Goal: Task Accomplishment & Management: Use online tool/utility

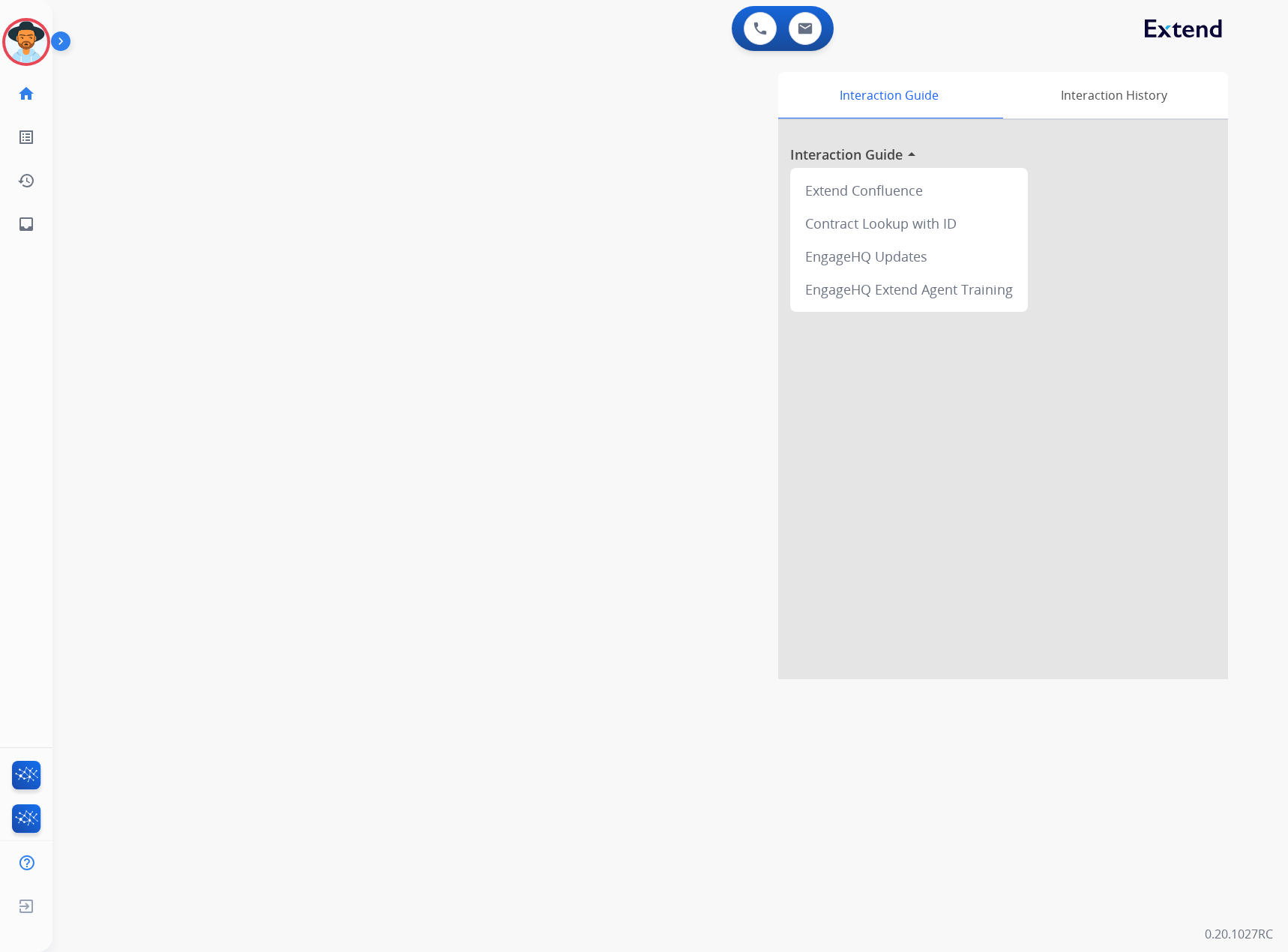
click at [54, 36] on img at bounding box center [63, 44] width 26 height 28
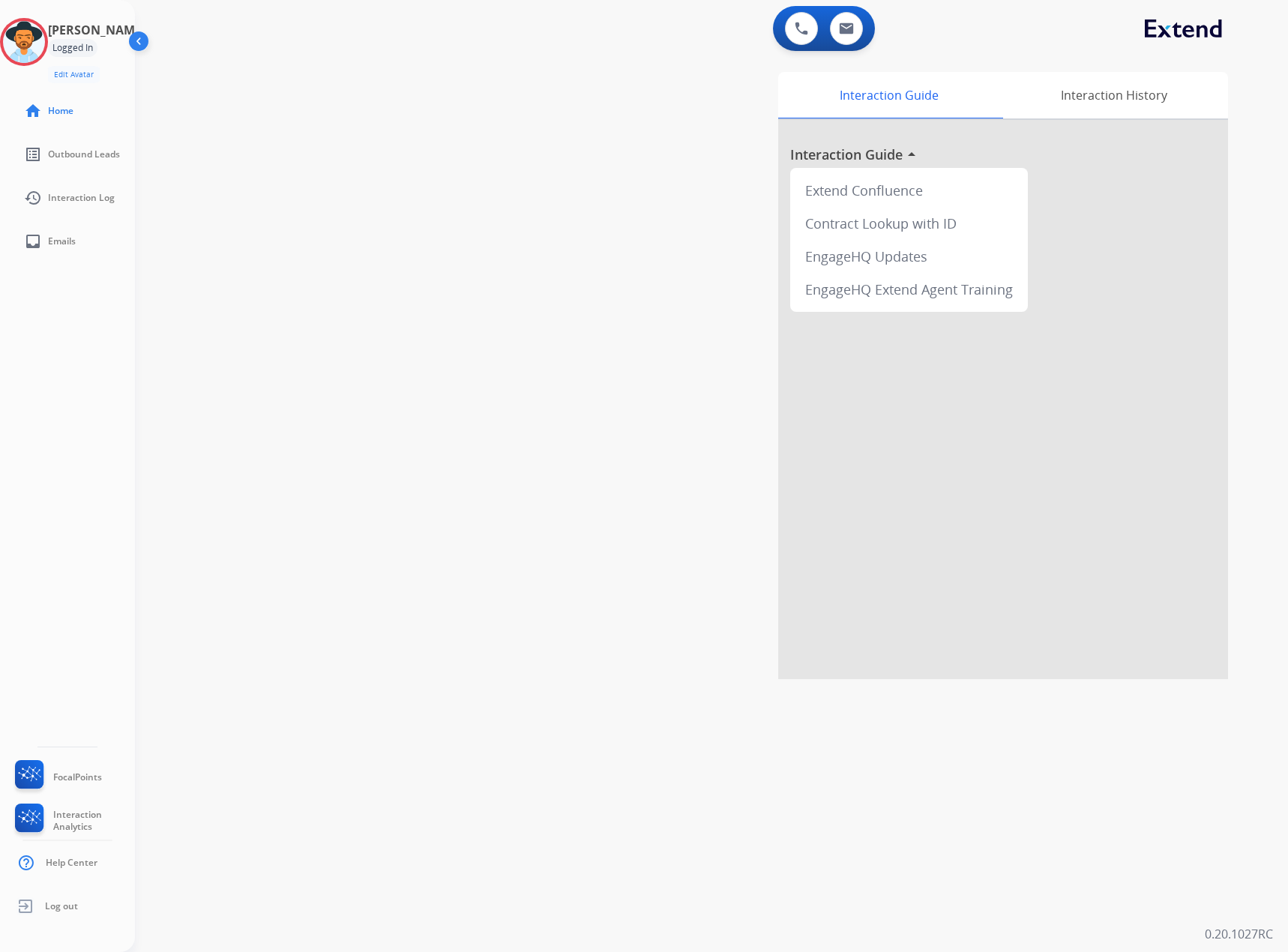
click at [97, 51] on div "Logged In" at bounding box center [73, 48] width 50 height 18
click at [822, 25] on div "0 Voice Interactions" at bounding box center [802, 28] width 45 height 33
click at [855, 25] on div "0 Email Interactions" at bounding box center [846, 28] width 45 height 33
click at [855, 24] on button at bounding box center [846, 28] width 33 height 33
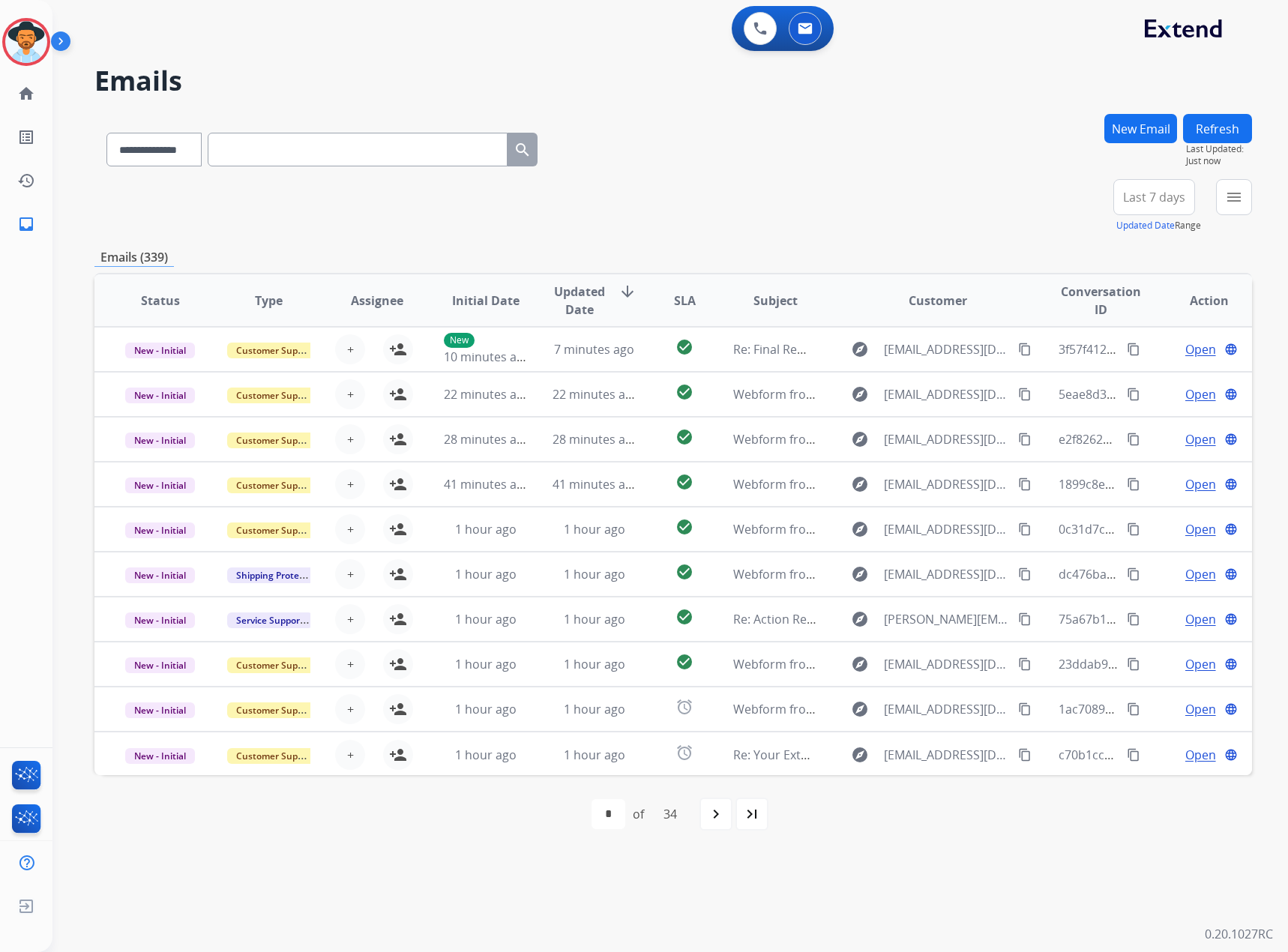
click at [855, 194] on span "Last 7 days" at bounding box center [1154, 197] width 62 height 6
click at [855, 376] on div "Last 90 days" at bounding box center [1149, 379] width 82 height 22
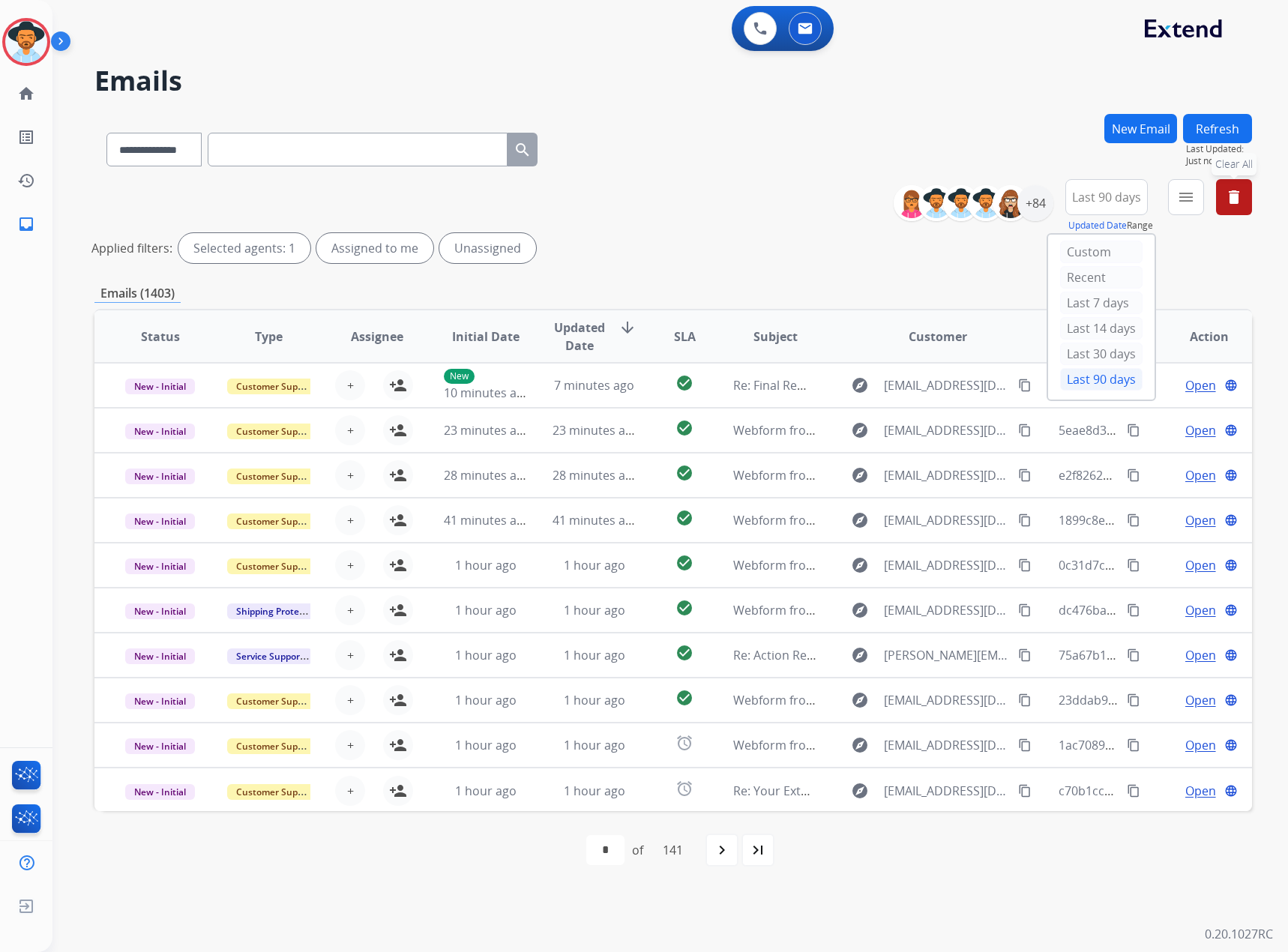
click at [855, 188] on button "delete Clear All" at bounding box center [1234, 197] width 36 height 36
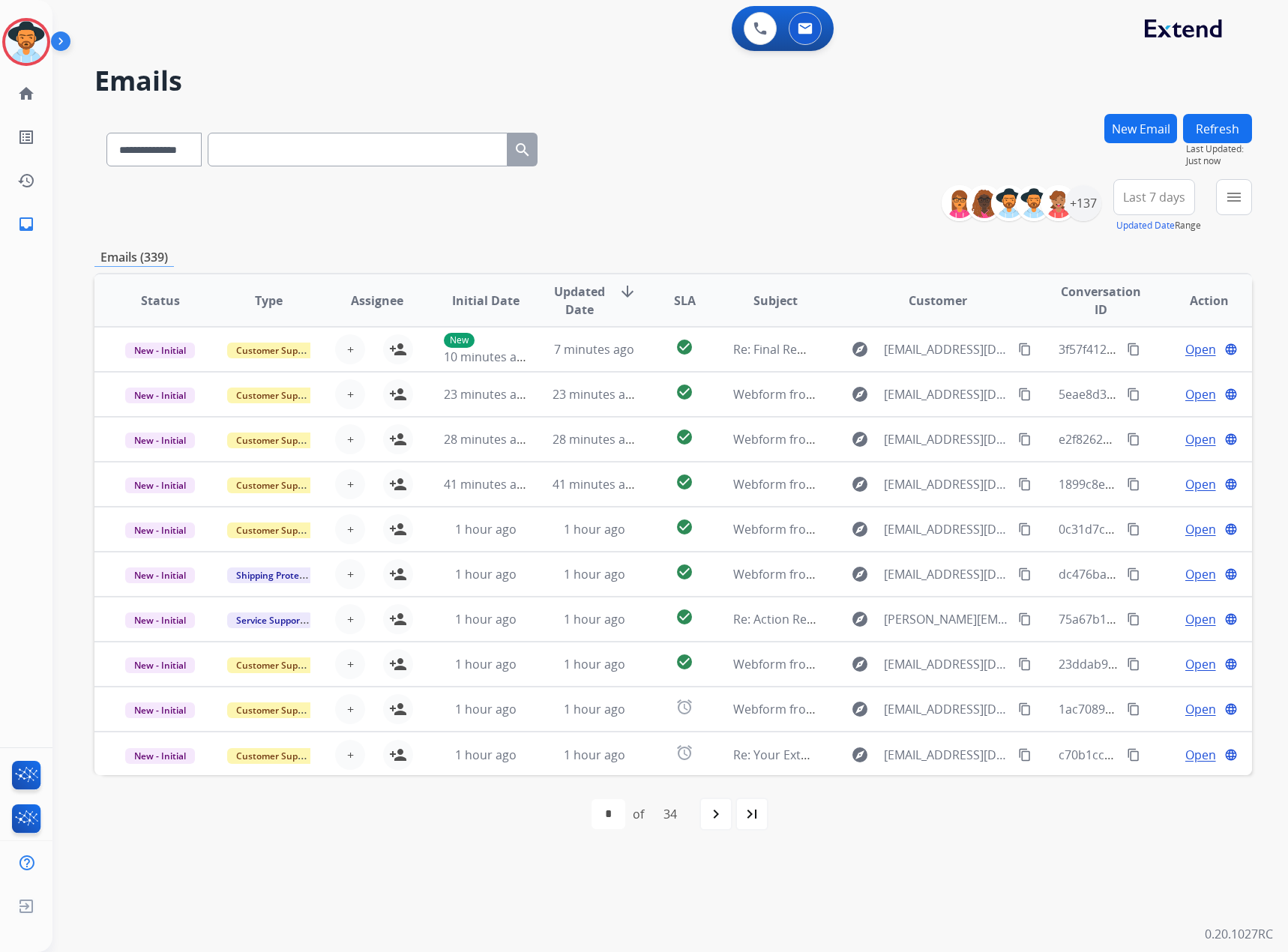
click at [855, 194] on span "Last 7 days" at bounding box center [1154, 197] width 62 height 6
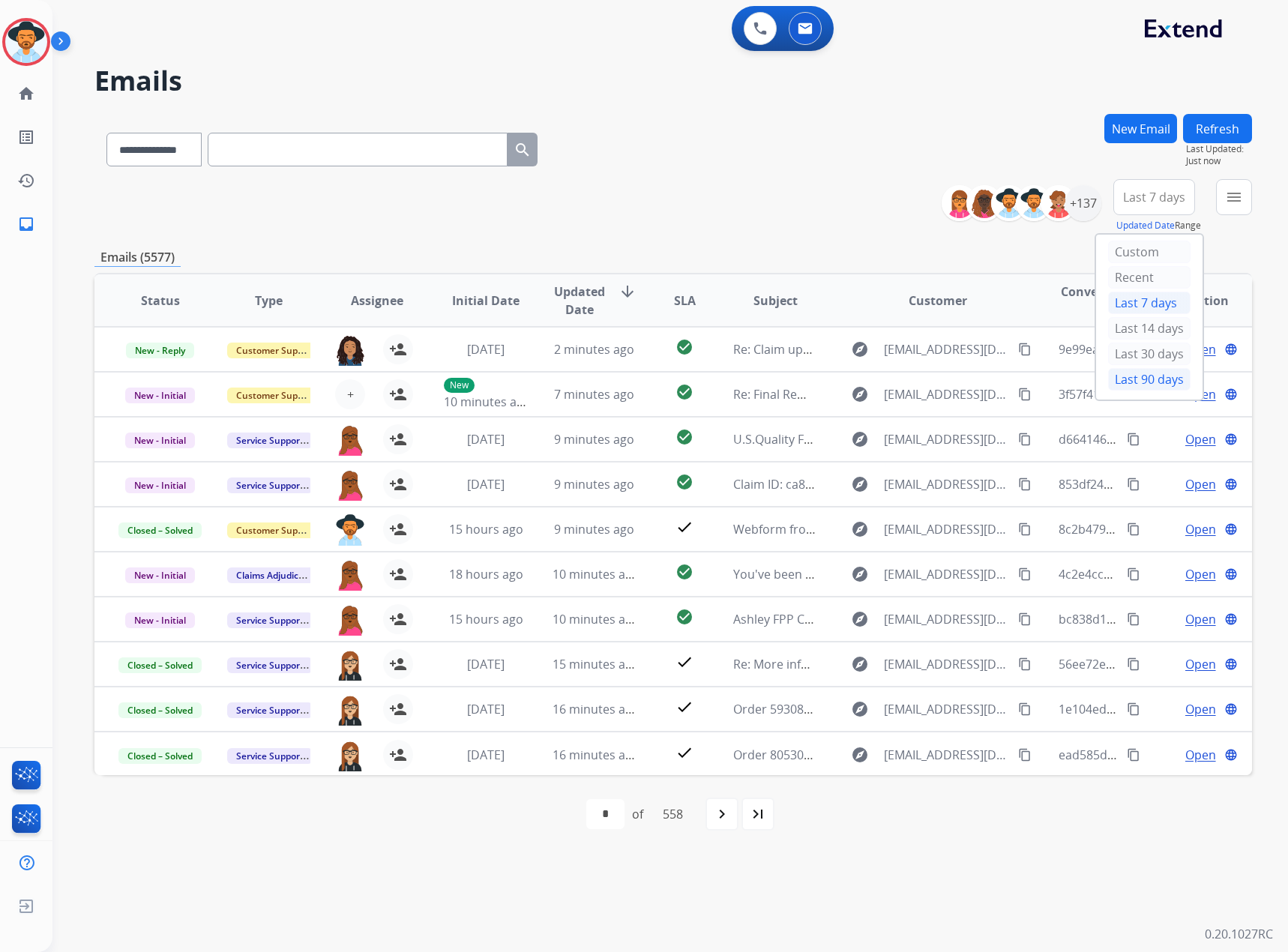
click at [855, 378] on div "Last 90 days" at bounding box center [1149, 379] width 82 height 22
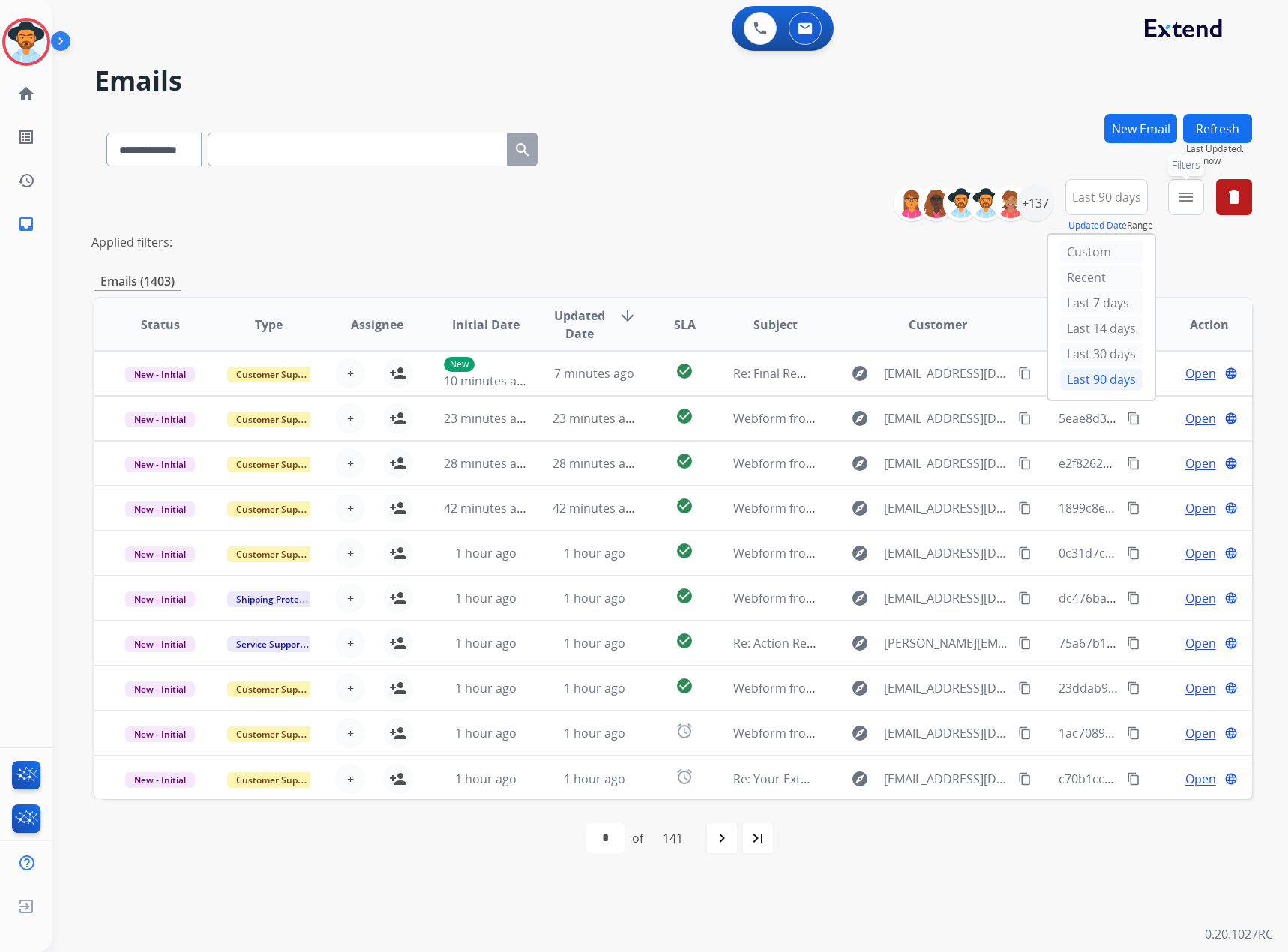
click at [855, 201] on mat-icon "menu" at bounding box center [1187, 198] width 18 height 18
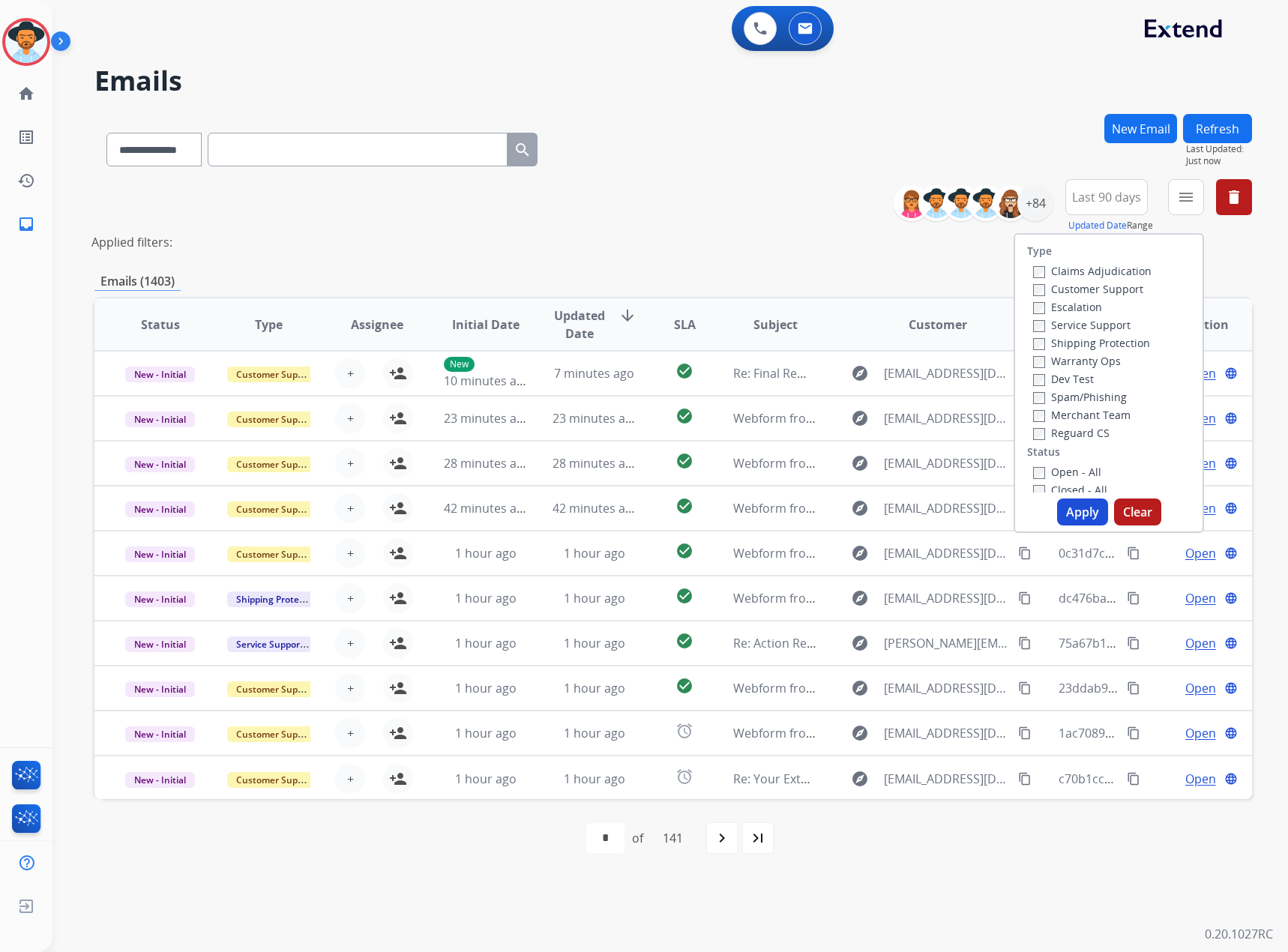
click at [855, 321] on label "Service Support" at bounding box center [1081, 325] width 97 height 14
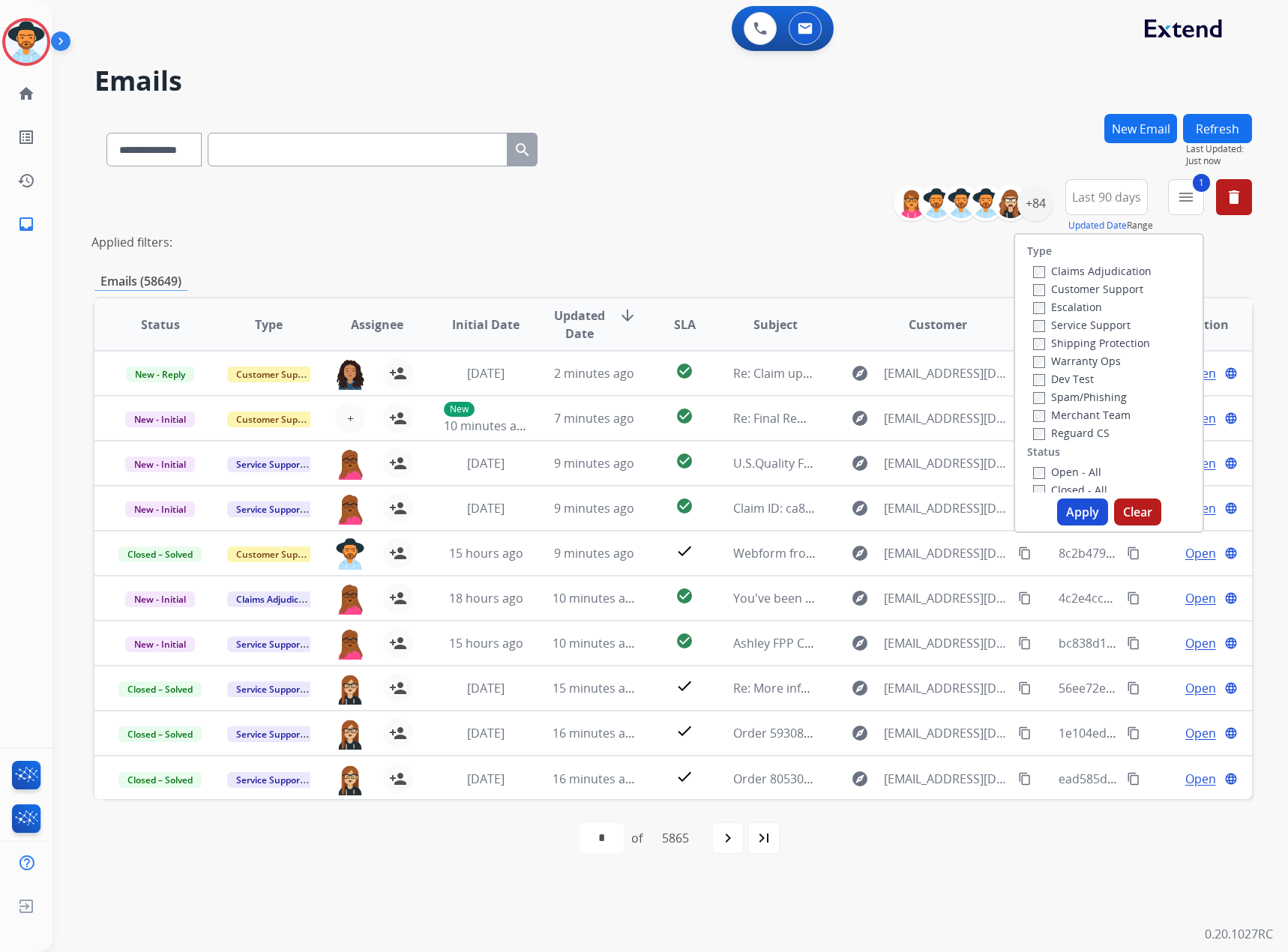
click at [855, 515] on button "Apply" at bounding box center [1082, 512] width 51 height 27
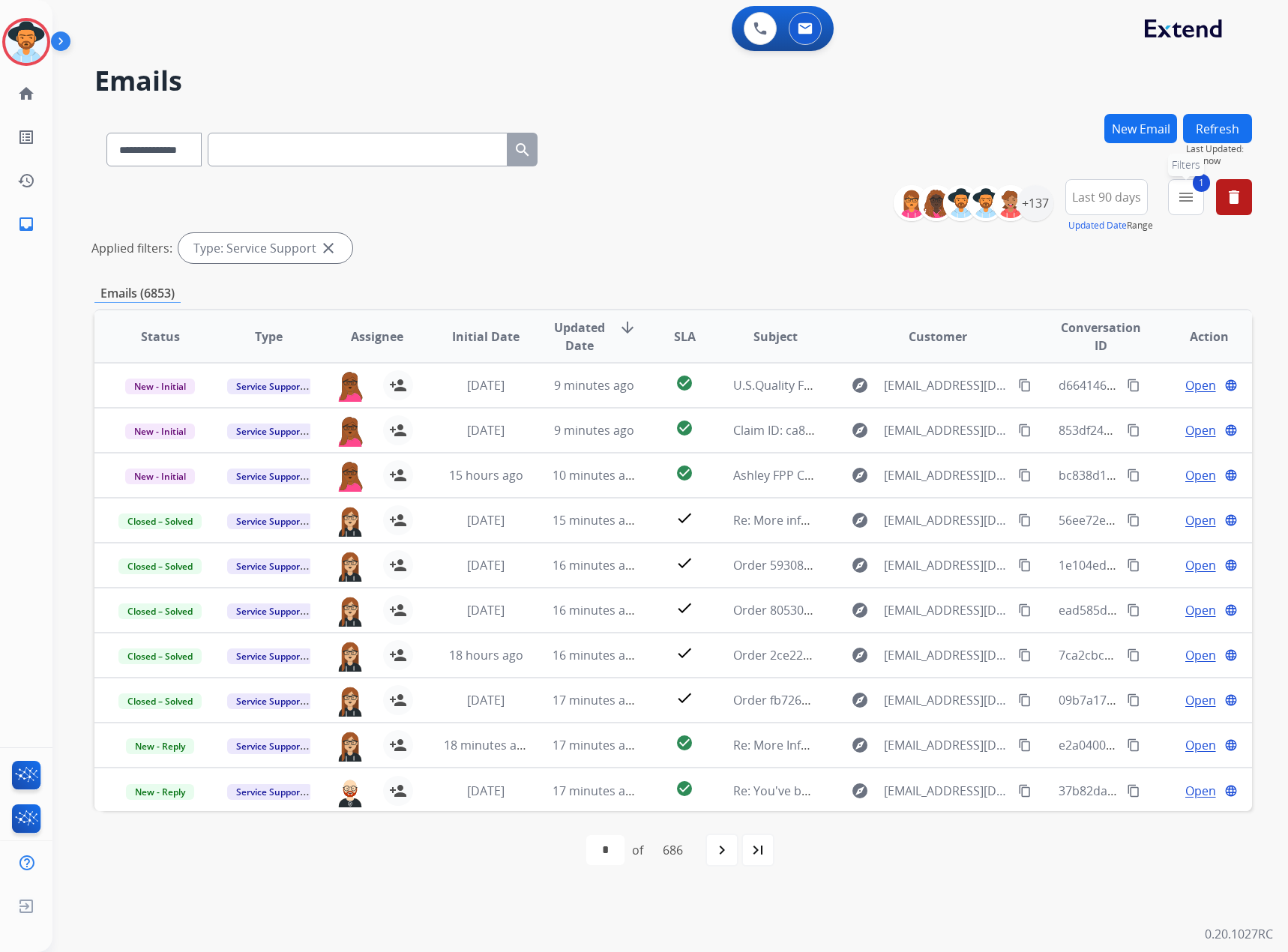
click at [855, 197] on button "1 menu Filters" at bounding box center [1186, 197] width 36 height 36
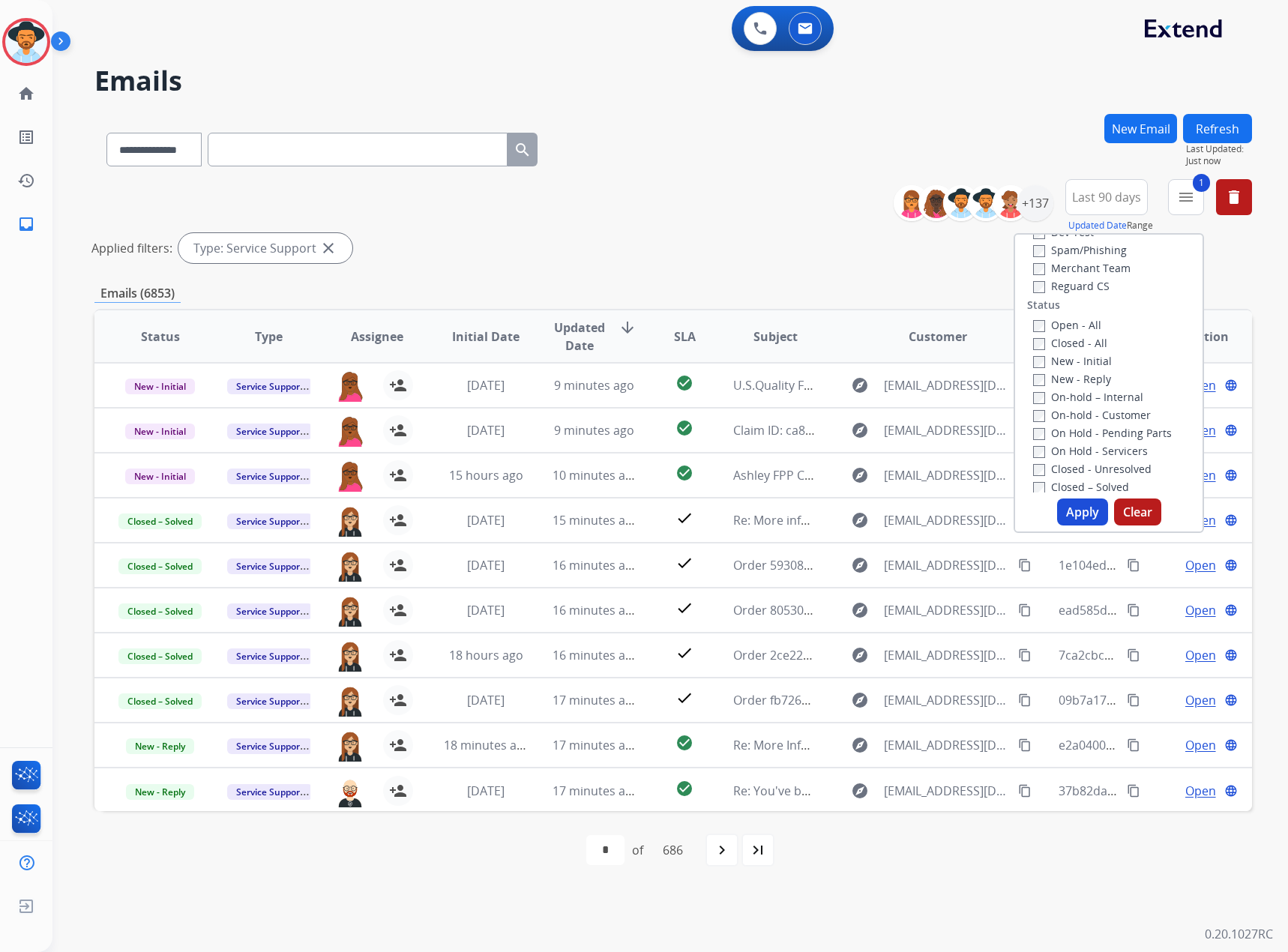
scroll to position [150, 0]
click at [855, 366] on div "New - Initial" at bounding box center [1112, 358] width 158 height 18
click at [855, 374] on label "New - Reply" at bounding box center [1072, 376] width 78 height 14
click at [855, 358] on label "New - Initial" at bounding box center [1072, 358] width 79 height 14
click at [855, 517] on button "Apply" at bounding box center [1082, 512] width 51 height 27
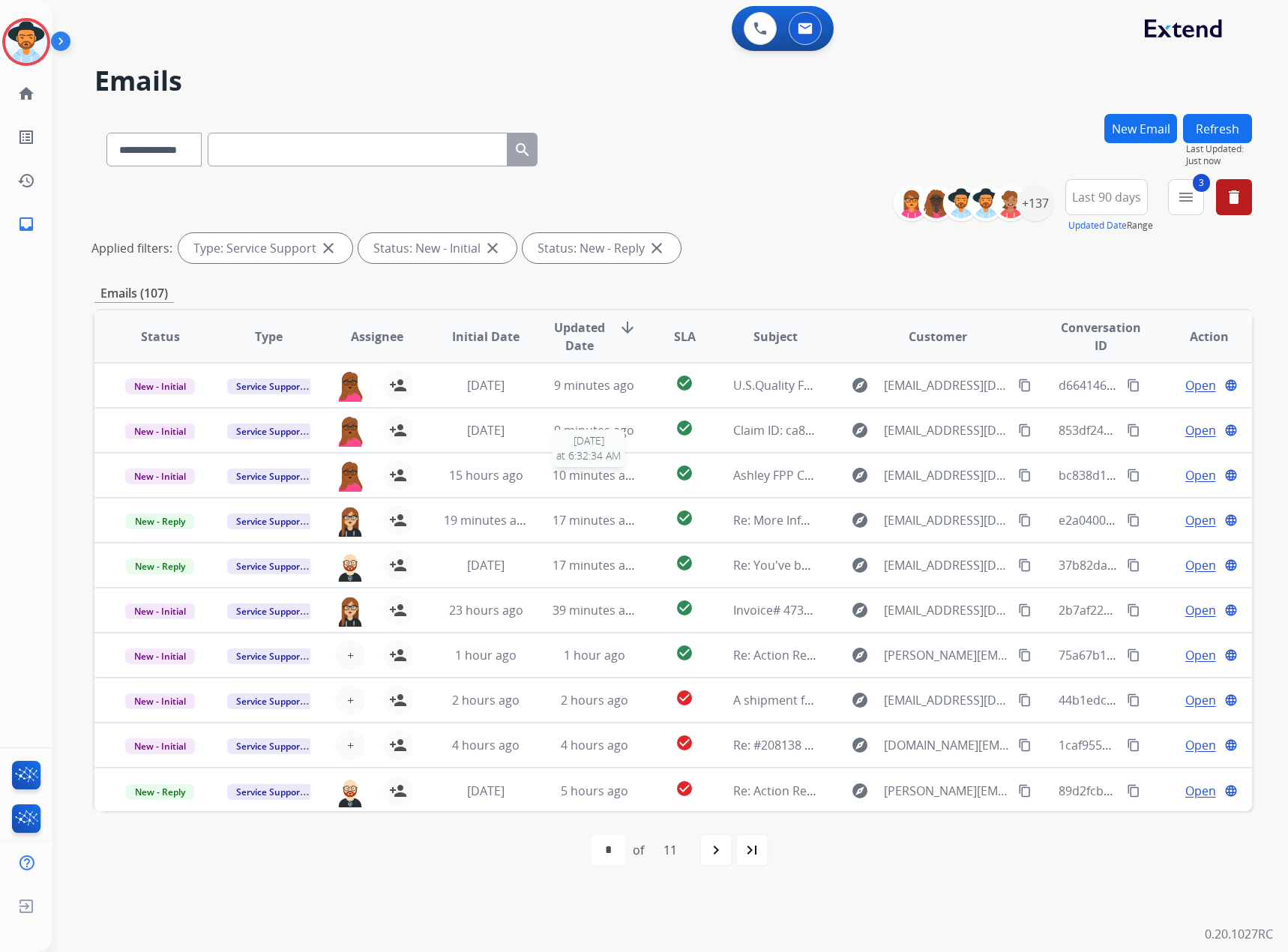
scroll to position [2, 0]
click at [855, 206] on div "+137" at bounding box center [1035, 203] width 36 height 36
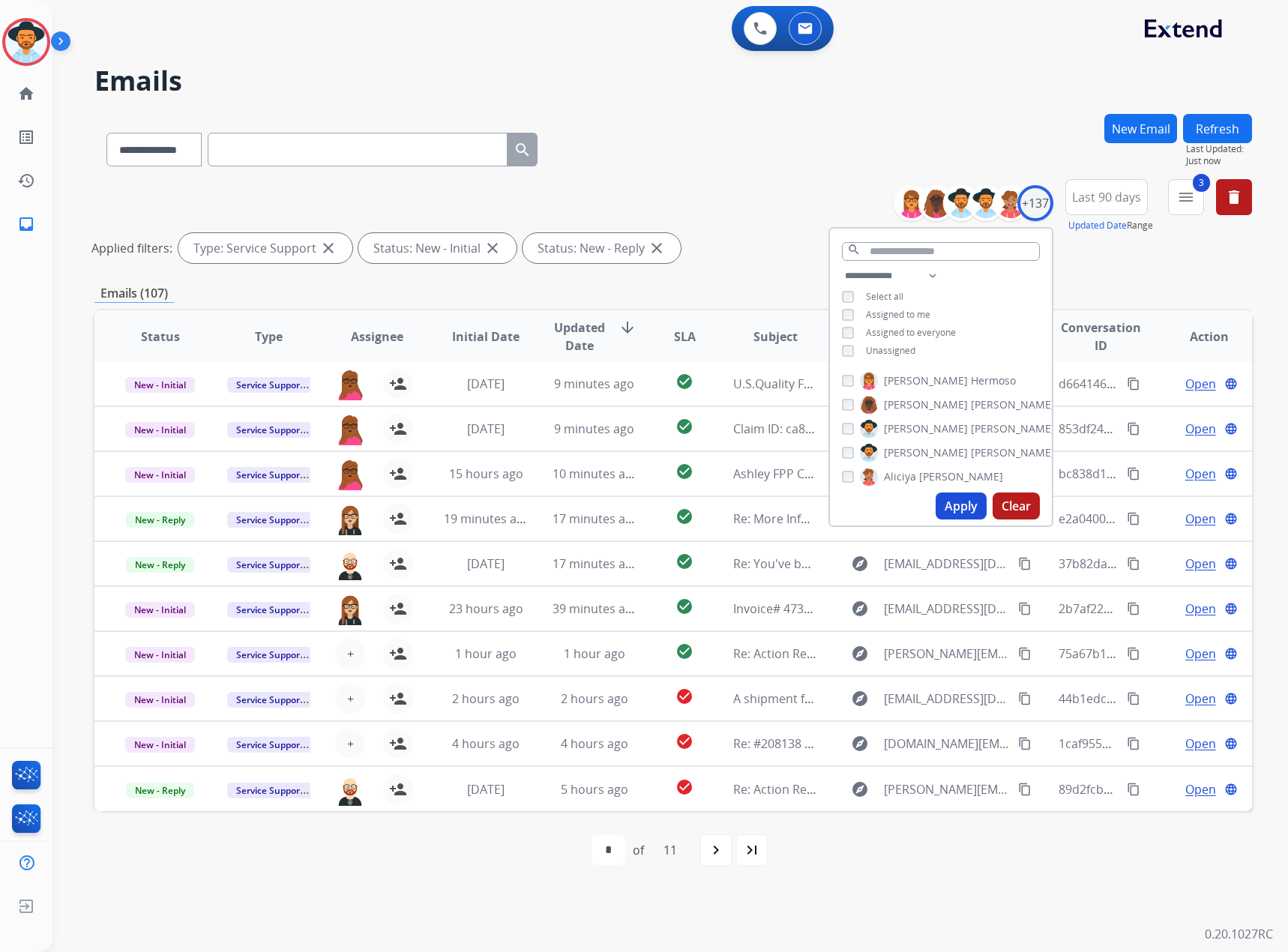
drag, startPoint x: 886, startPoint y: 349, endPoint x: 900, endPoint y: 298, distance: 52.9
click at [855, 346] on span "Unassigned" at bounding box center [891, 350] width 50 height 12
click at [855, 309] on span "Assigned to me" at bounding box center [899, 314] width 65 height 12
drag, startPoint x: 949, startPoint y: 505, endPoint x: 952, endPoint y: 497, distance: 8.5
click at [855, 505] on button "Apply" at bounding box center [961, 506] width 51 height 27
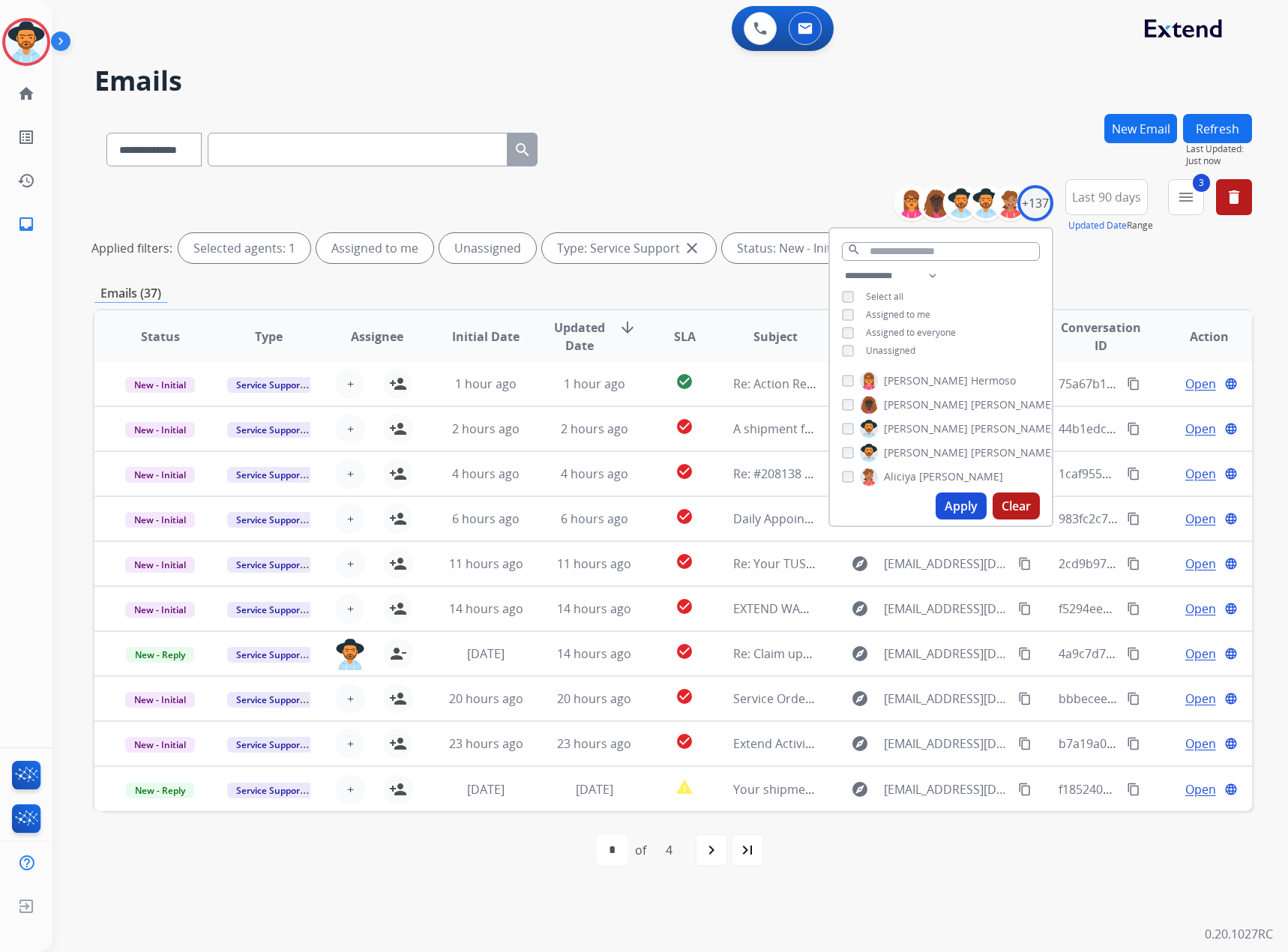
click at [855, 559] on div "first_page navigate_before * * * * of 4 navigate_next last_page" at bounding box center [673, 851] width 1158 height 30
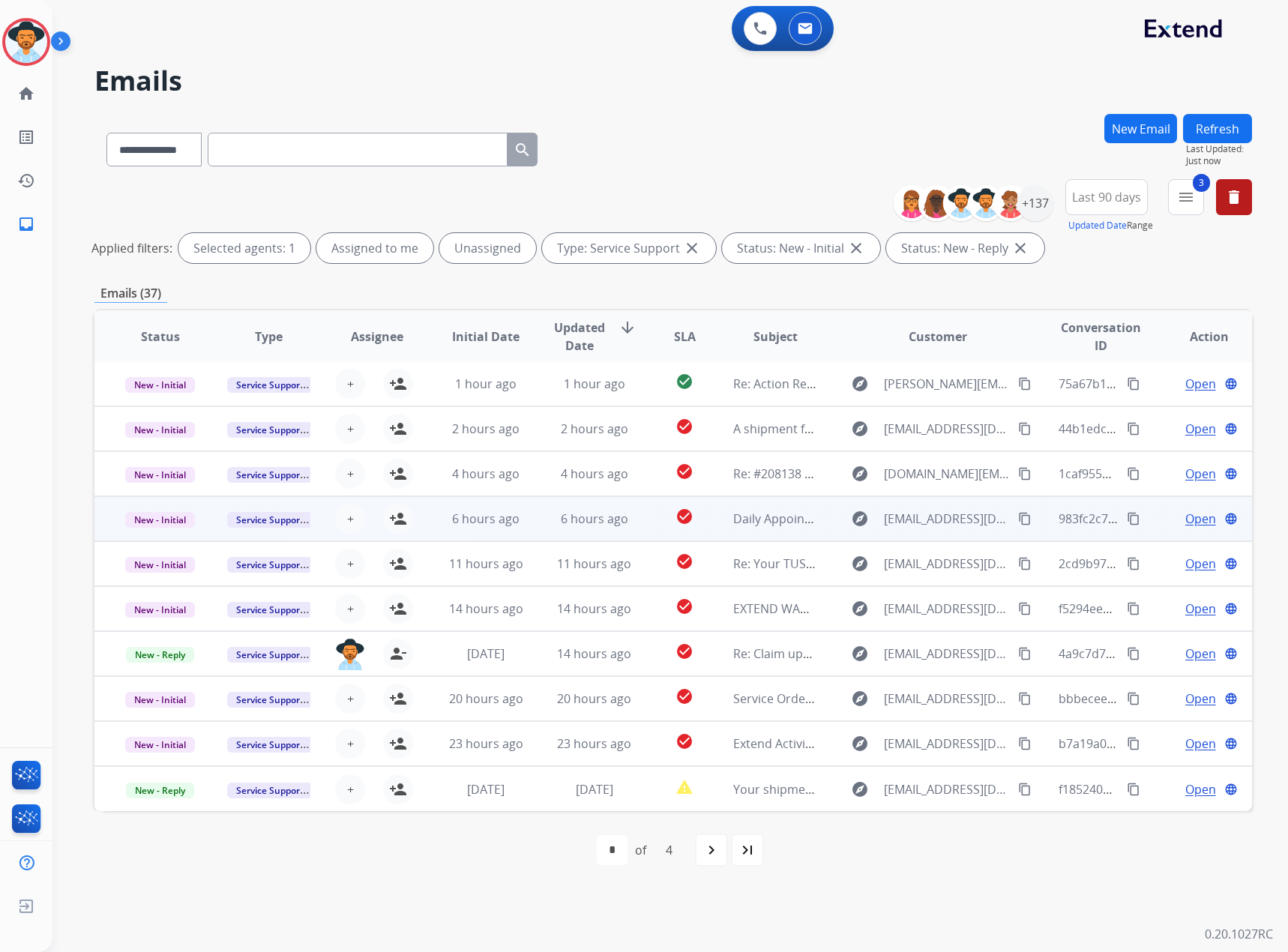
click at [855, 515] on span "Open" at bounding box center [1200, 519] width 31 height 18
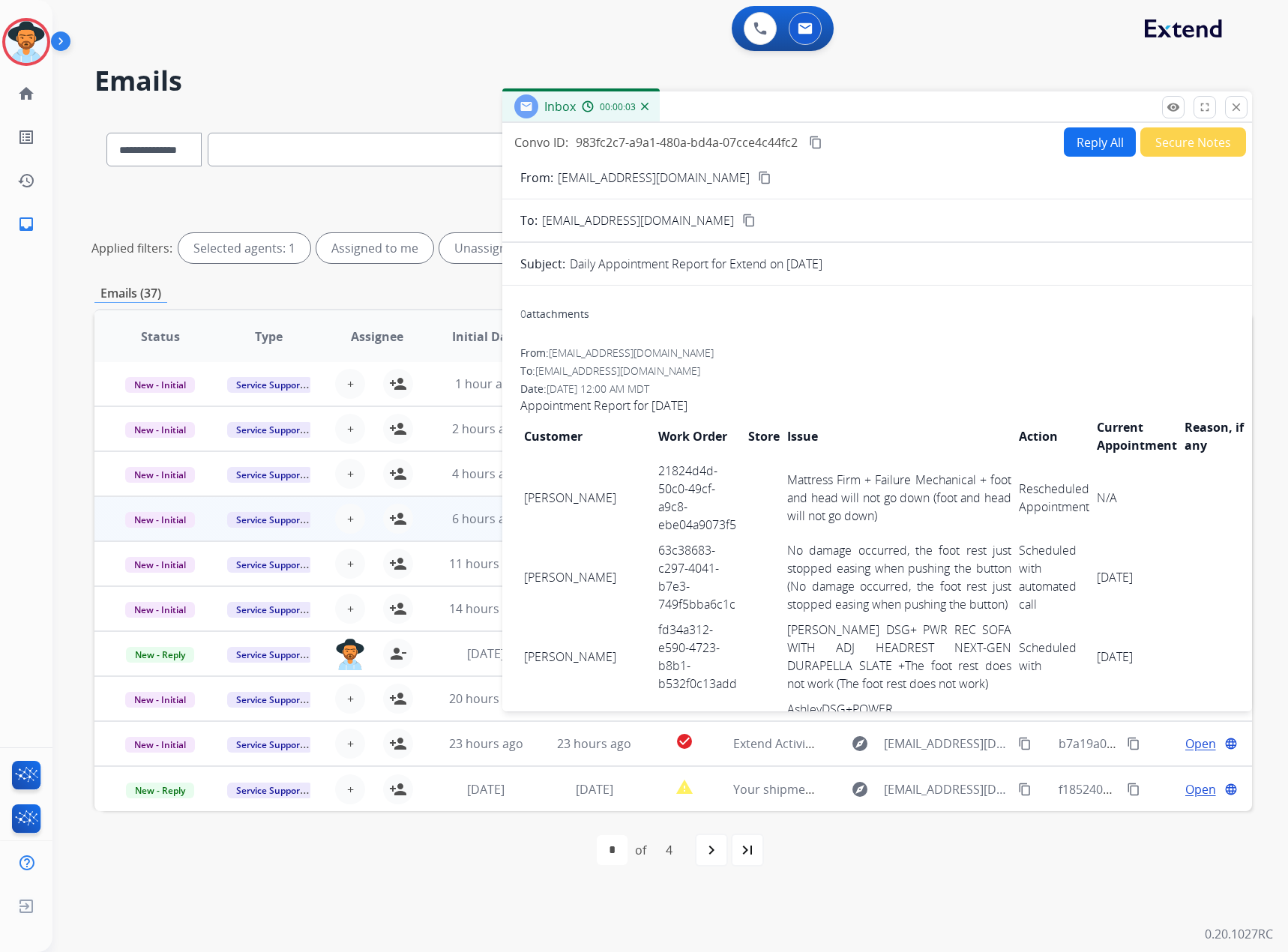
click at [522, 487] on td "[PERSON_NAME]" at bounding box center [588, 498] width 134 height 80
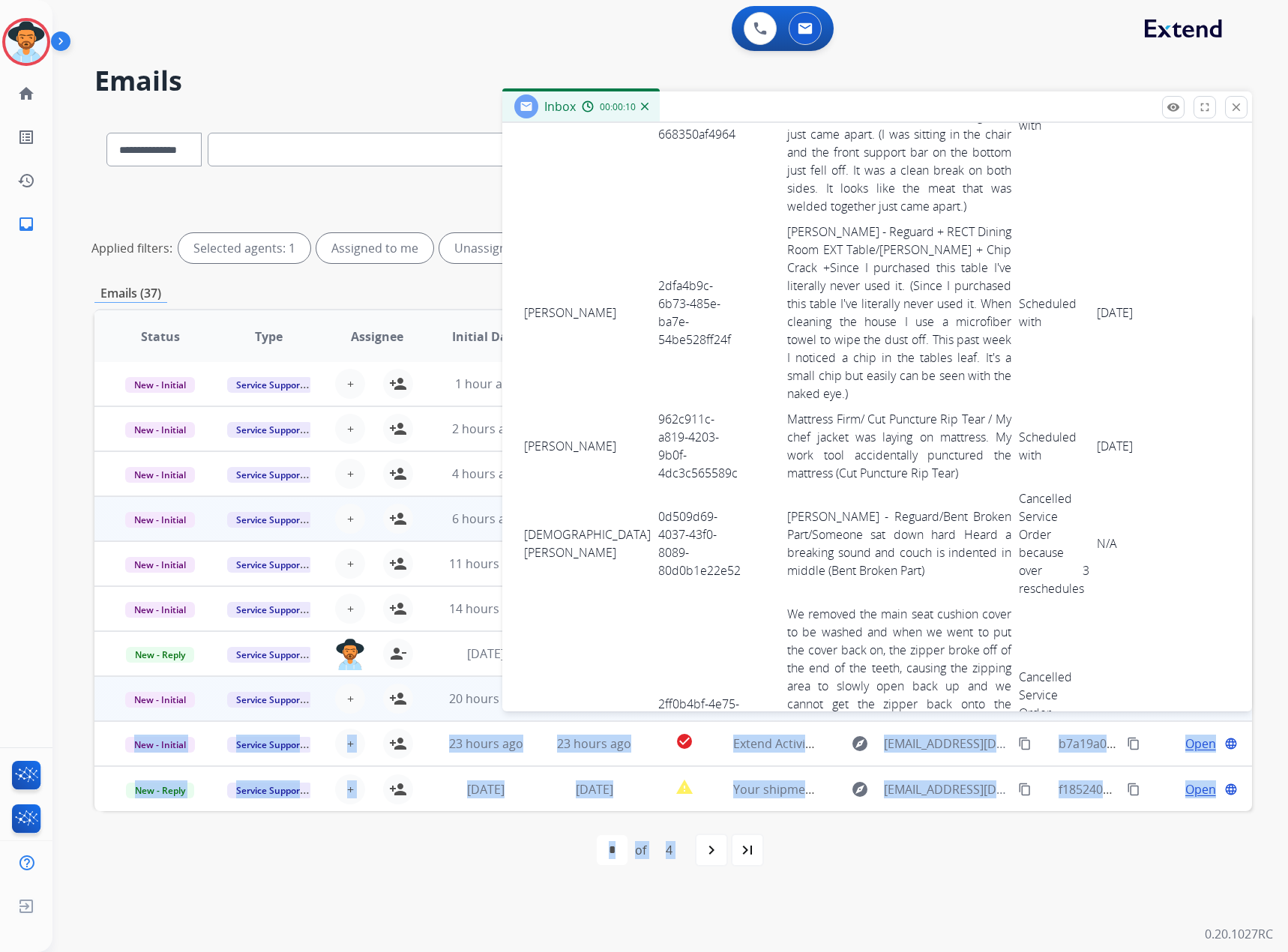
scroll to position [2161, 0]
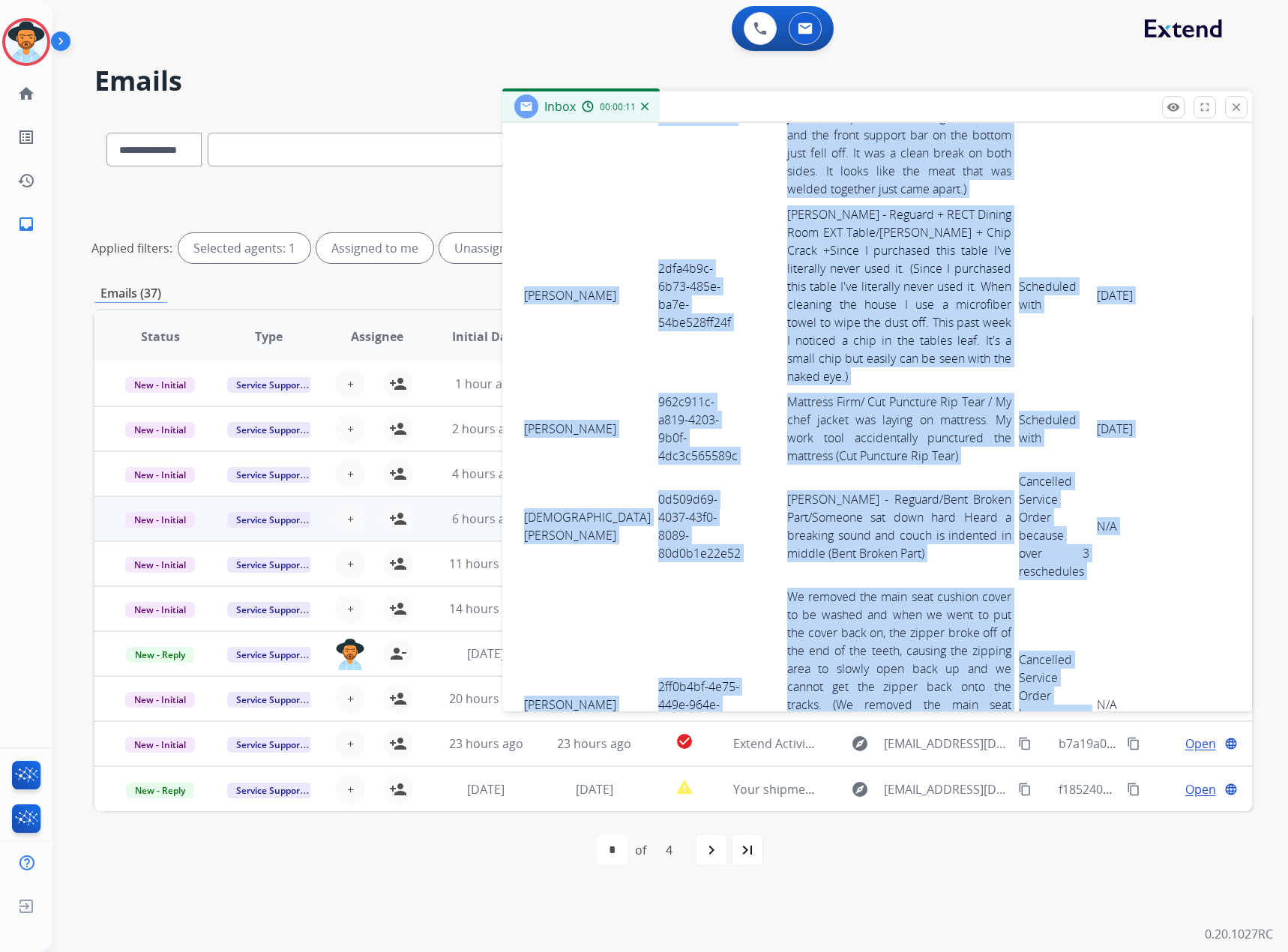
drag, startPoint x: 522, startPoint y: 485, endPoint x: 1035, endPoint y: 556, distance: 517.9
copy tbody "[PERSON_NAME] 21824d4d-50c0-49cf-a9c8-ebe04a9073f5 Mattress Firm + Failure Mech…"
click at [855, 112] on mat-icon "close" at bounding box center [1237, 107] width 13 height 13
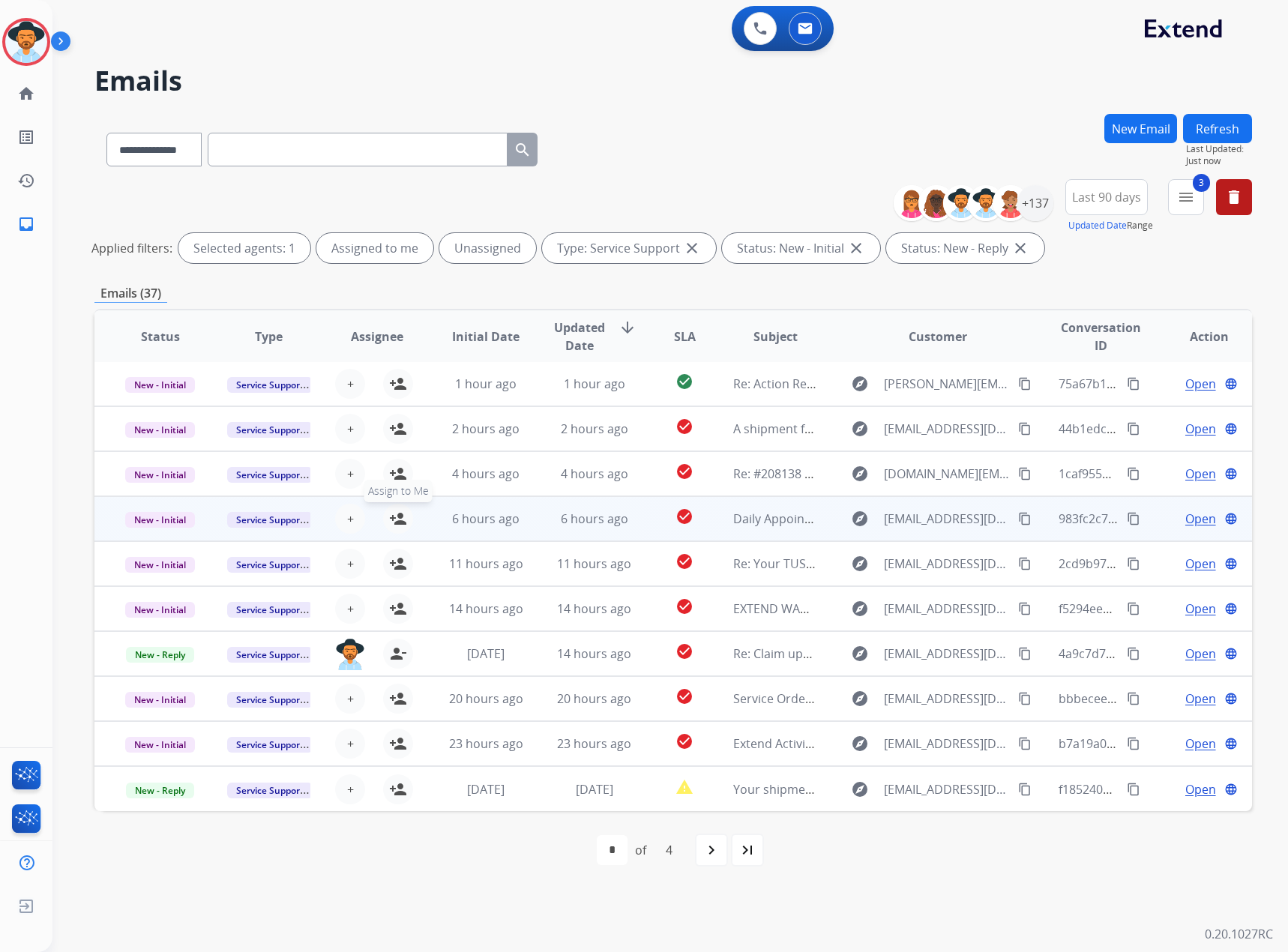
click at [398, 517] on mat-icon "person_add" at bounding box center [398, 519] width 18 height 18
click at [144, 518] on span "New - Initial" at bounding box center [160, 520] width 70 height 16
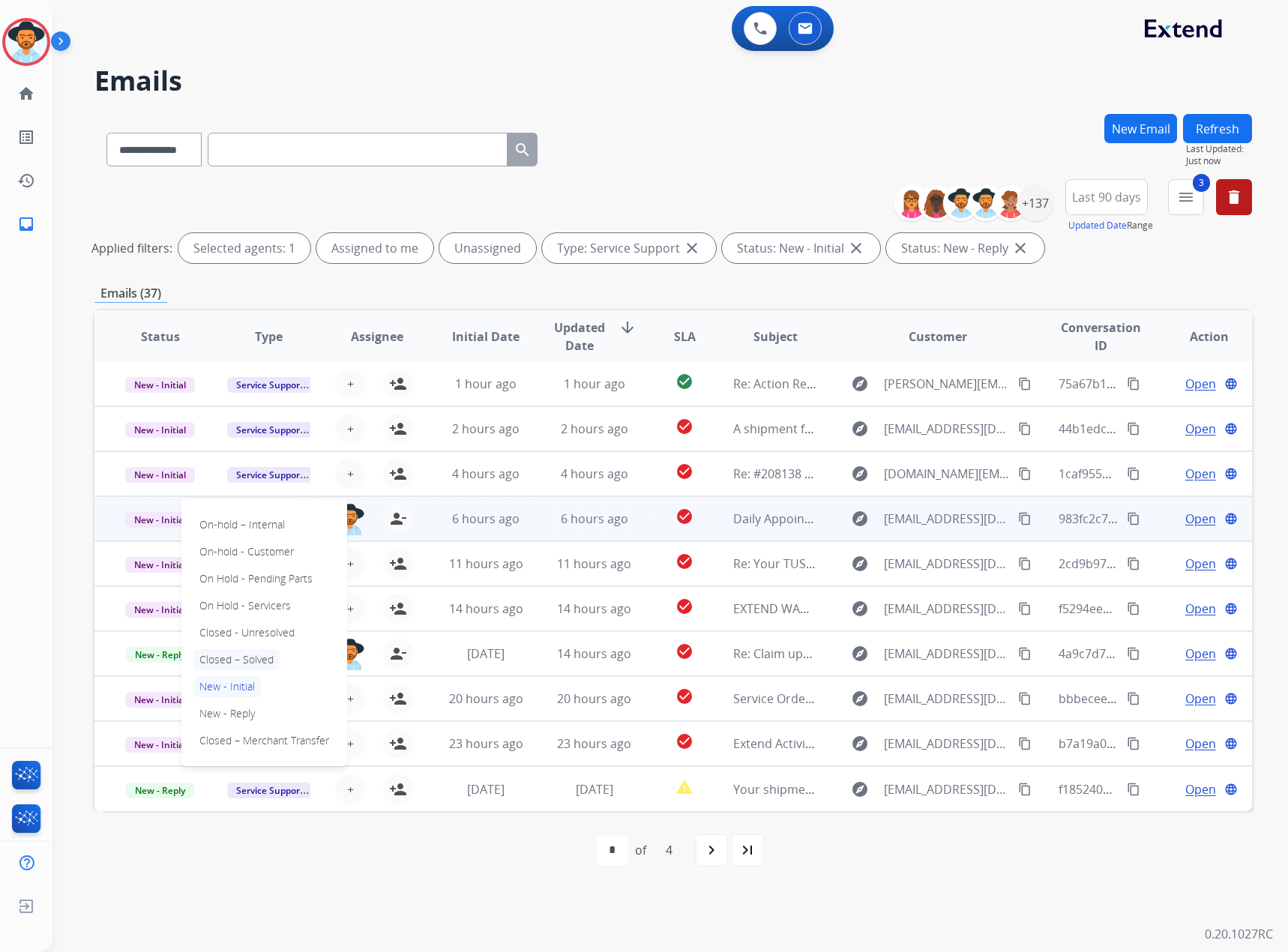
click at [219, 559] on p "Closed – Solved" at bounding box center [237, 659] width 86 height 21
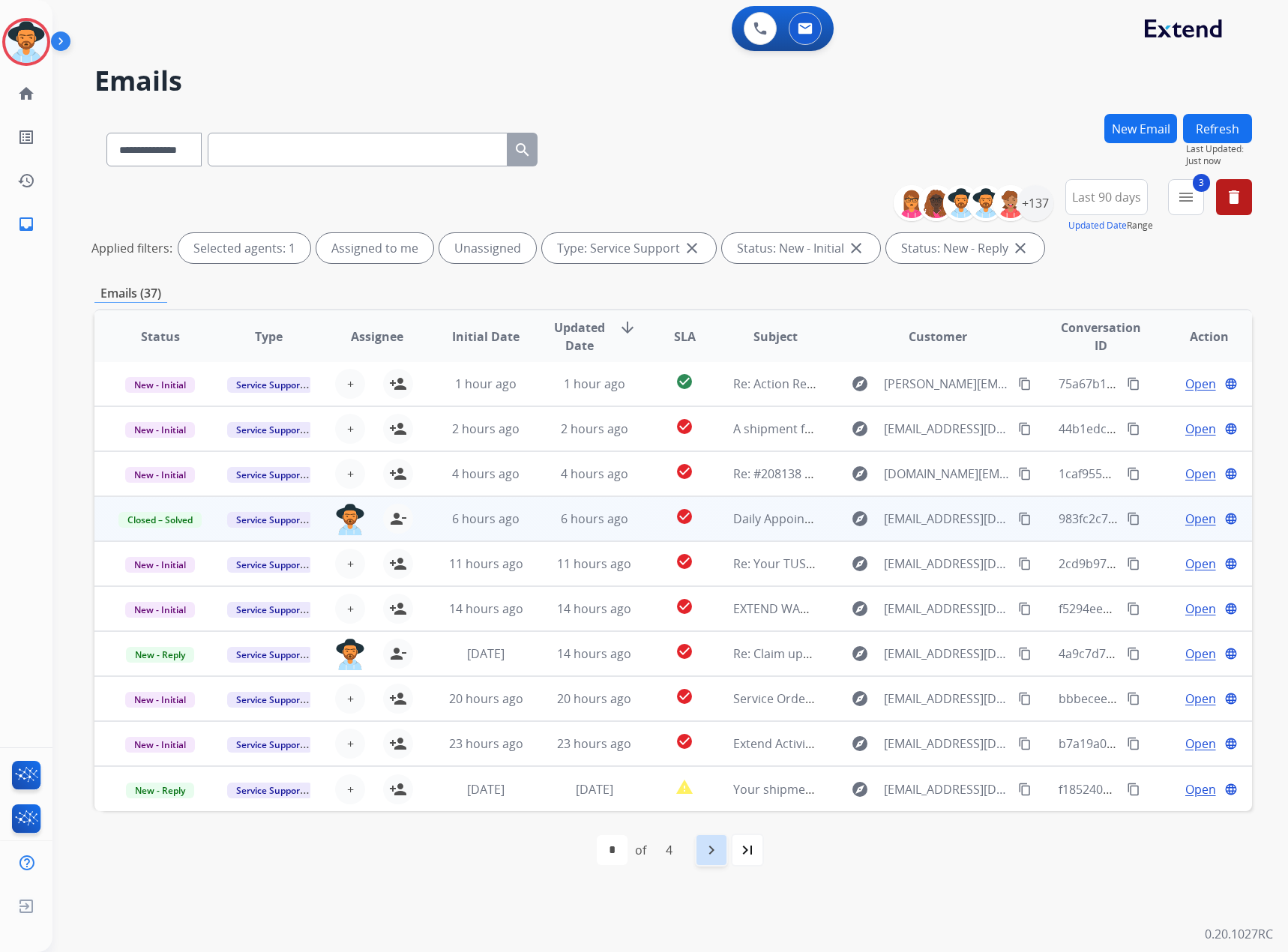
click at [708, 559] on mat-icon "navigate_next" at bounding box center [712, 851] width 18 height 18
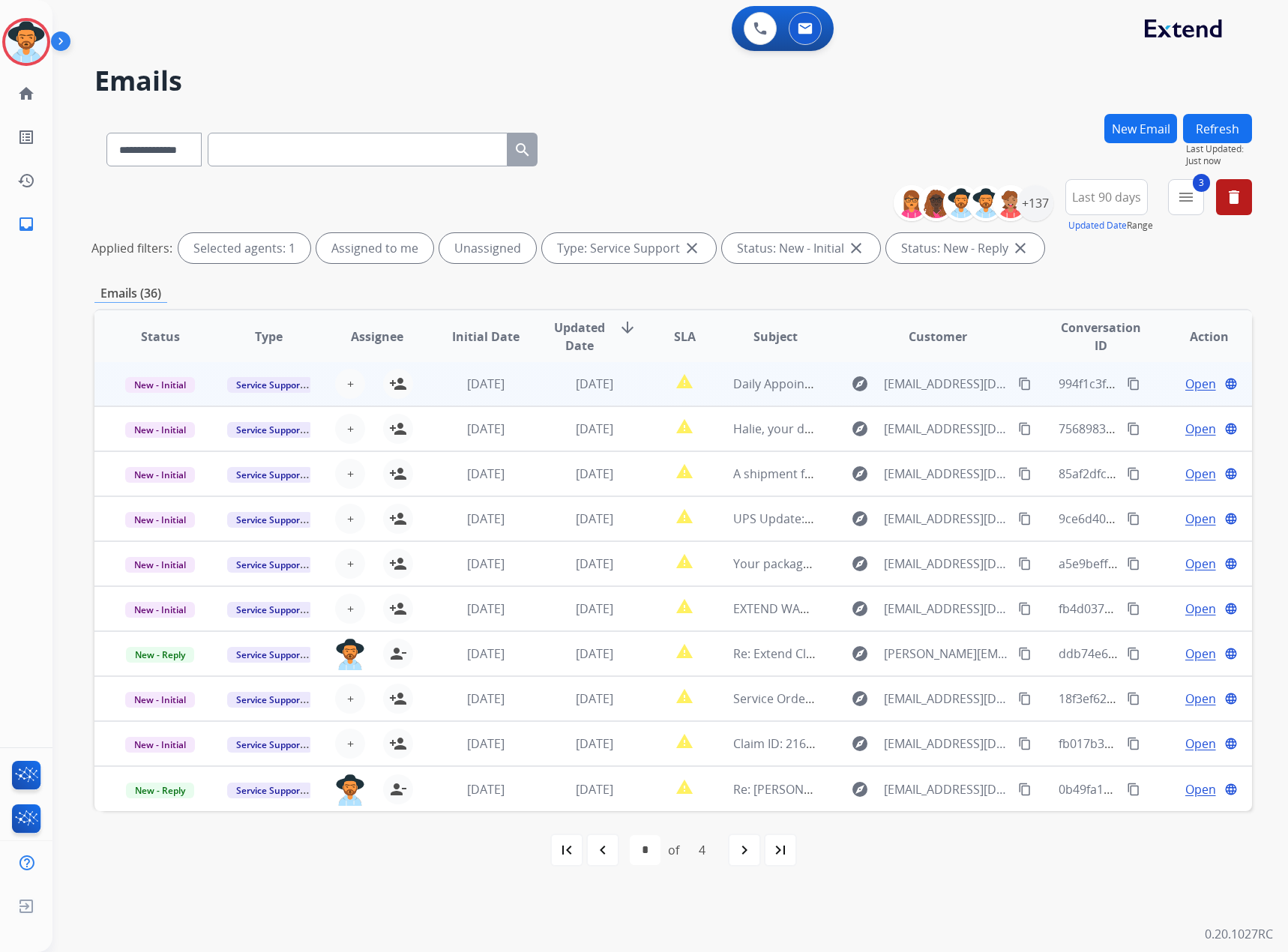
click at [855, 385] on span "Open" at bounding box center [1200, 384] width 31 height 18
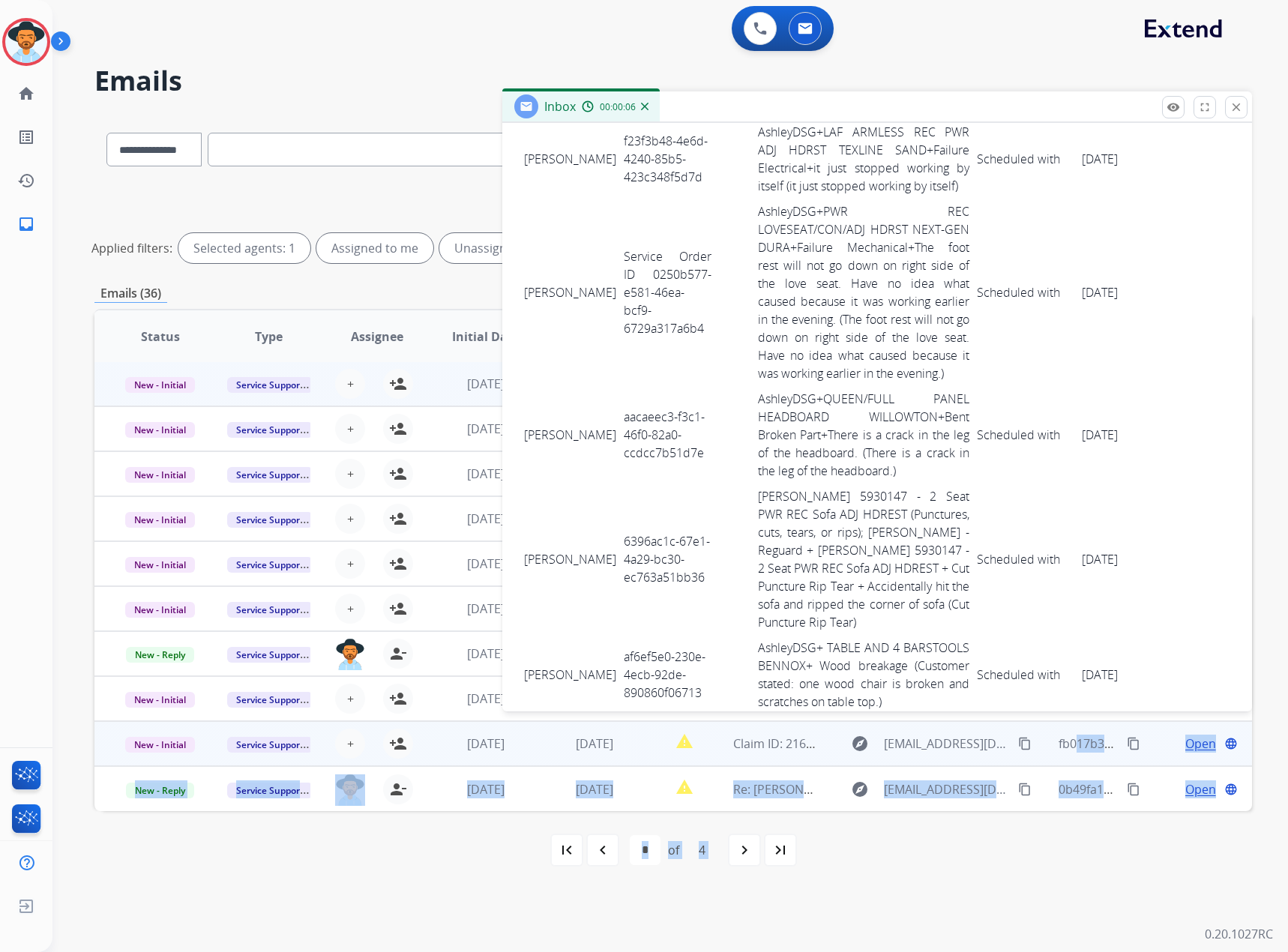
scroll to position [3951, 0]
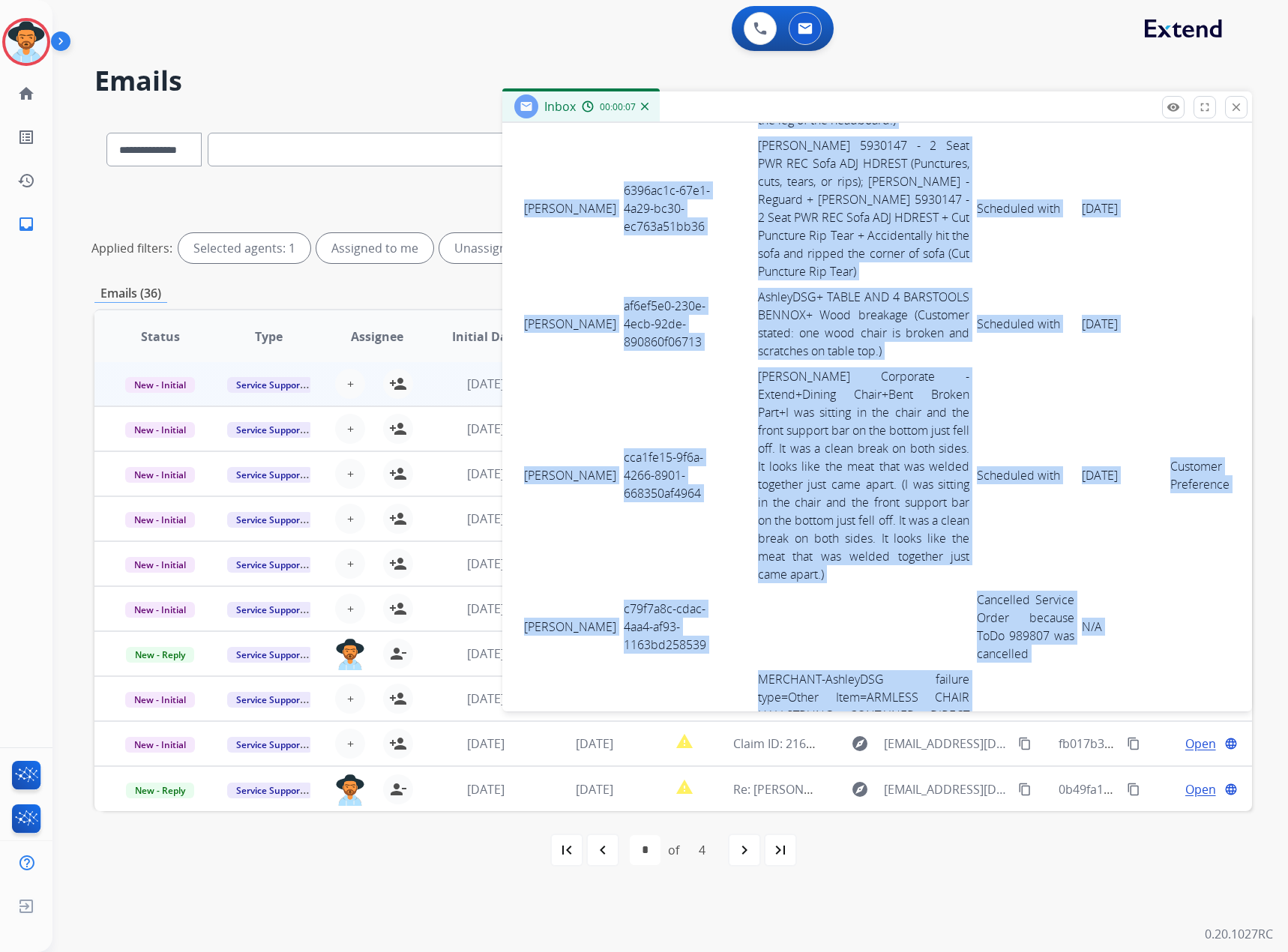
drag, startPoint x: 524, startPoint y: 513, endPoint x: 1068, endPoint y: 554, distance: 545.5
copy tbody "Lorem Ipsumd 96sit3am-c6a0-77e6-0458-s9041d13e881 TemporINC+UTLA ETDOLOR+Magn A…"
drag, startPoint x: 1243, startPoint y: 108, endPoint x: 1139, endPoint y: 103, distance: 104.1
click at [855, 108] on button "close Close" at bounding box center [1236, 107] width 22 height 22
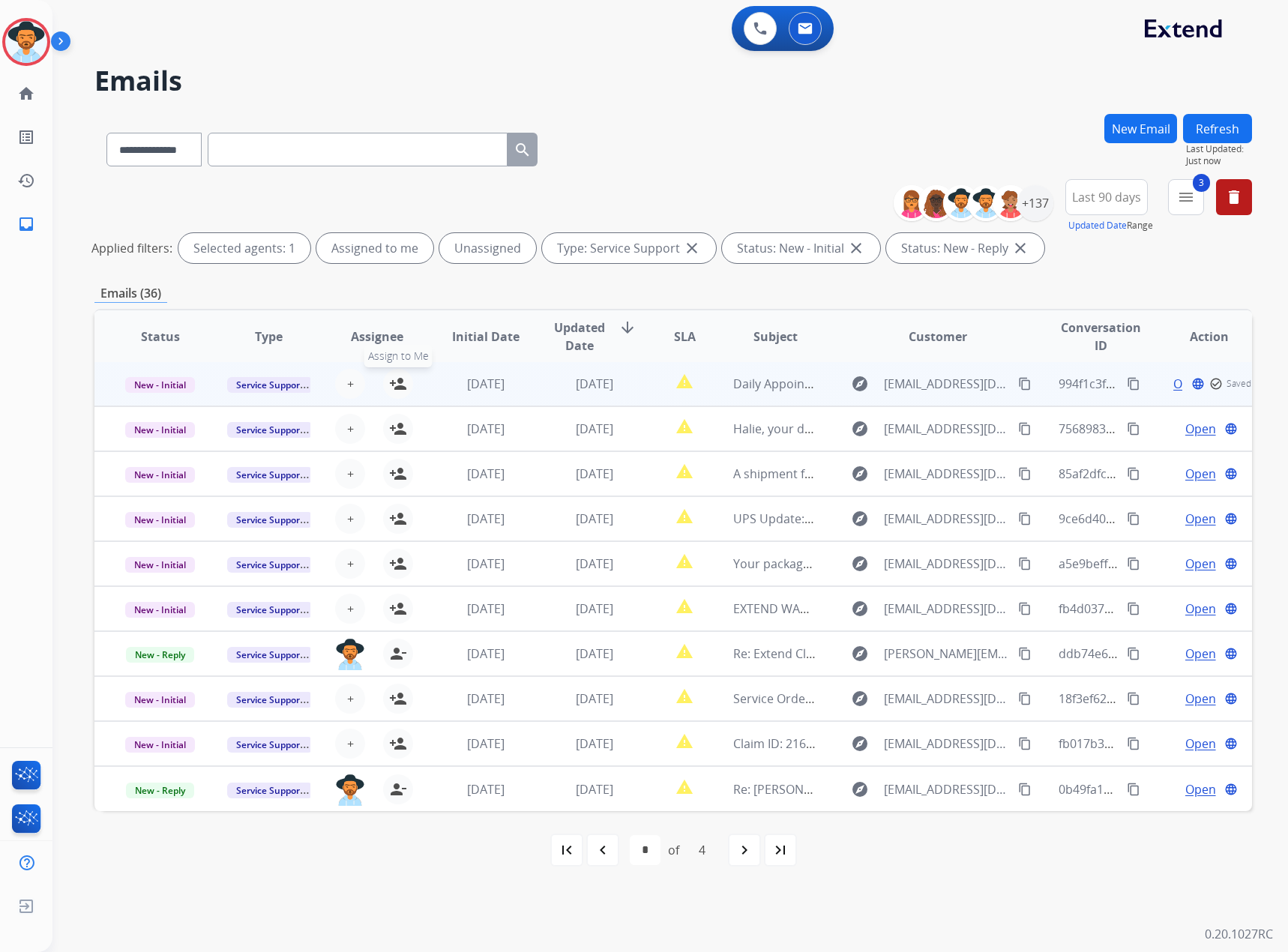
click at [386, 384] on button "person_add Assign to Me" at bounding box center [398, 384] width 30 height 30
click at [146, 385] on span "New - Initial" at bounding box center [160, 384] width 70 height 16
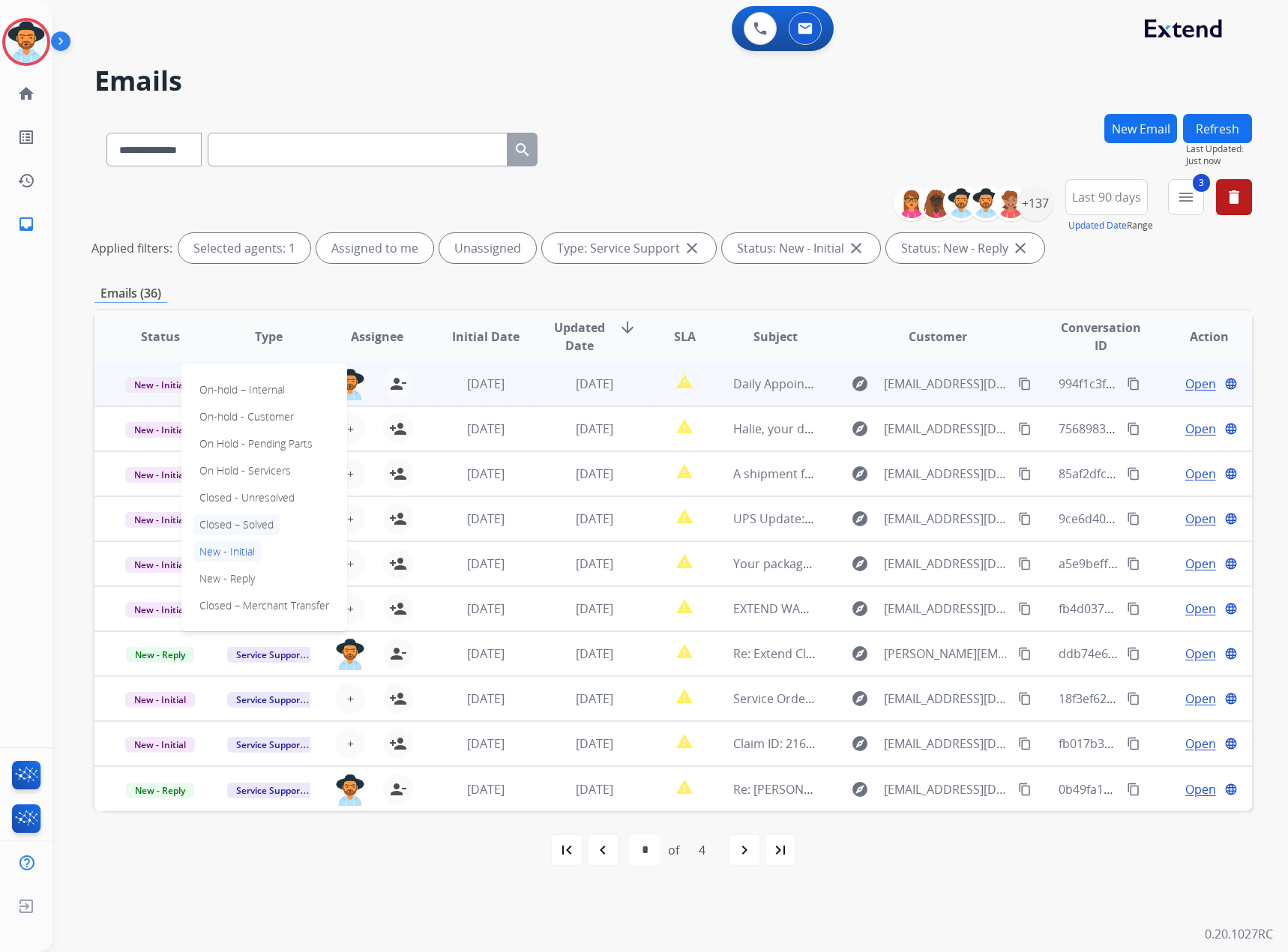
click at [210, 529] on p "Closed – Solved" at bounding box center [237, 525] width 86 height 21
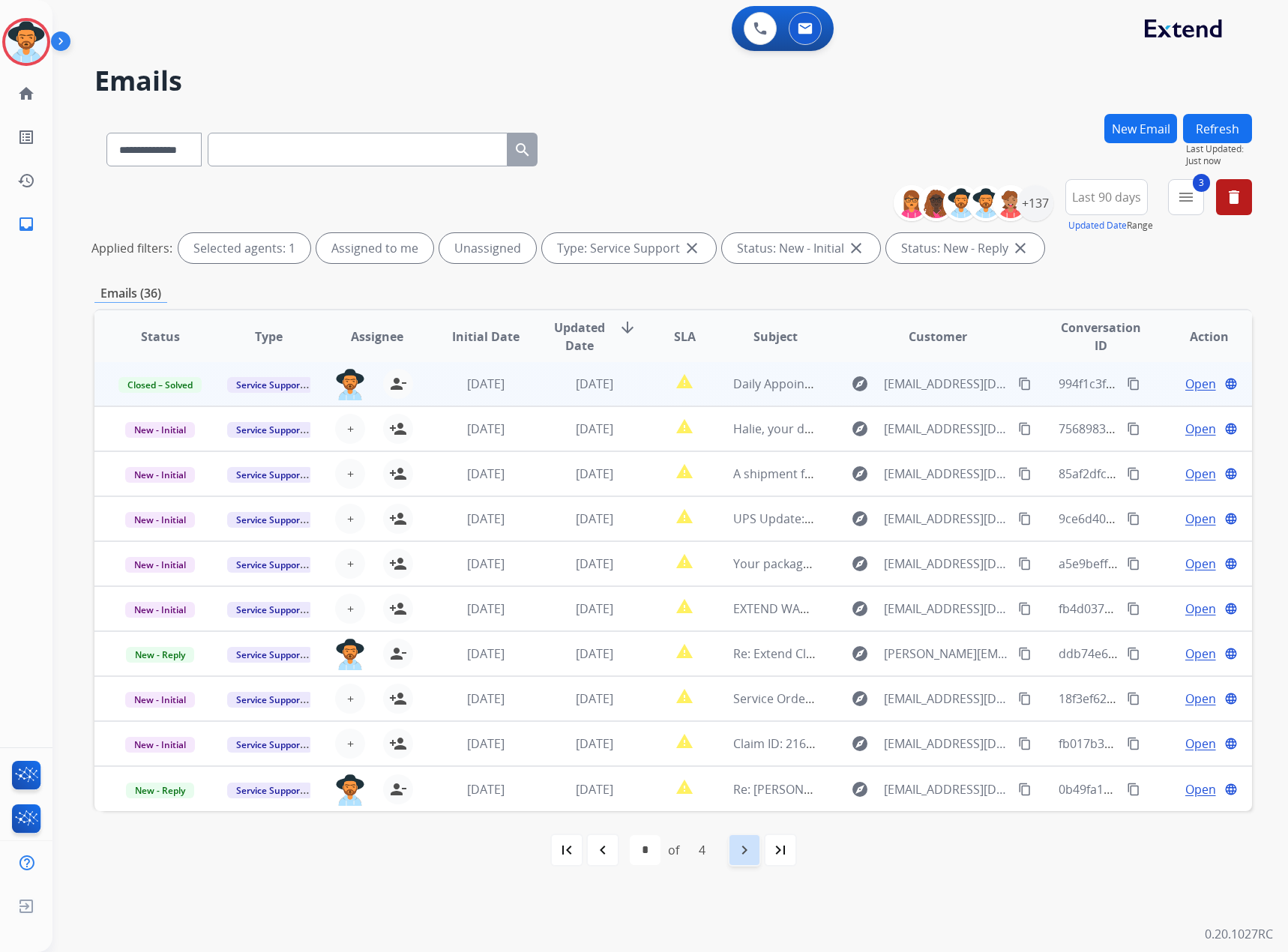
click at [732, 559] on div "navigate_next" at bounding box center [744, 851] width 33 height 33
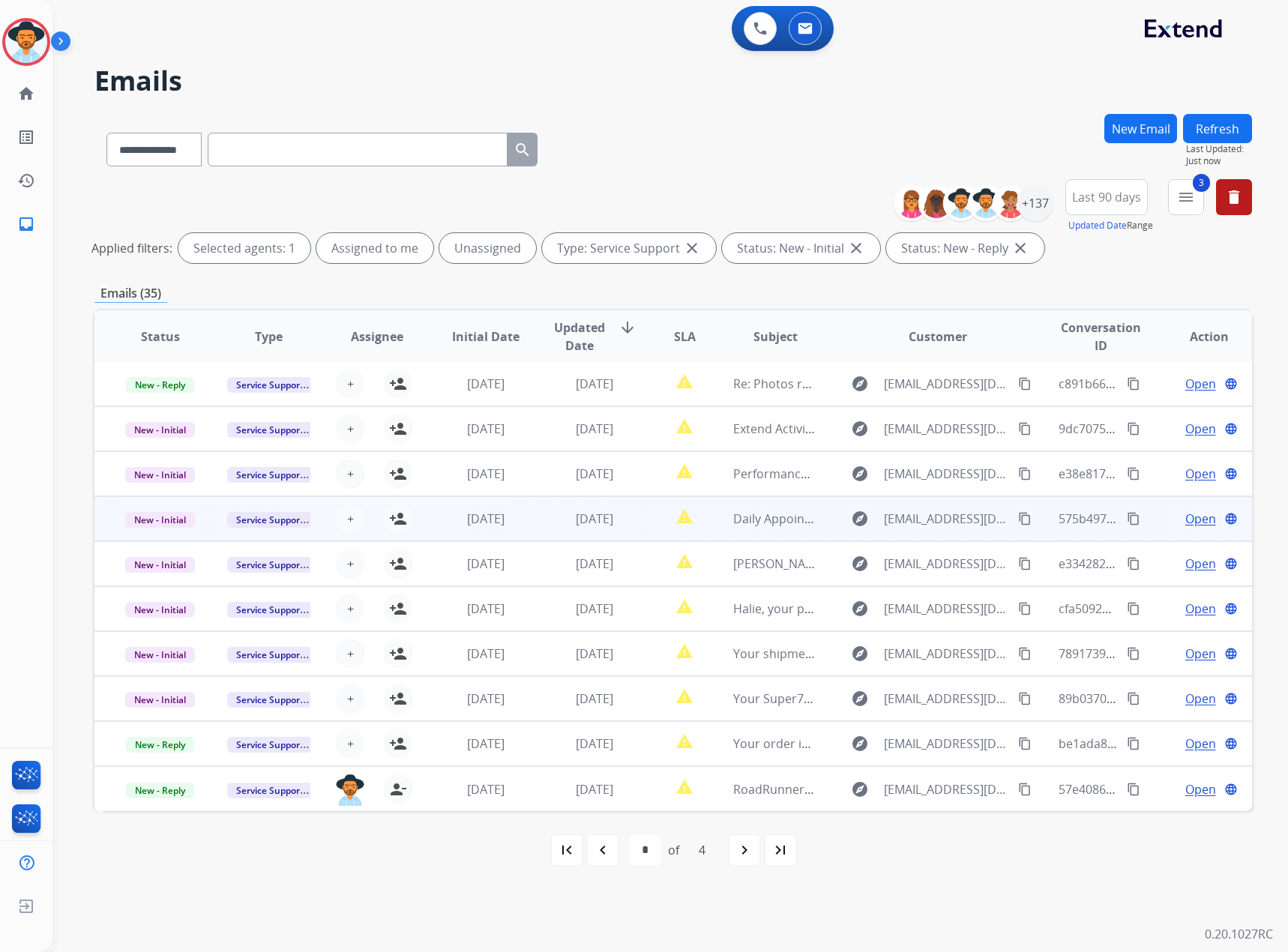
click at [855, 519] on span "Open" at bounding box center [1200, 519] width 31 height 18
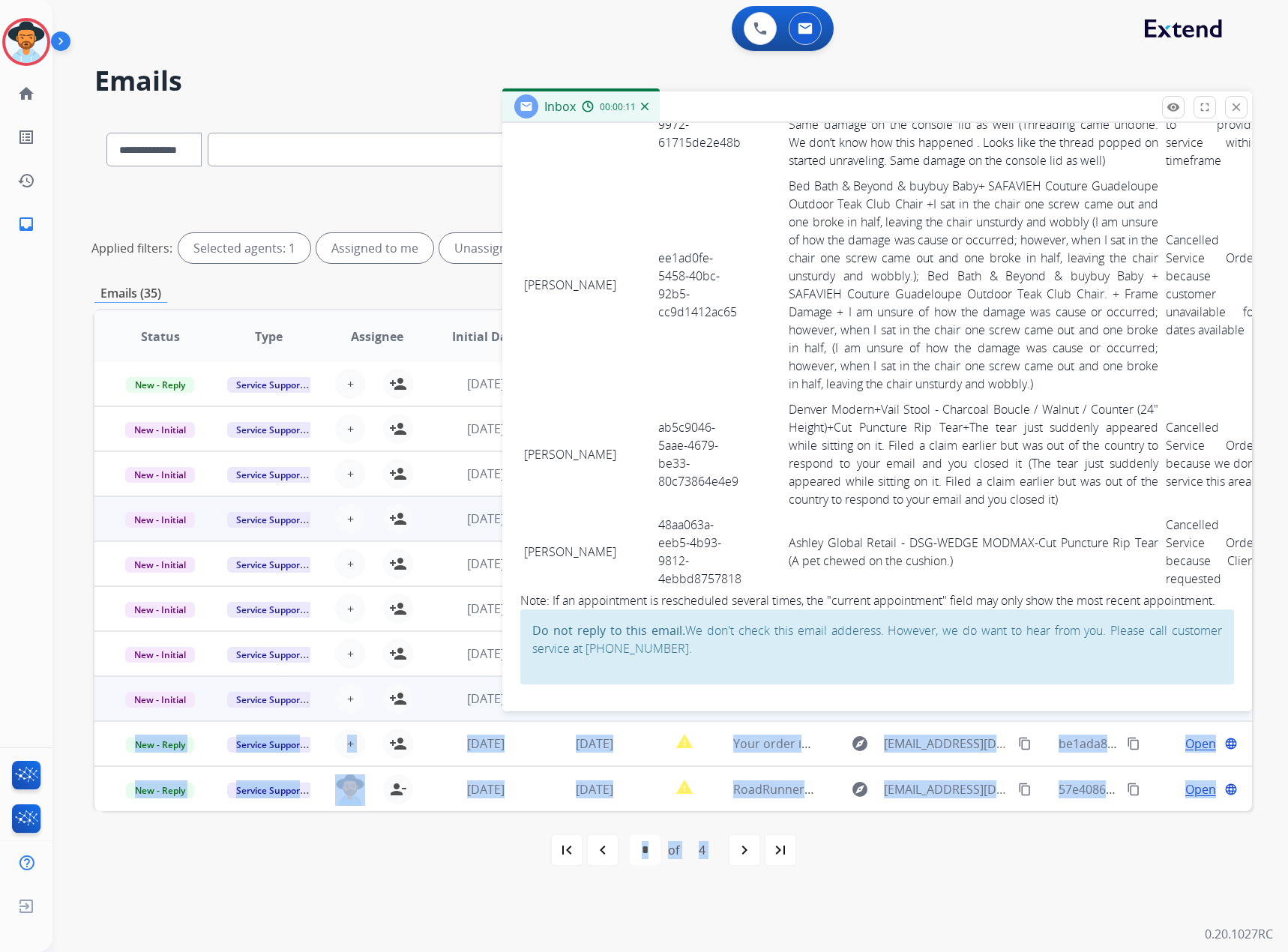
scroll to position [7705, 0]
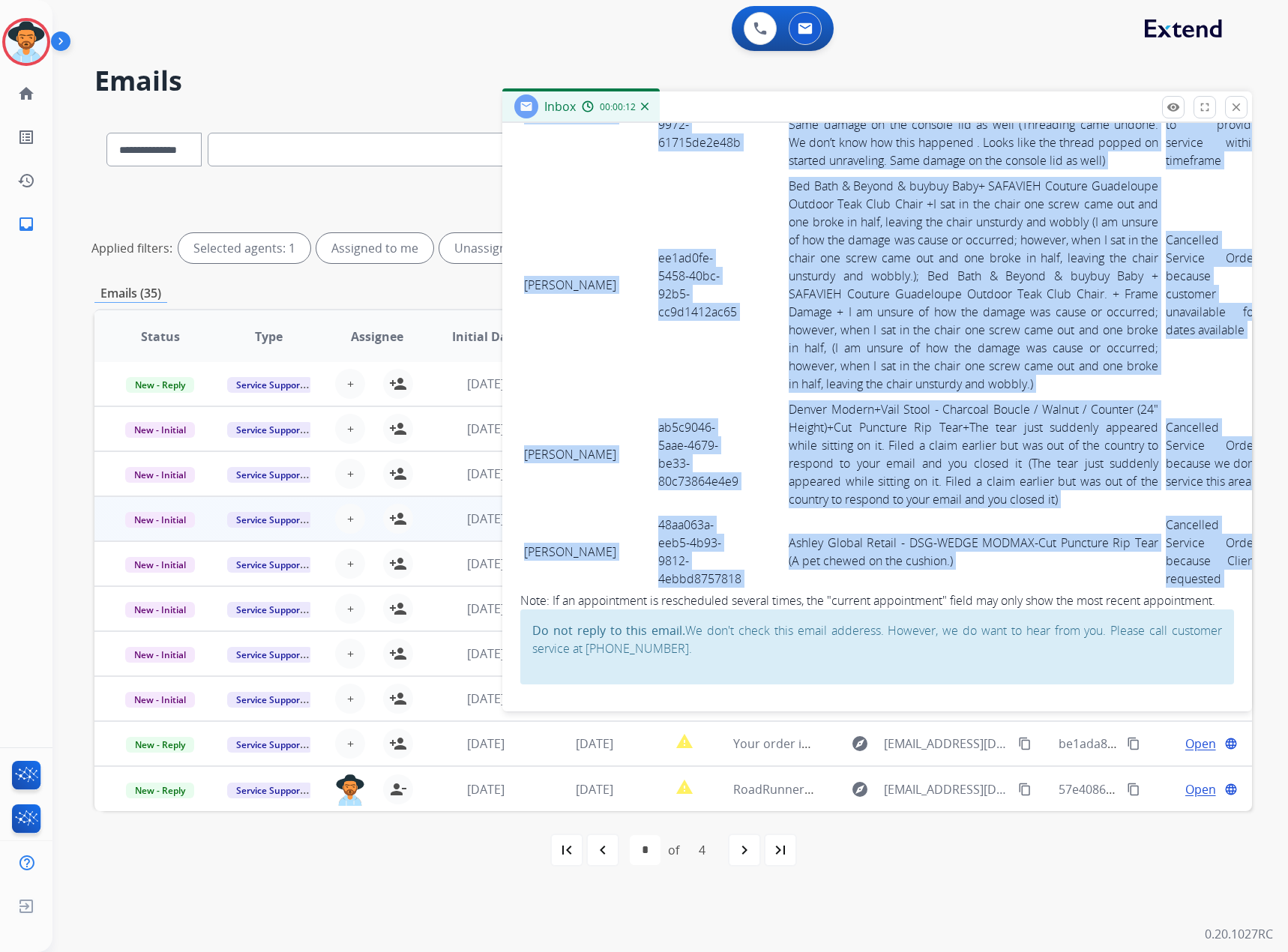
drag, startPoint x: 525, startPoint y: 576, endPoint x: 1110, endPoint y: 544, distance: 585.9
copy tbody "[PERSON_NAME] d5a3a710-ae95-4969-adc8-8f4546dfe3ff AshleyDSG+RIGHT ARM CORNER C…"
click at [855, 104] on mat-icon "close" at bounding box center [1237, 107] width 13 height 13
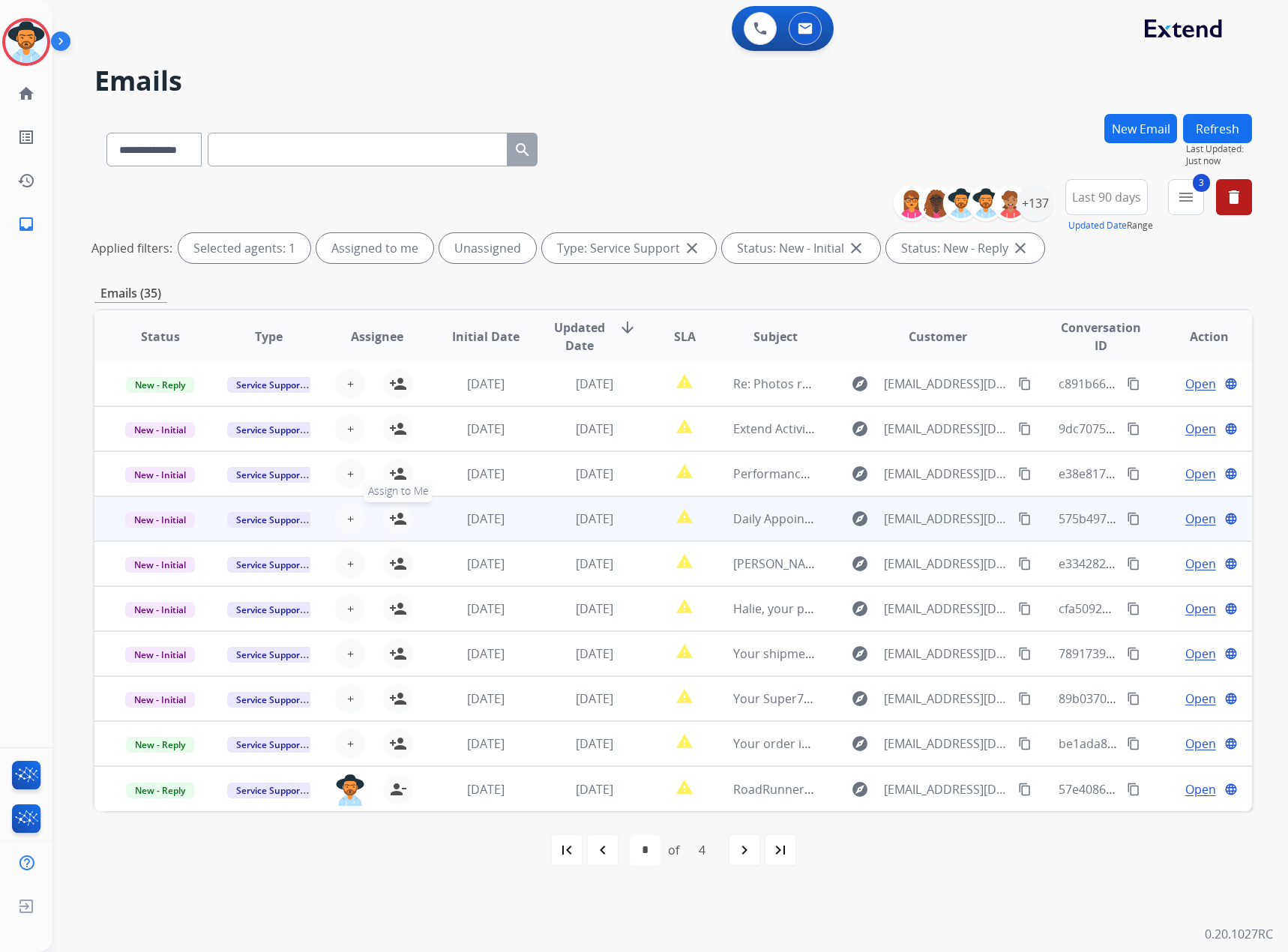
click at [400, 525] on mat-icon "person_add" at bounding box center [398, 519] width 18 height 18
click at [152, 520] on span "New - Initial" at bounding box center [160, 520] width 70 height 16
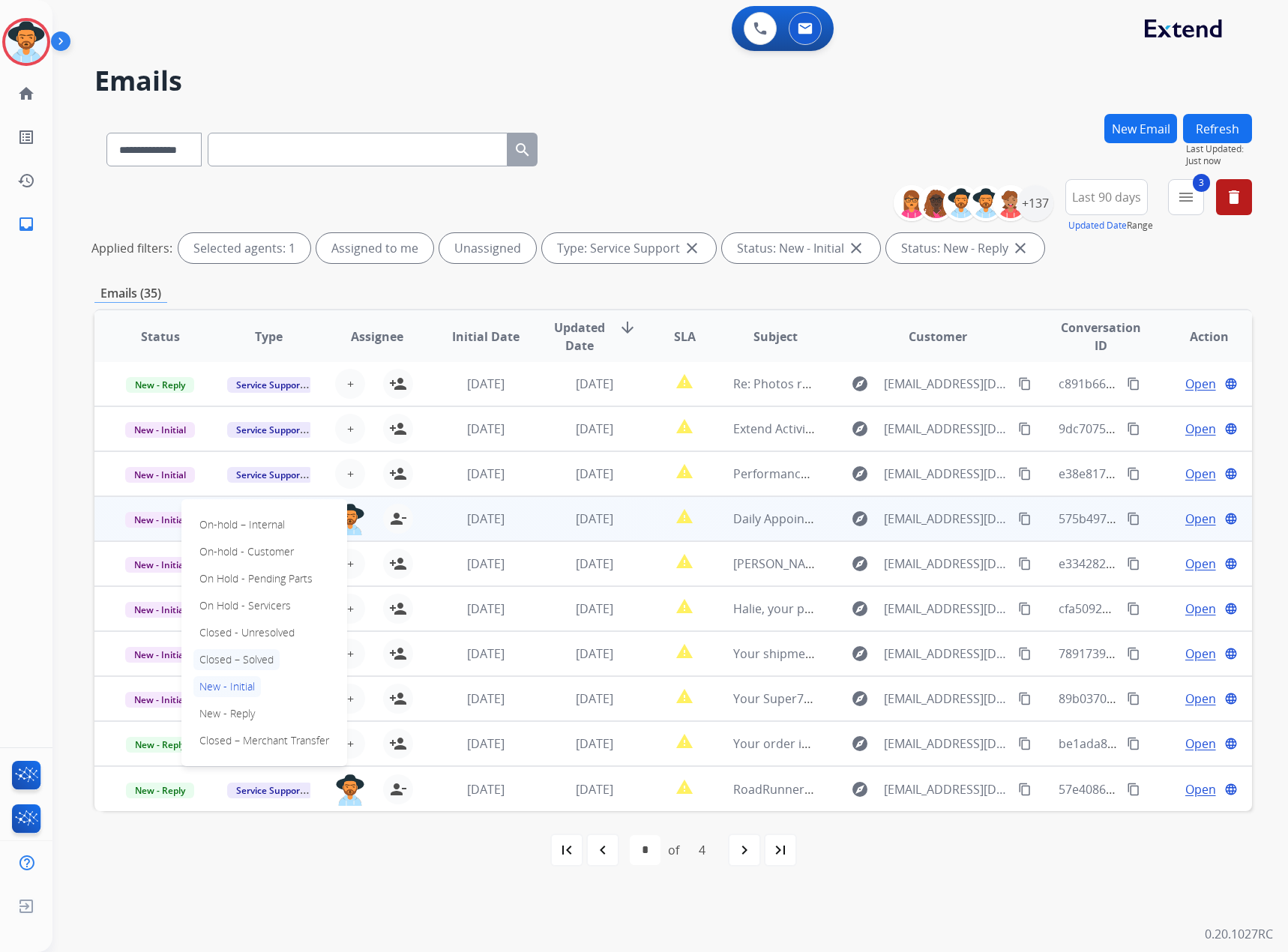
click at [227, 559] on p "Closed – Solved" at bounding box center [237, 659] width 86 height 21
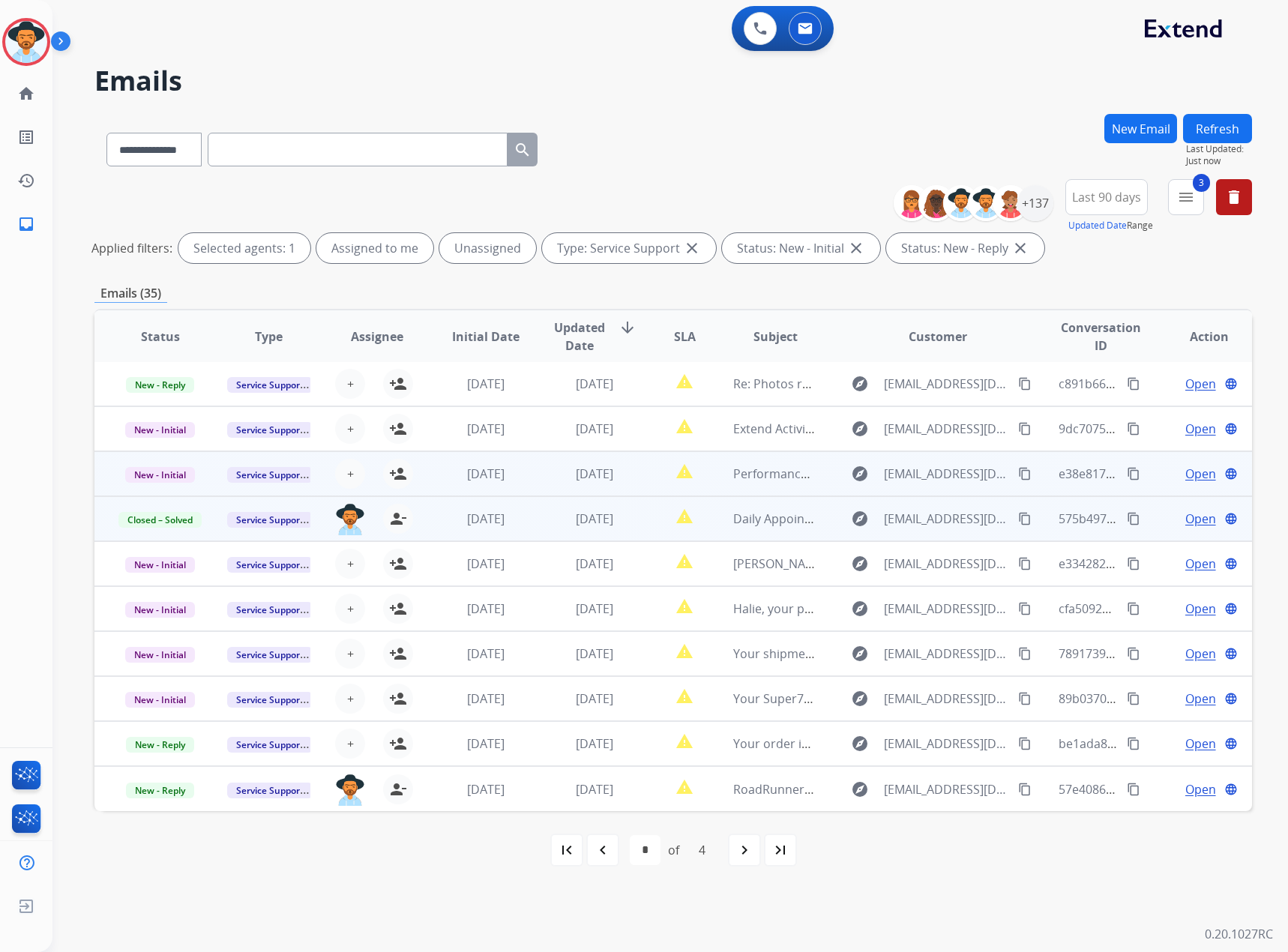
click at [855, 469] on span "Open" at bounding box center [1200, 474] width 31 height 18
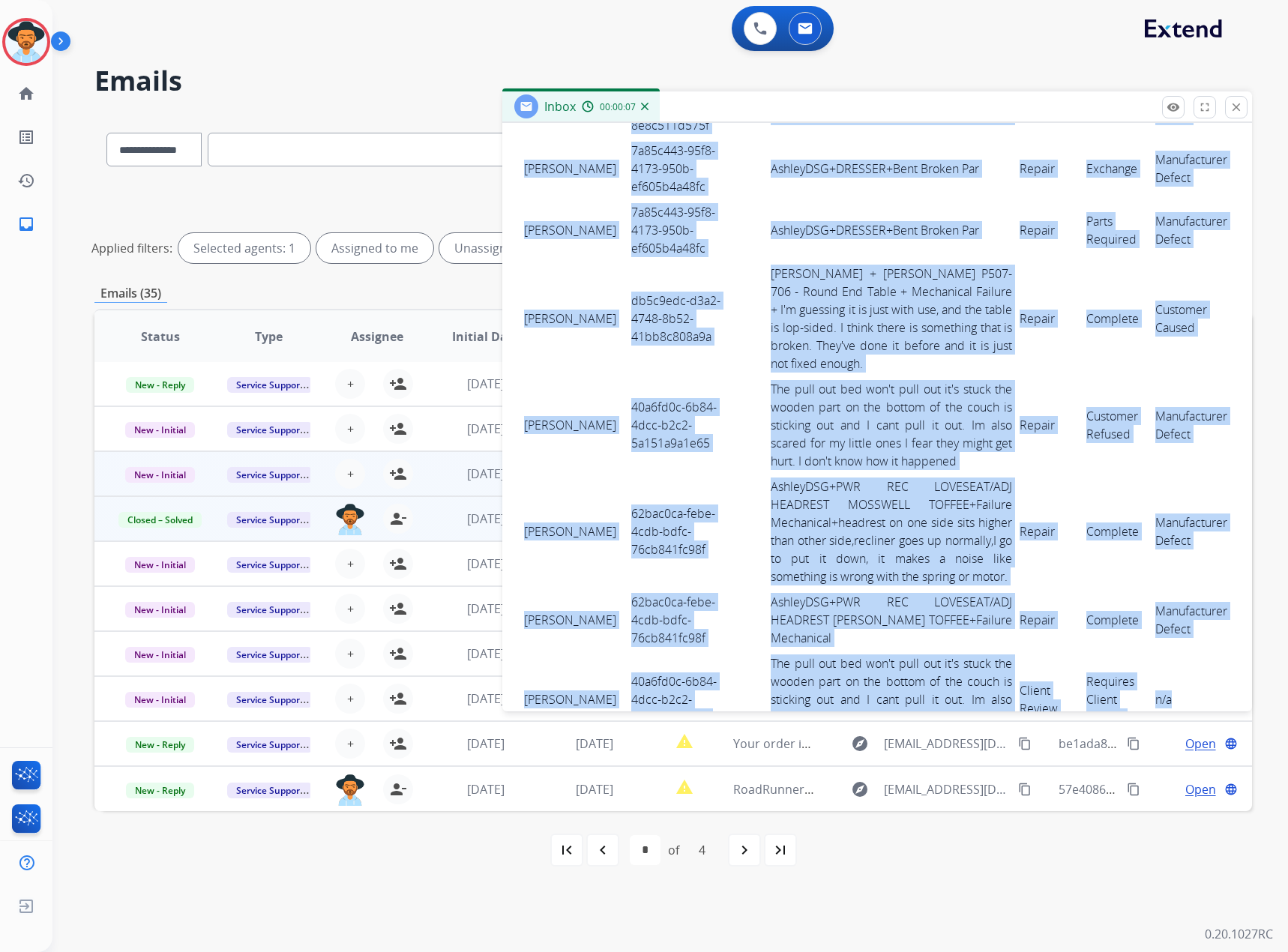
scroll to position [1829, 0]
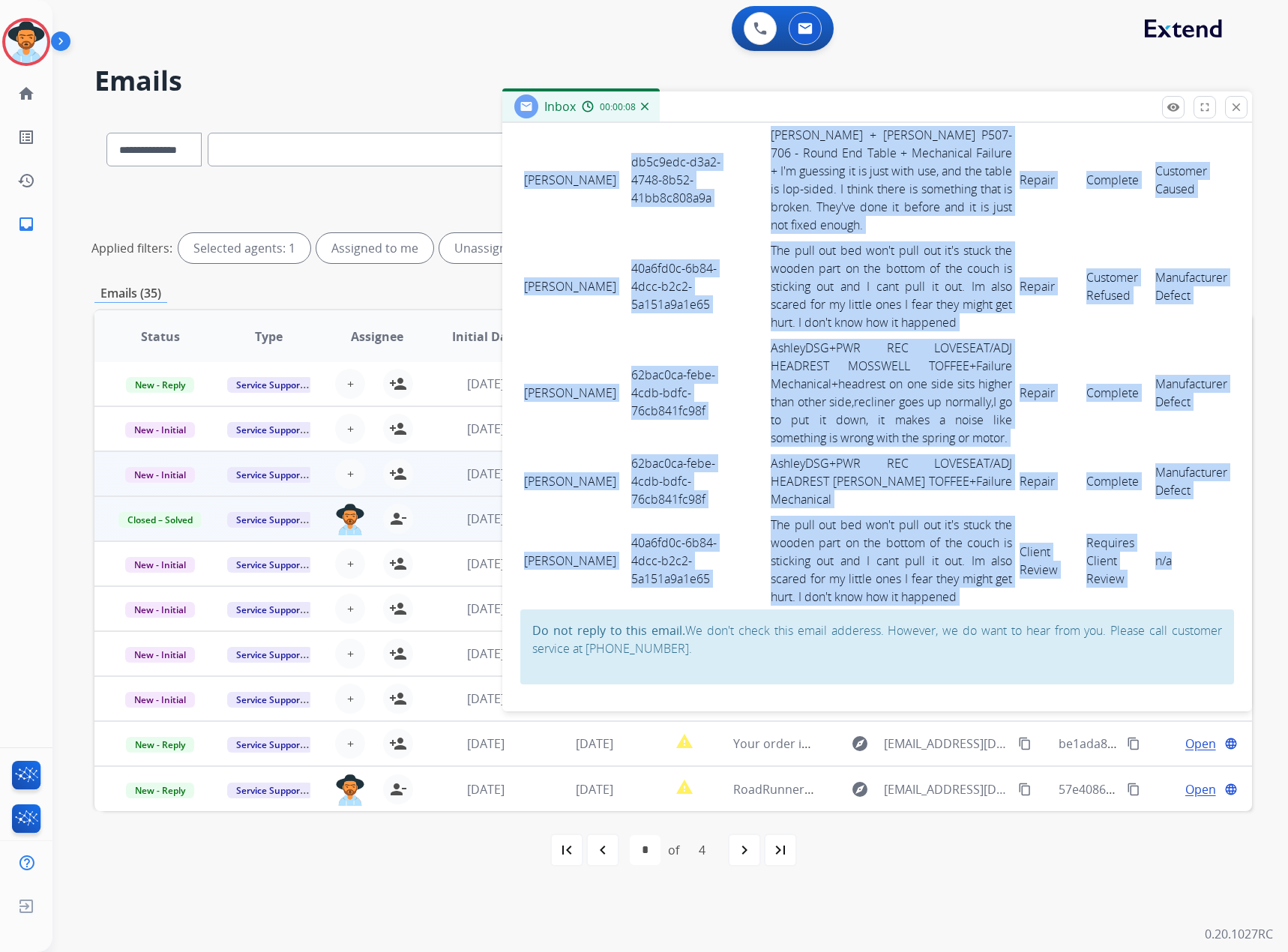
drag, startPoint x: 527, startPoint y: 500, endPoint x: 1163, endPoint y: 571, distance: 640.0
copy tbody "Loremi Dolor-SIta 12330c29-a51e-1se9-d3e3-t4in1532834u Labore+etdolo magnaal en…"
click at [855, 432] on td "AshleyDSG+PWR REC LOVESEAT/ADJ HEADREST MOSSWELL TOFFEE+Failure Mechanical+head…" at bounding box center [891, 393] width 250 height 115
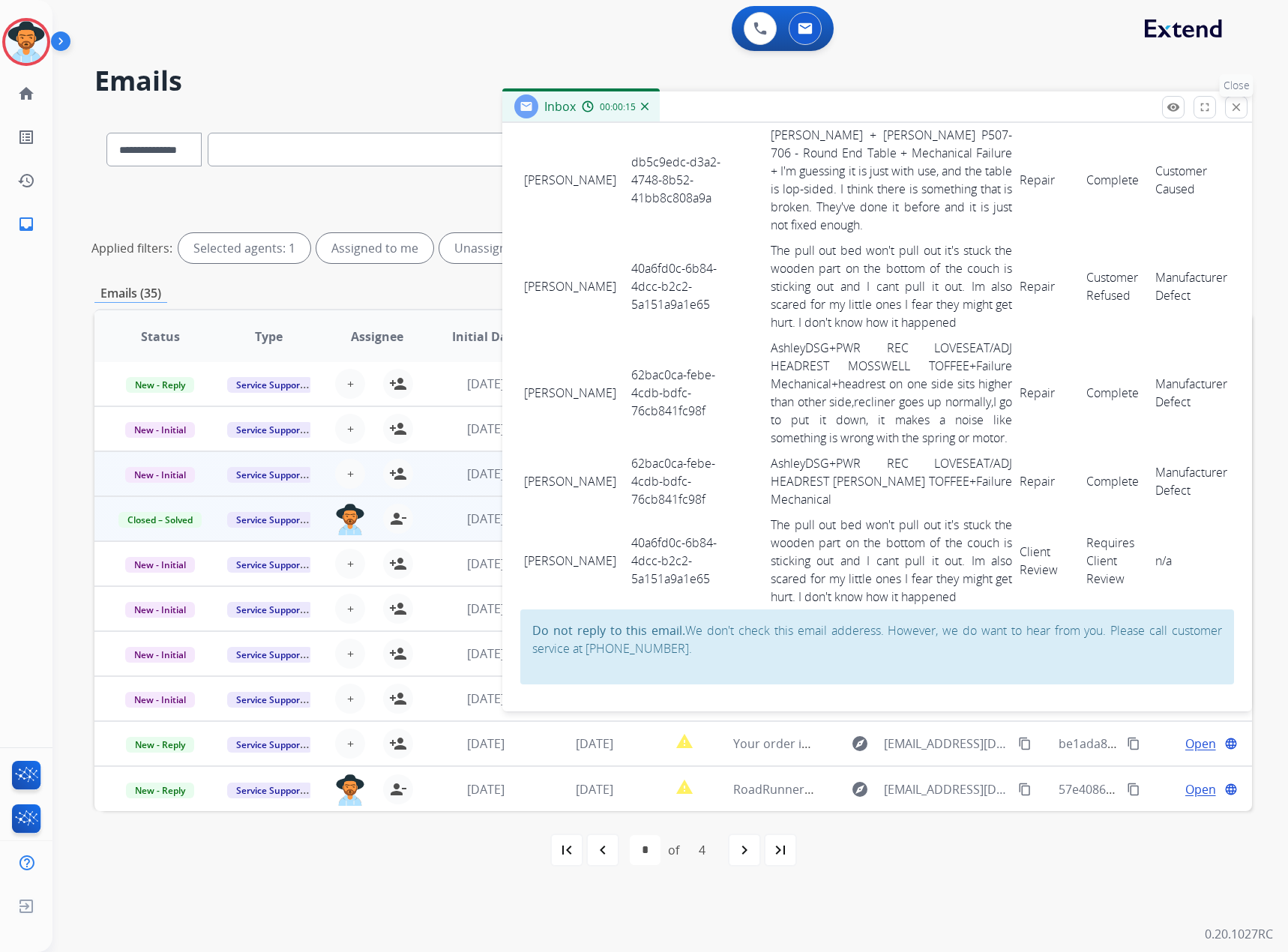
click at [855, 105] on mat-icon "close" at bounding box center [1237, 107] width 13 height 13
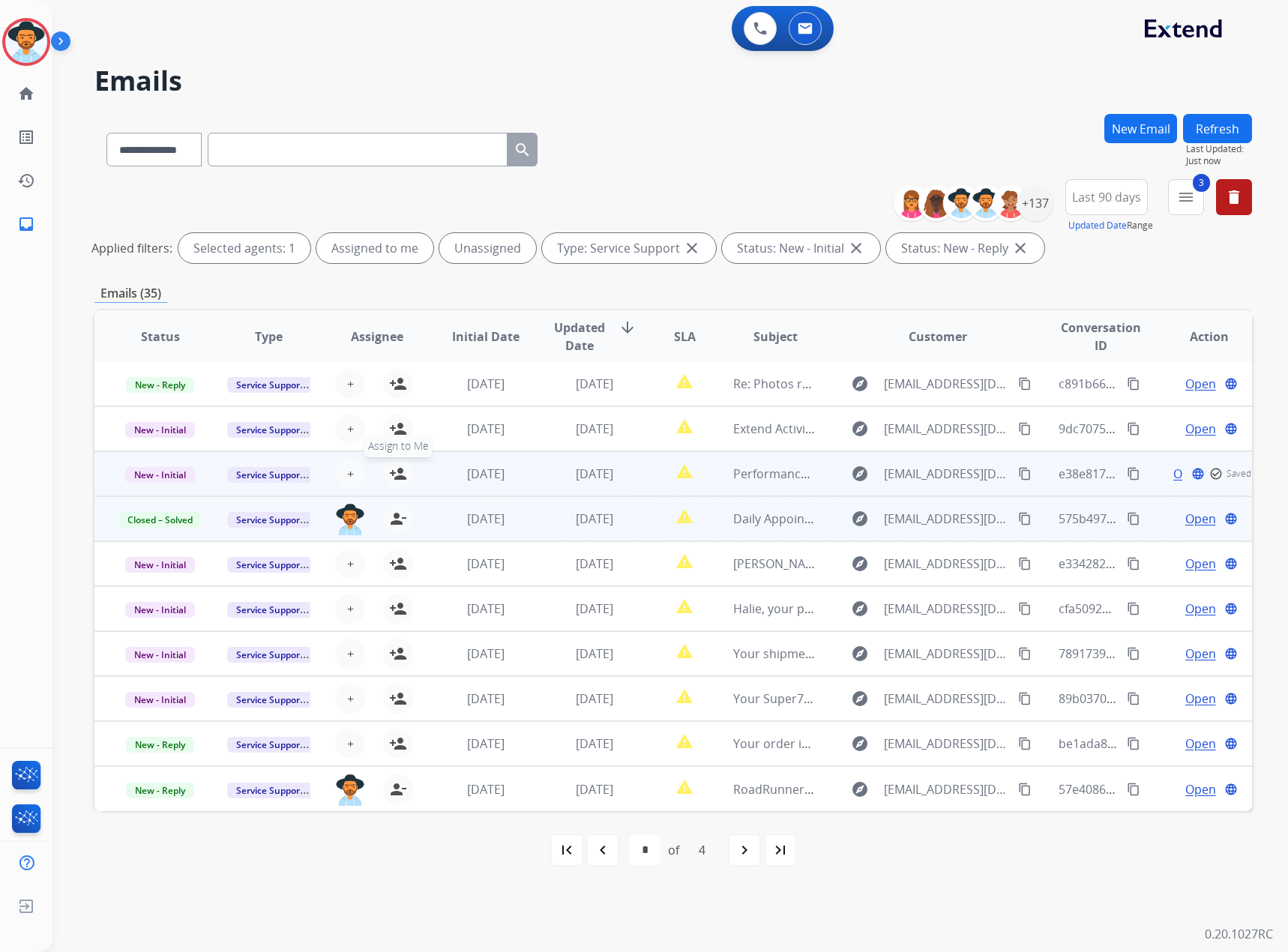
click at [396, 471] on mat-icon "person_add" at bounding box center [398, 474] width 18 height 18
click at [152, 471] on span "New - Initial" at bounding box center [160, 475] width 70 height 16
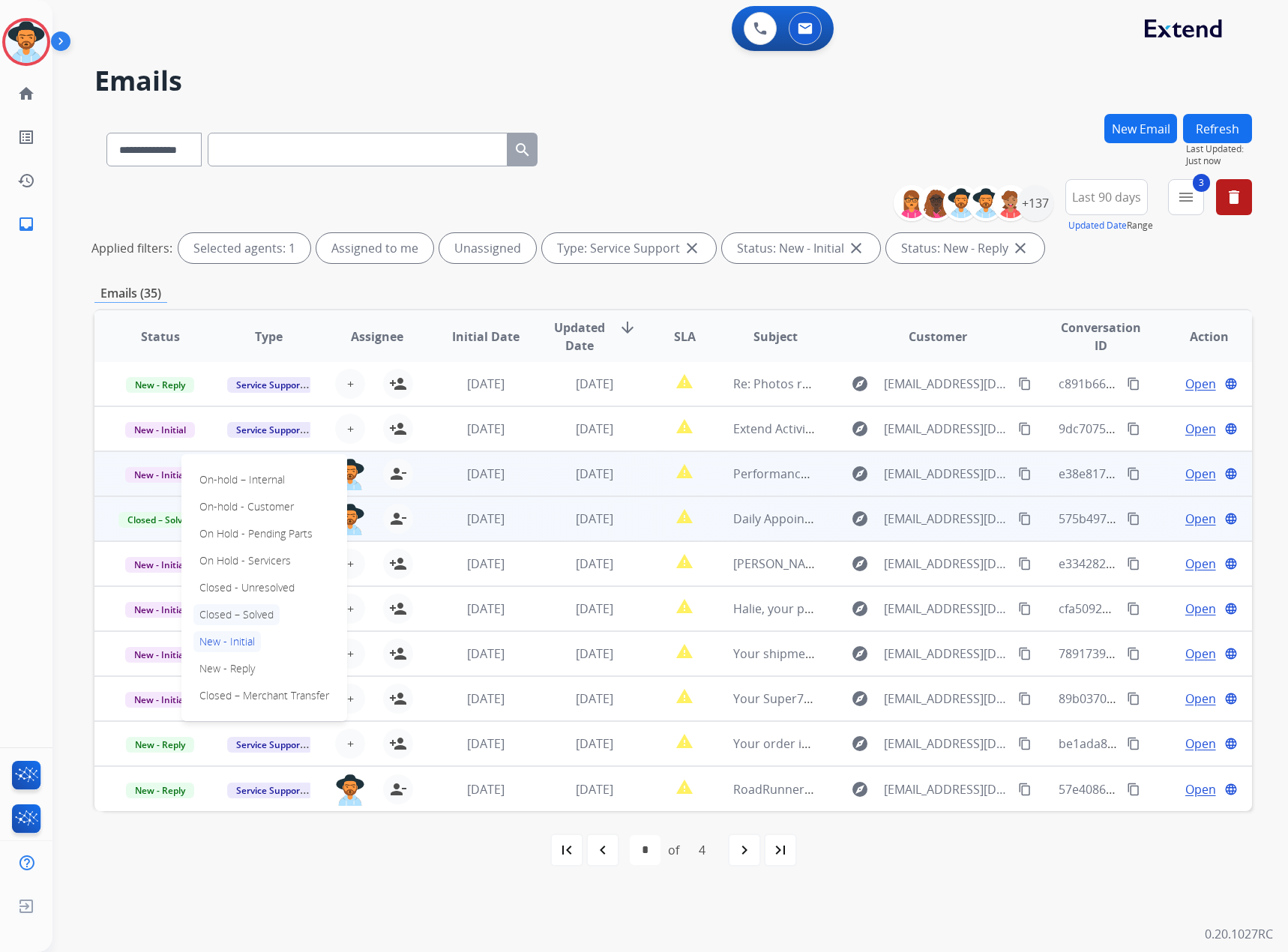
click at [224, 559] on p "Closed – Solved" at bounding box center [237, 614] width 86 height 21
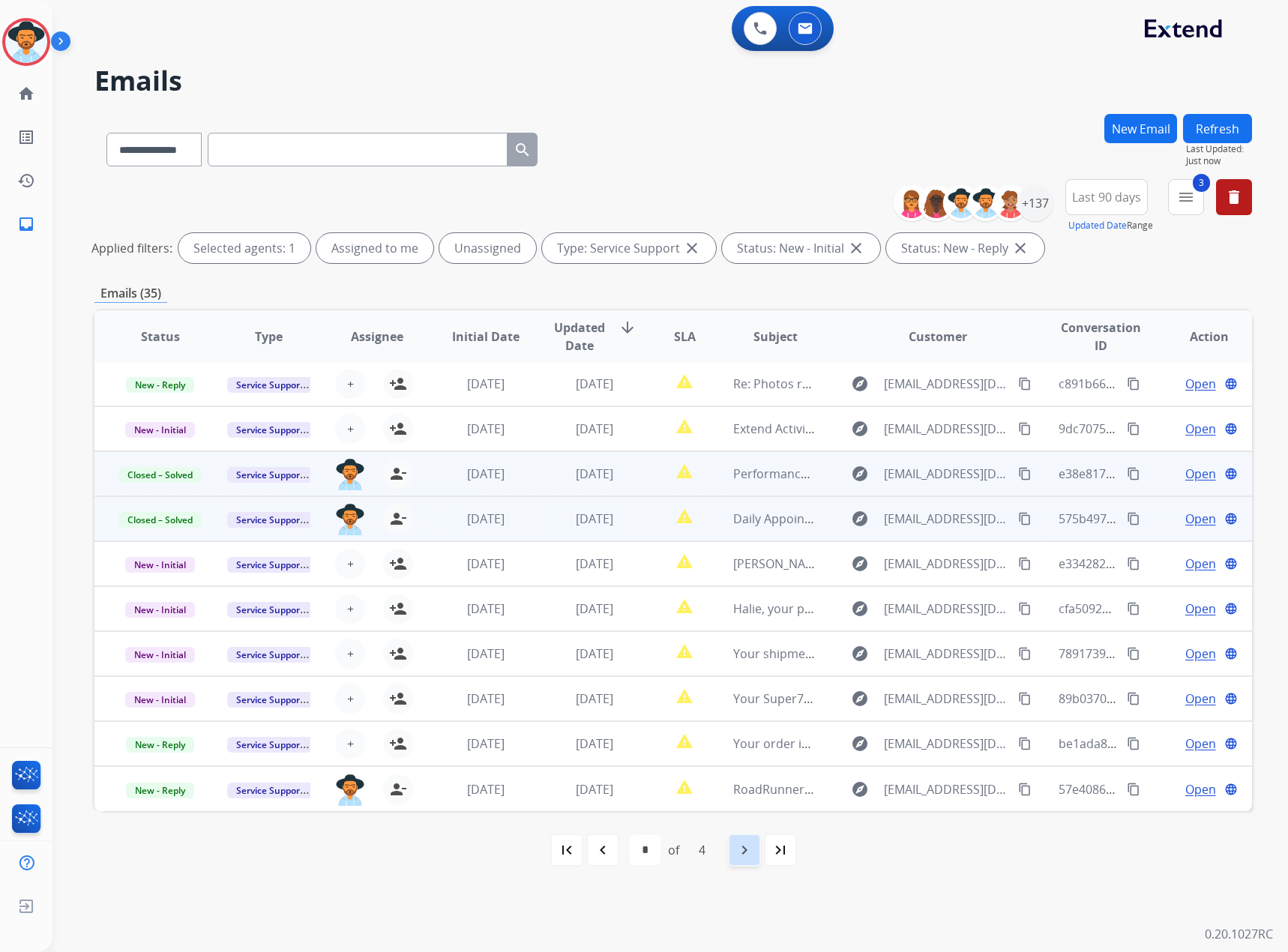
click at [739, 559] on mat-icon "navigate_next" at bounding box center [744, 851] width 18 height 18
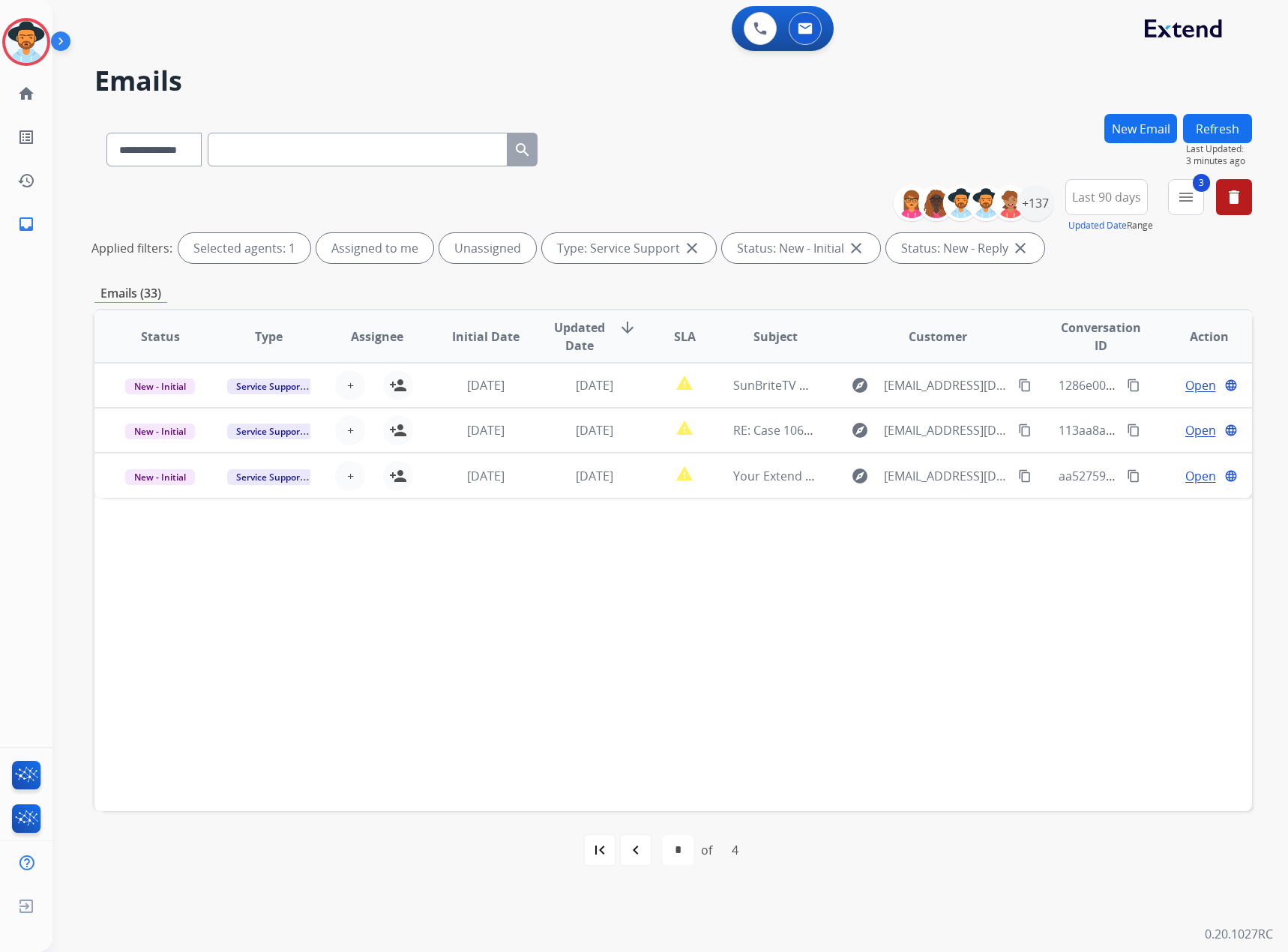
scroll to position [0, 0]
click at [636, 559] on mat-icon "navigate_before" at bounding box center [636, 851] width 18 height 18
select select "*"
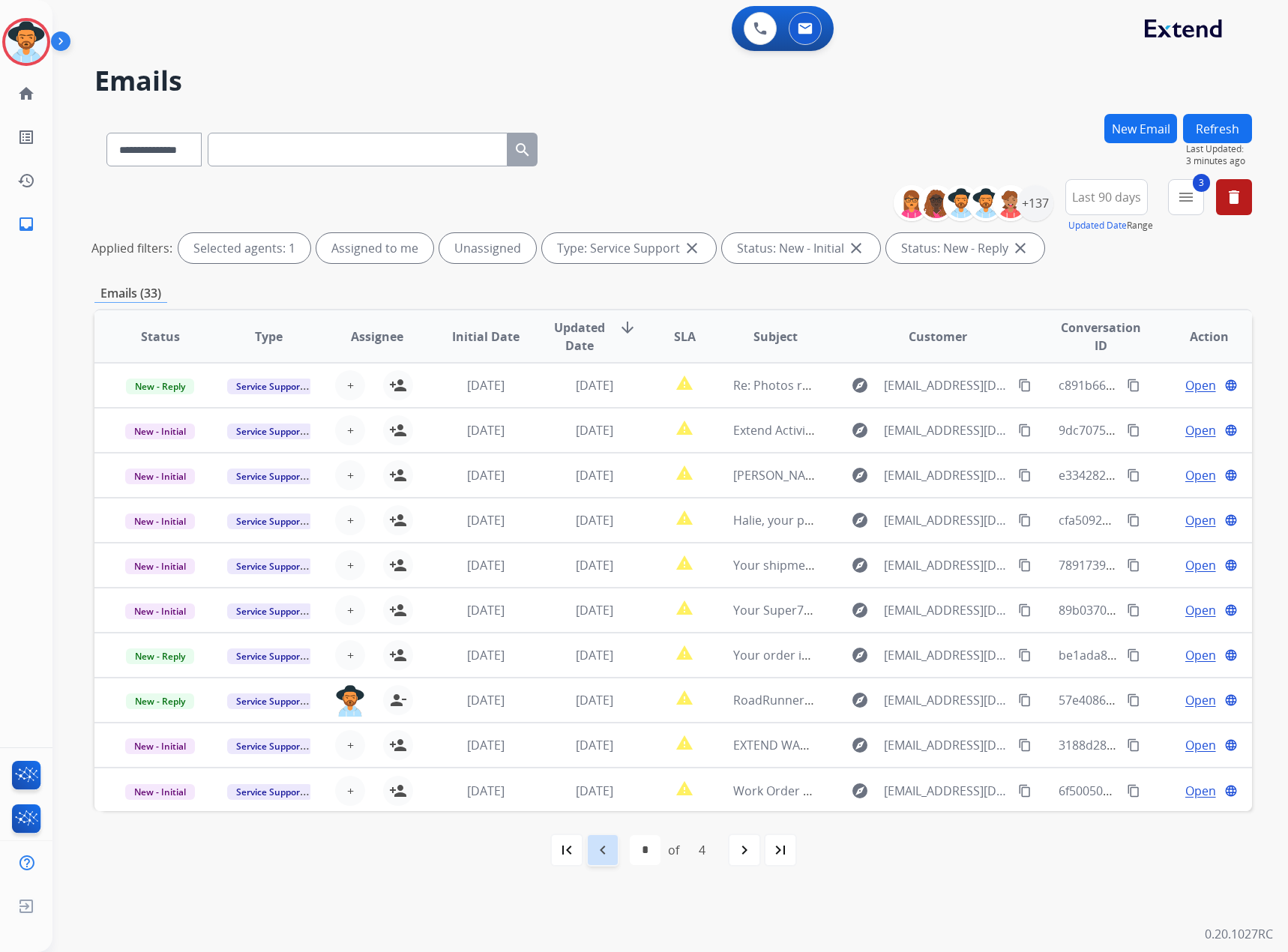
click at [612, 559] on div "navigate_before" at bounding box center [603, 851] width 33 height 33
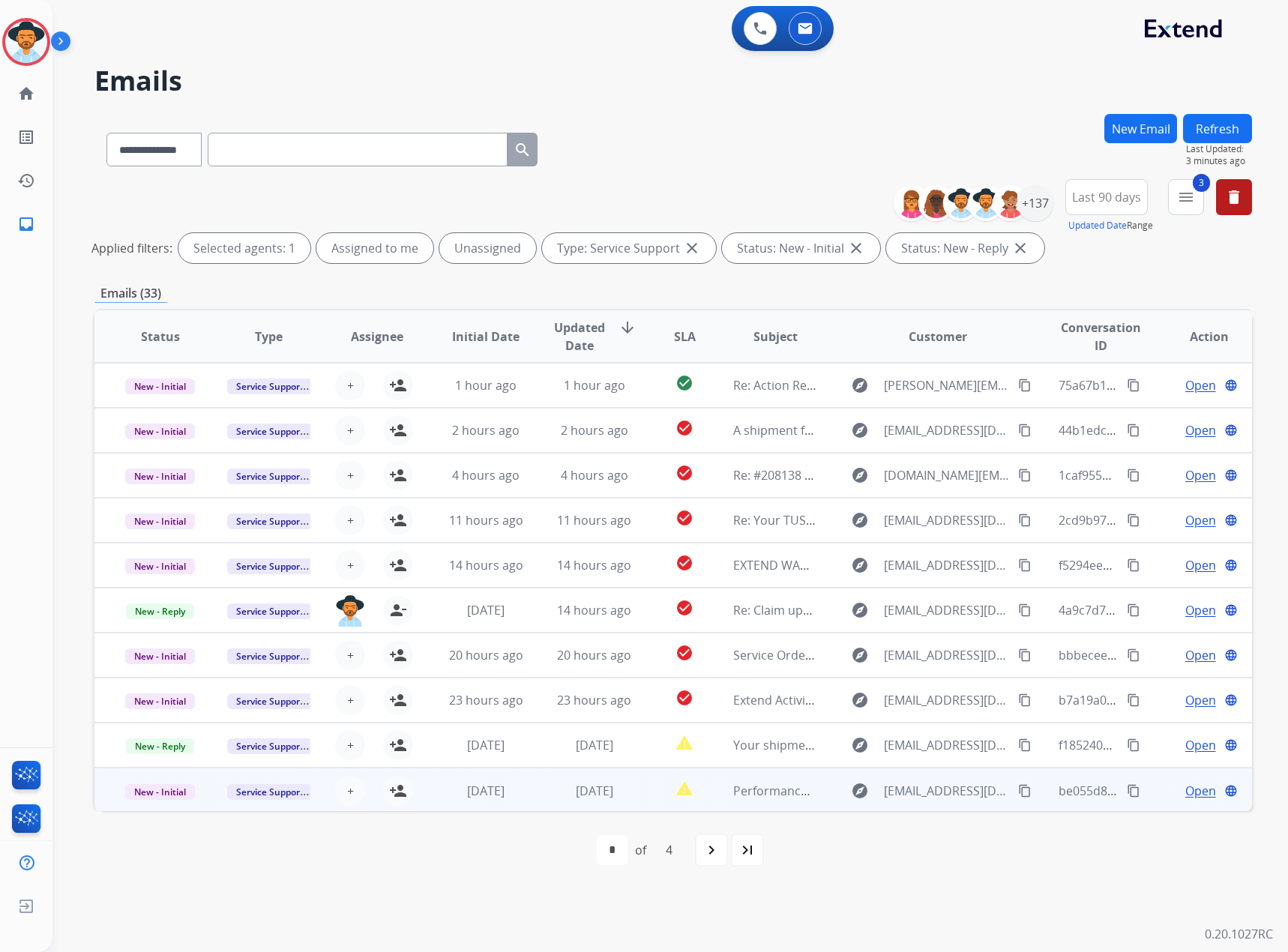
click at [855, 559] on div "Open language" at bounding box center [1209, 791] width 84 height 18
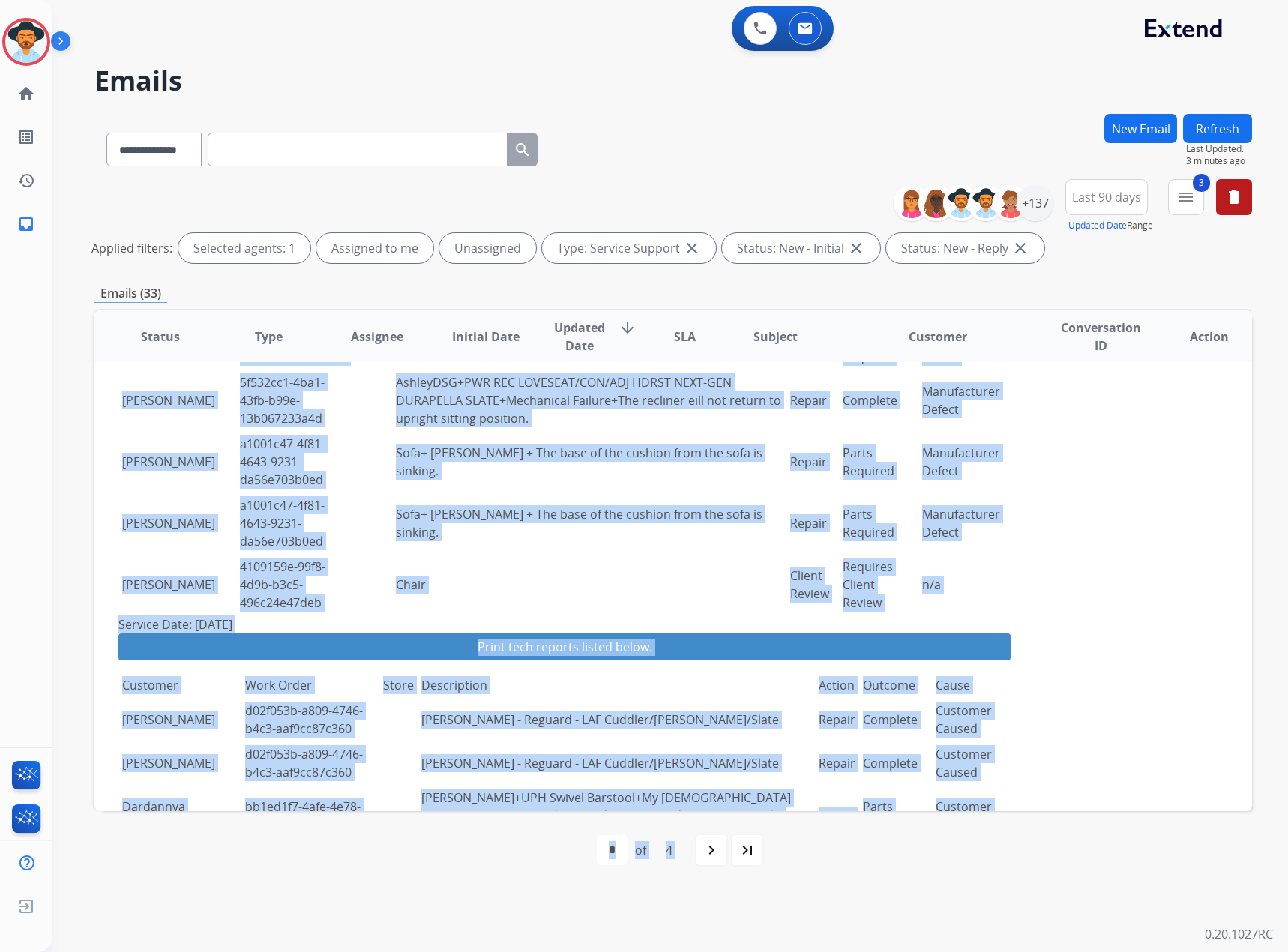
scroll to position [1765, 0]
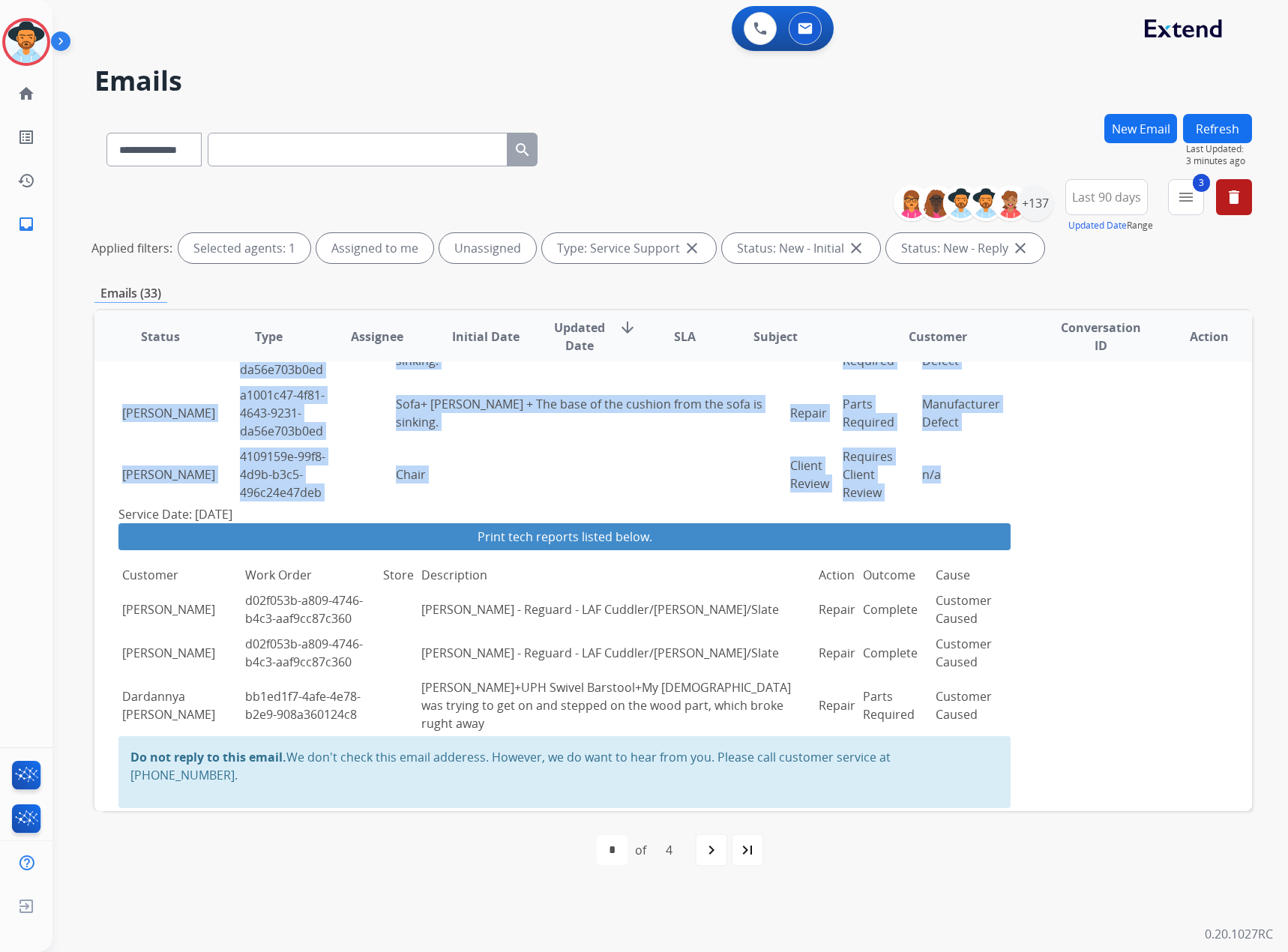
drag, startPoint x: 124, startPoint y: 594, endPoint x: 986, endPoint y: 480, distance: 869.5
copy tbody "loremips dolo 04si8a8c-5970-87a4-el86-5334s2do3e98 Temporin Utla+EtdolorEmagnaa…"
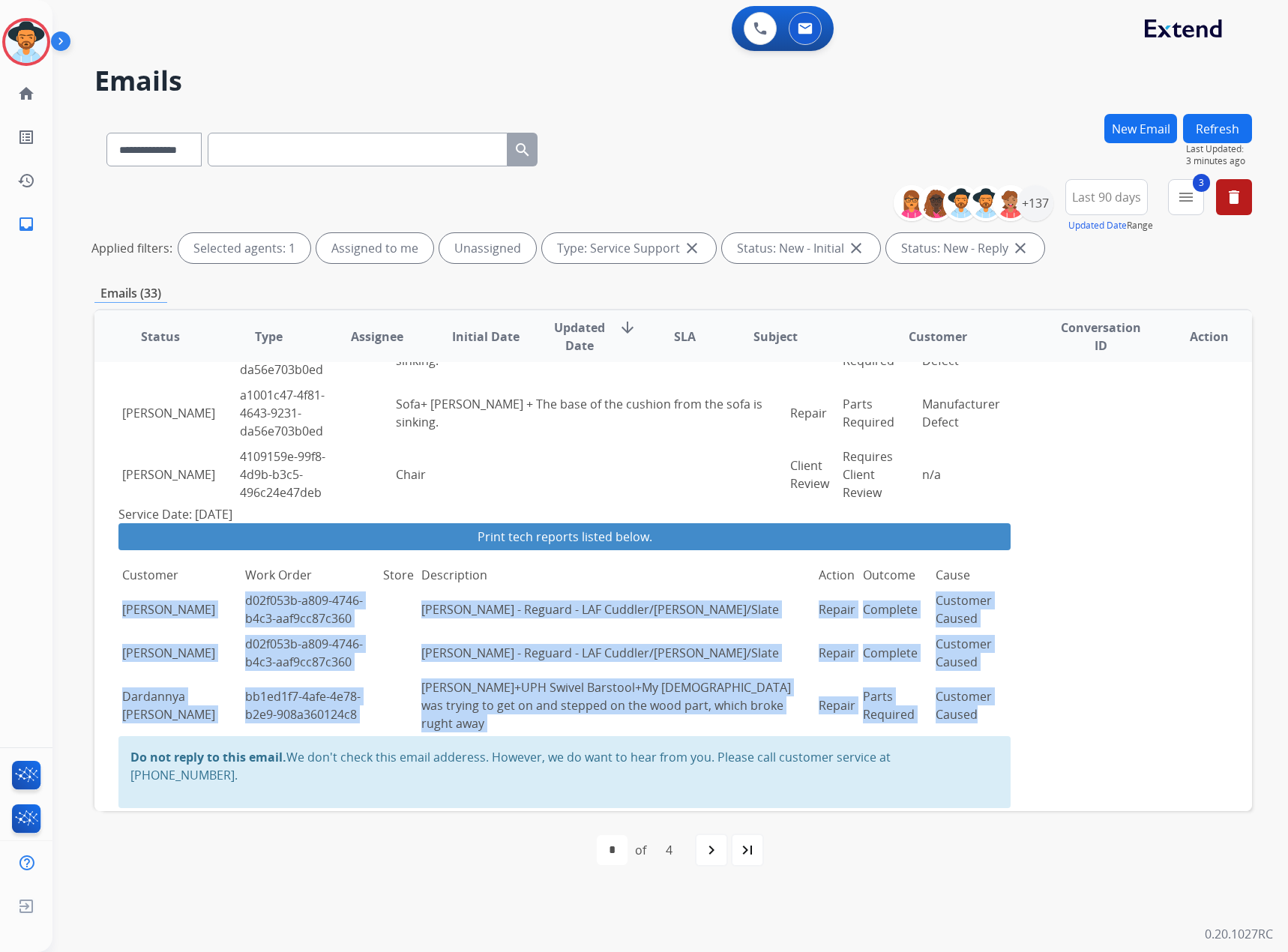
drag, startPoint x: 124, startPoint y: 597, endPoint x: 971, endPoint y: 705, distance: 853.9
click at [855, 559] on tbody "[PERSON_NAME] d02f053b-a809-4746-b4c3-aaf9cc87c360 [PERSON_NAME] - Reguard - LA…" at bounding box center [564, 662] width 892 height 149
copy tbody "[PERSON_NAME] d02f053b-a809-4746-b4c3-aaf9cc87c360 Ashley - Reguard - LAF Cuddl…"
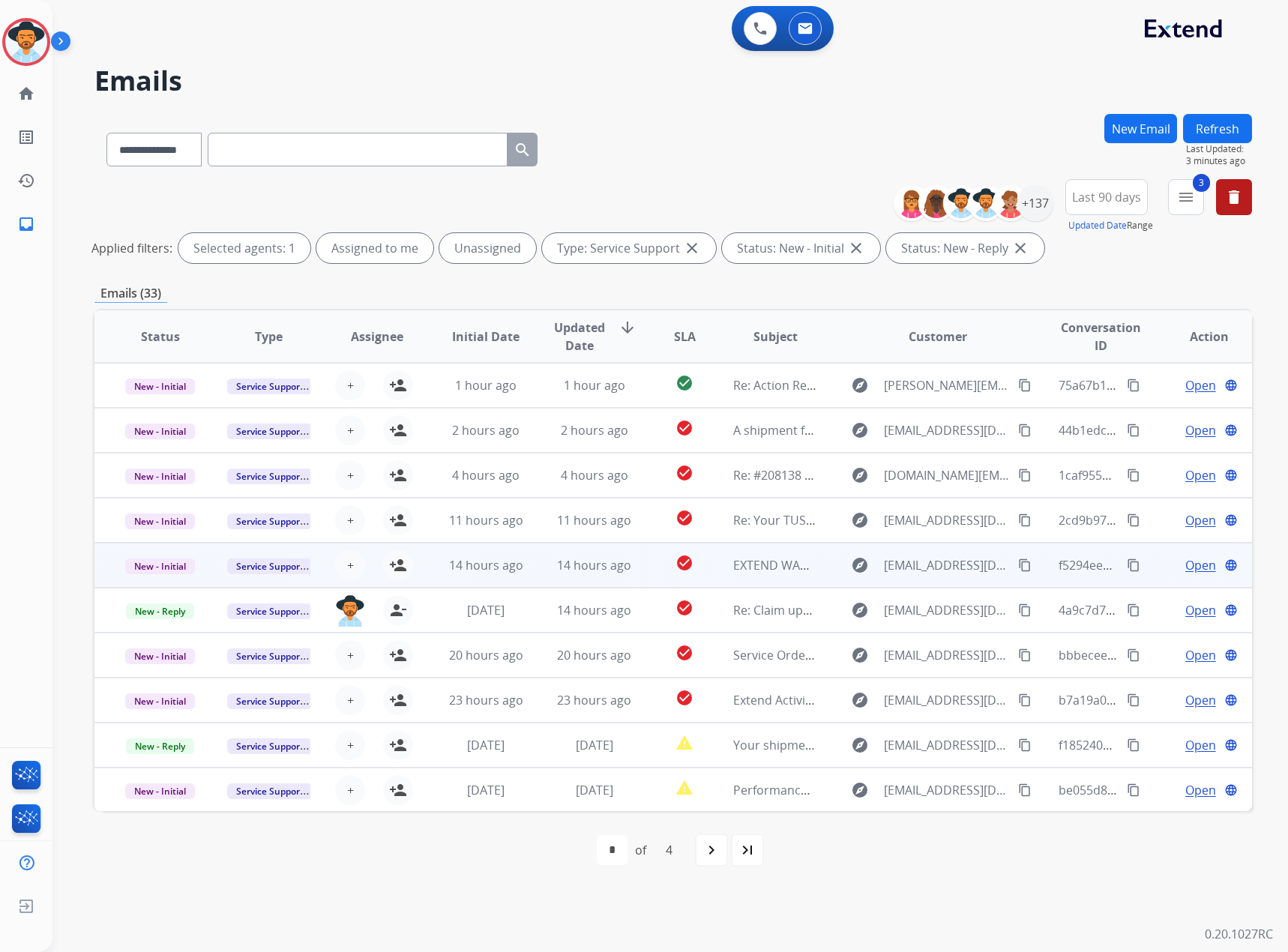
scroll to position [300, 0]
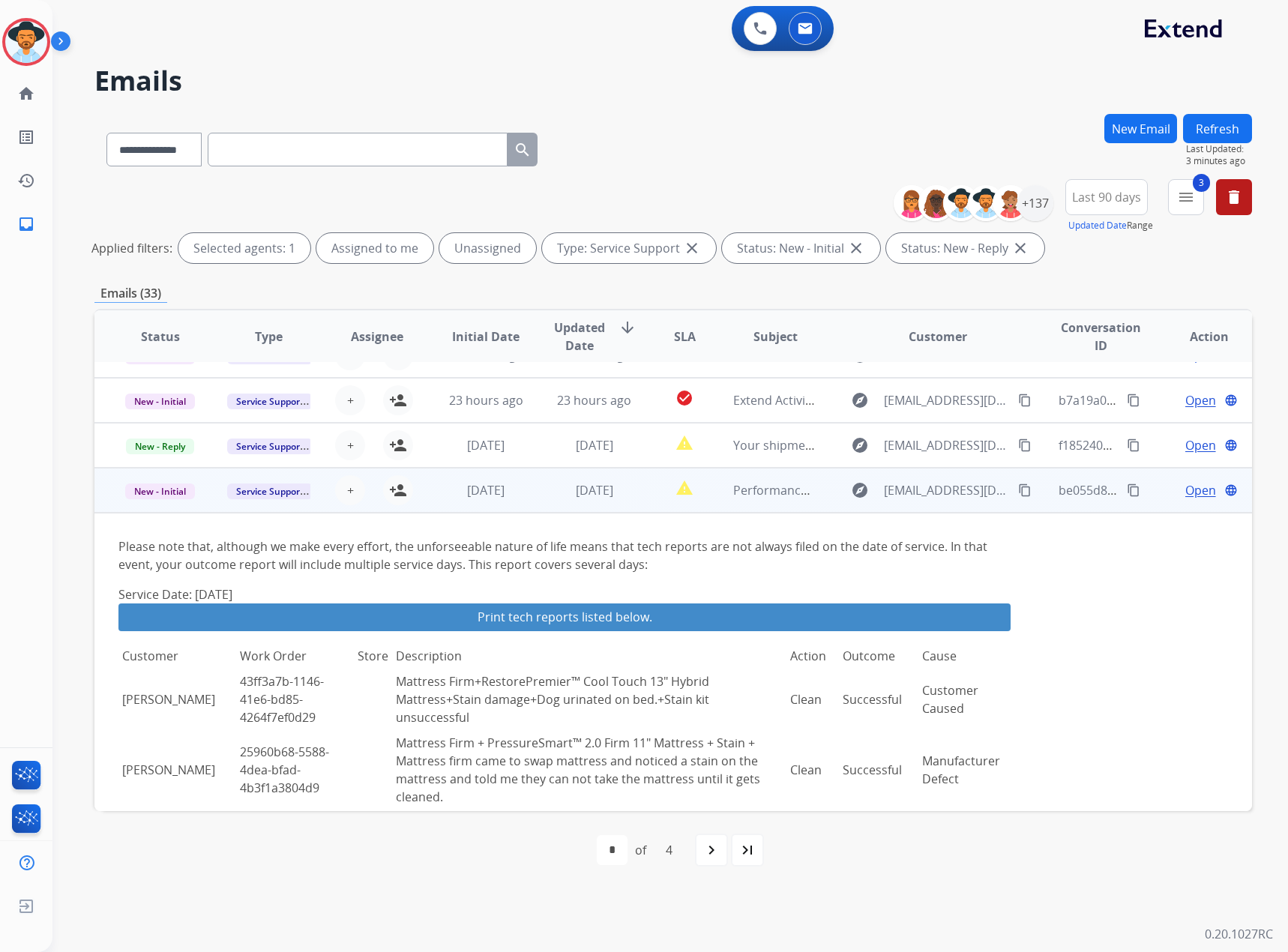
click at [411, 486] on div "+ Select agent person_add Assign to Me" at bounding box center [365, 491] width 108 height 42
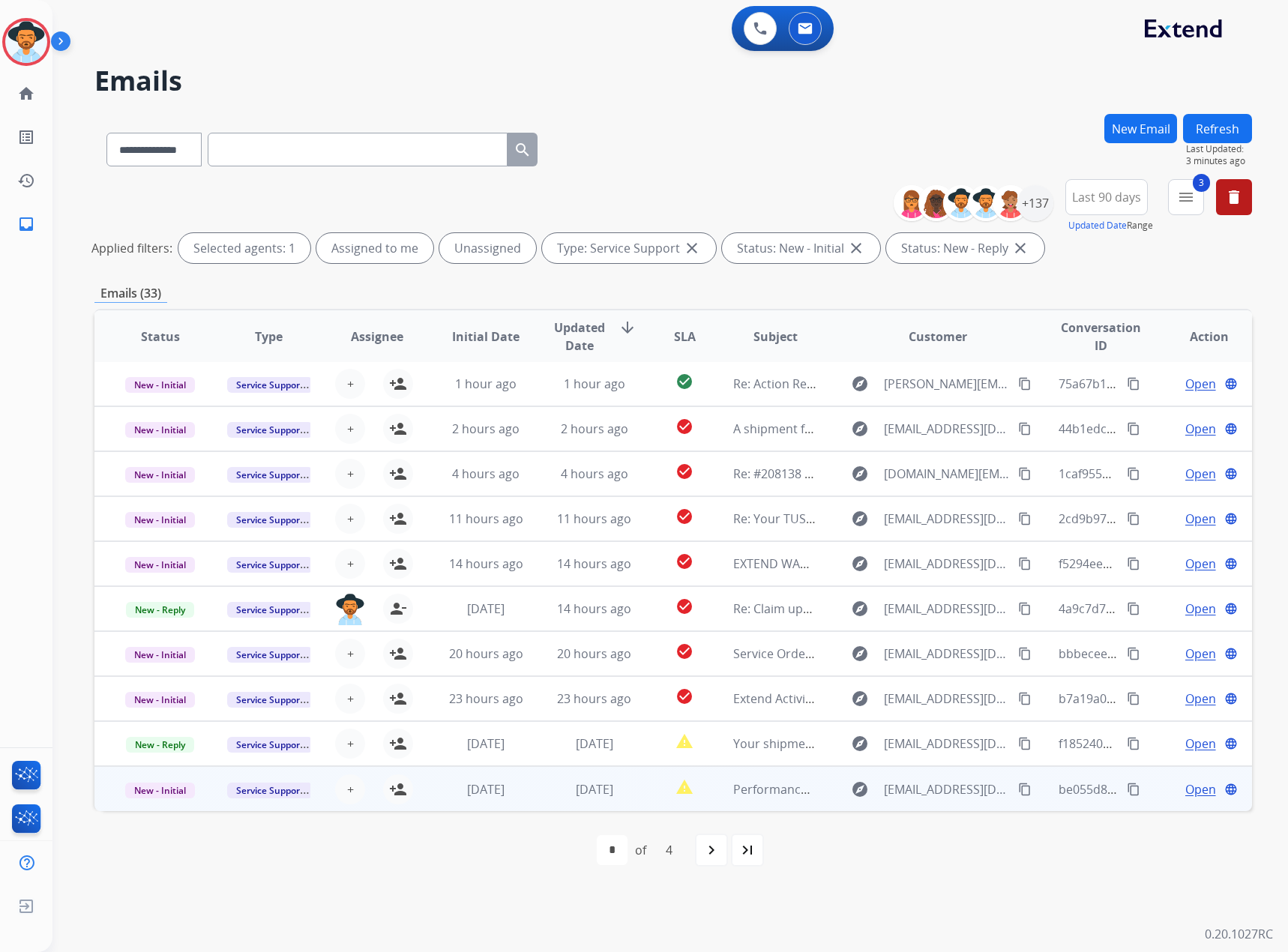
scroll to position [2, 0]
click at [401, 559] on mat-icon "person_add" at bounding box center [398, 790] width 18 height 18
click at [156, 559] on span "New - Initial" at bounding box center [160, 790] width 70 height 16
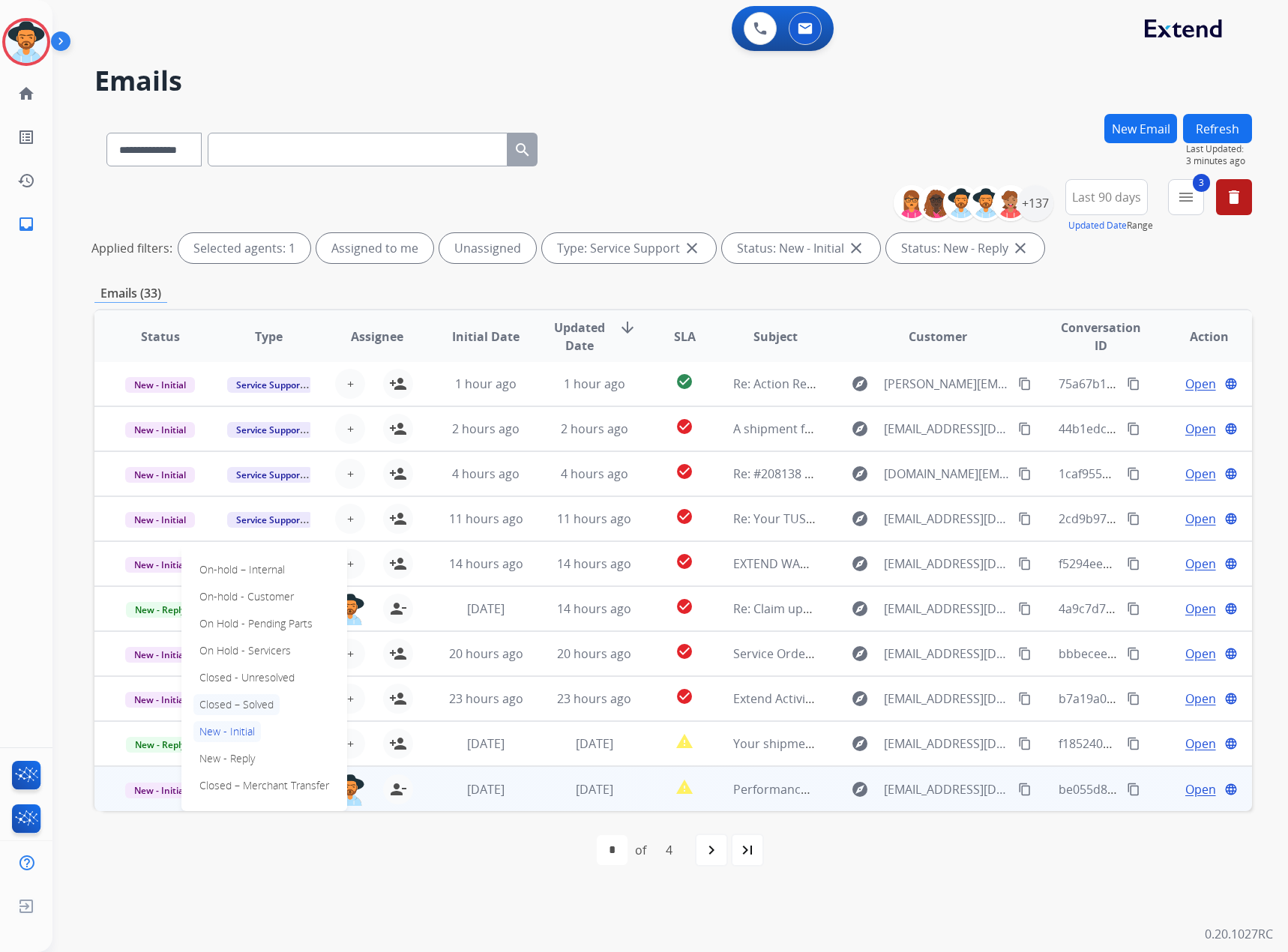
click at [238, 559] on p "Closed – Solved" at bounding box center [237, 705] width 86 height 21
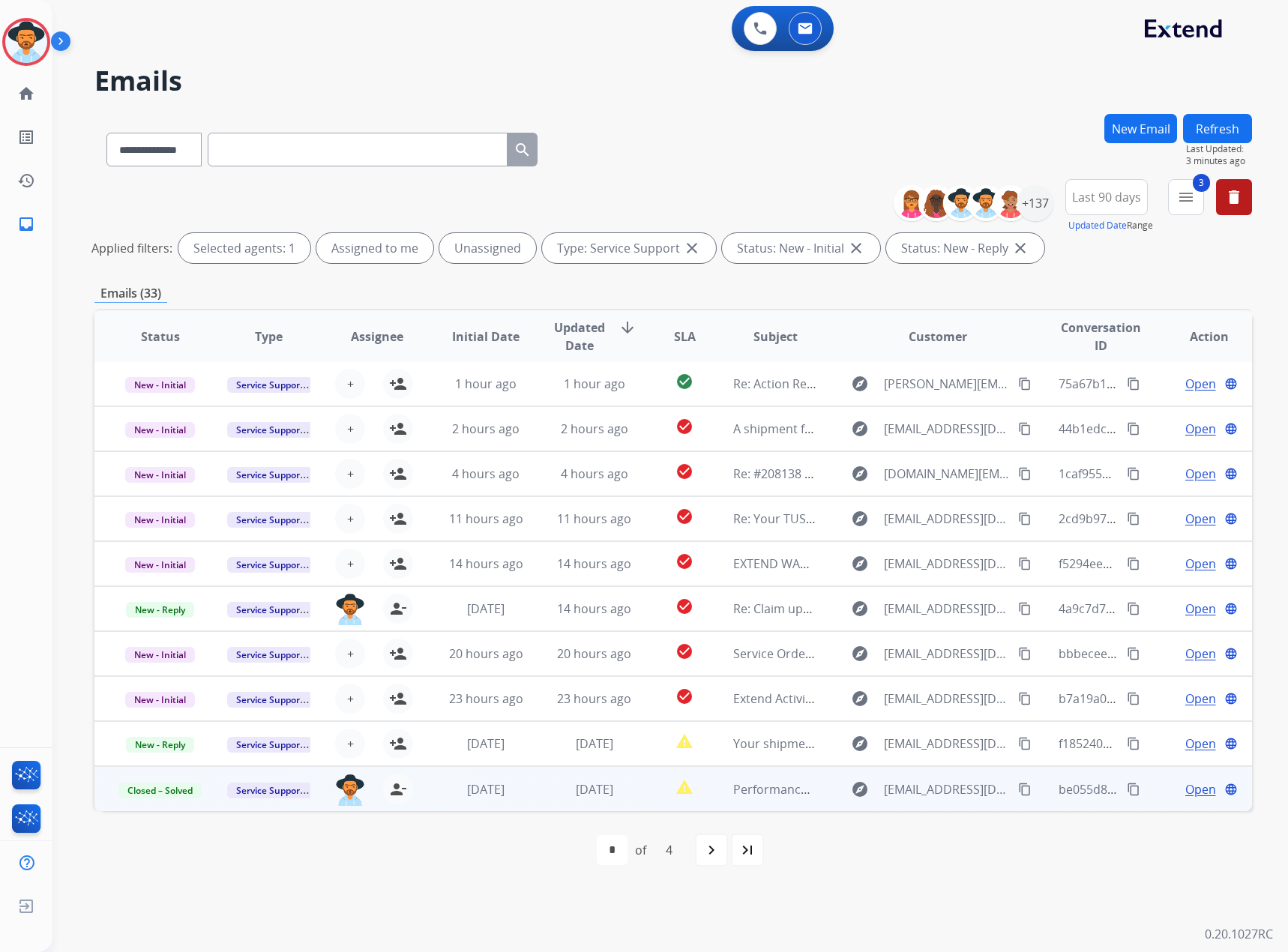
click at [291, 152] on input "text" at bounding box center [357, 149] width 300 height 34
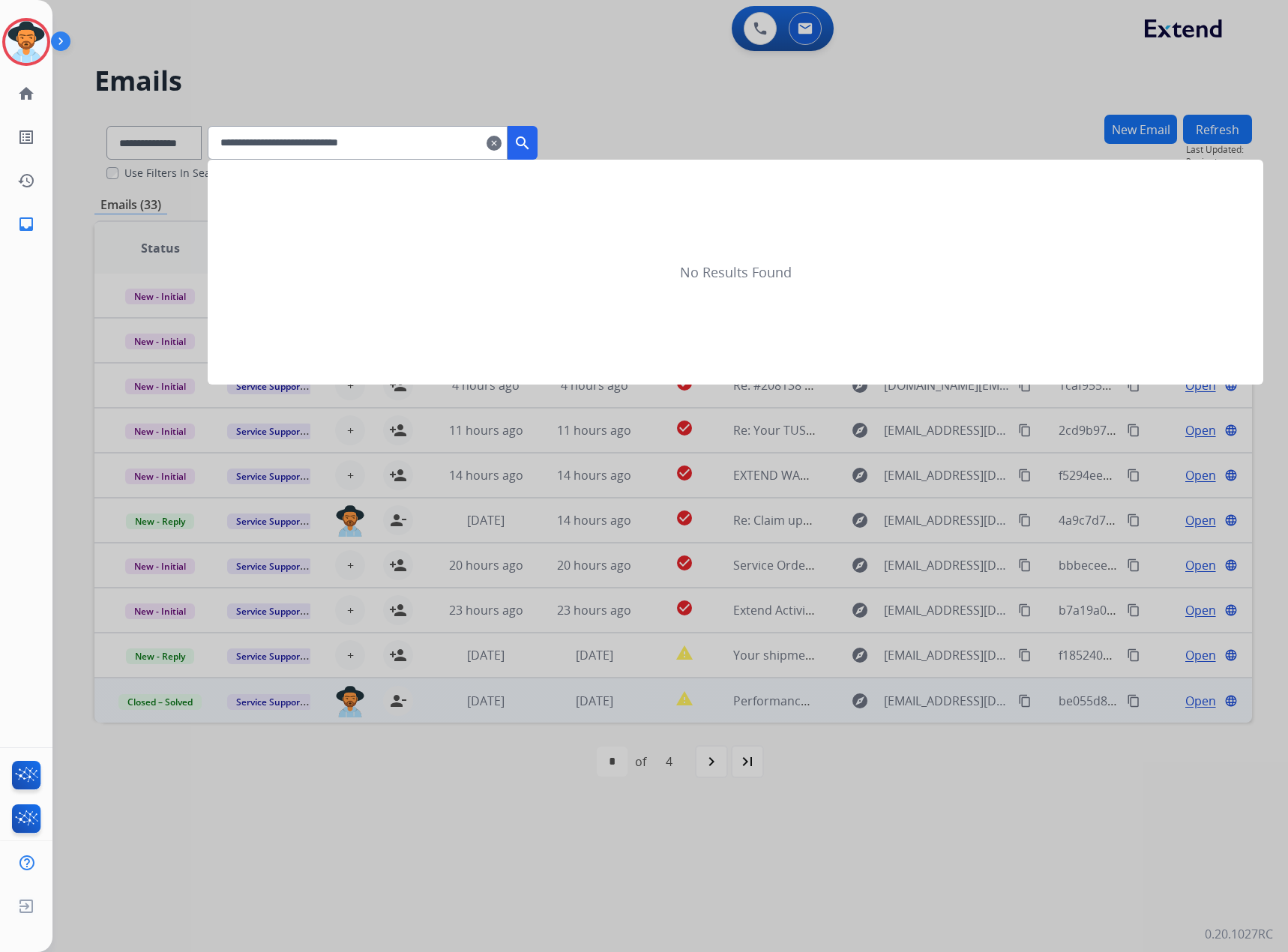
type input "**********"
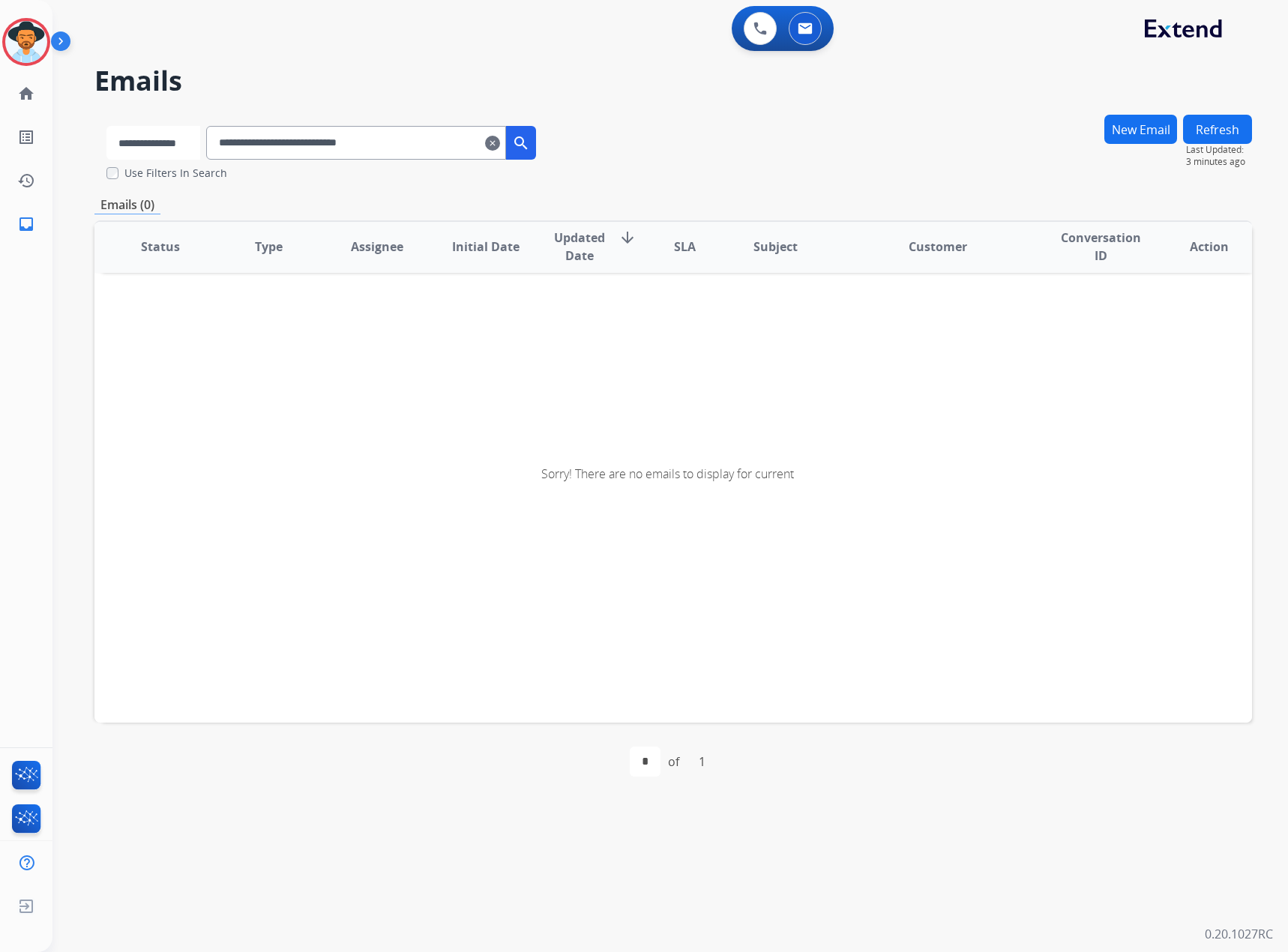
click at [159, 144] on select "**********" at bounding box center [153, 143] width 94 height 34
click at [106, 126] on select "**********" at bounding box center [153, 143] width 94 height 34
click at [532, 141] on mat-icon "search" at bounding box center [523, 144] width 18 height 18
click at [501, 143] on mat-icon "clear" at bounding box center [494, 144] width 15 height 18
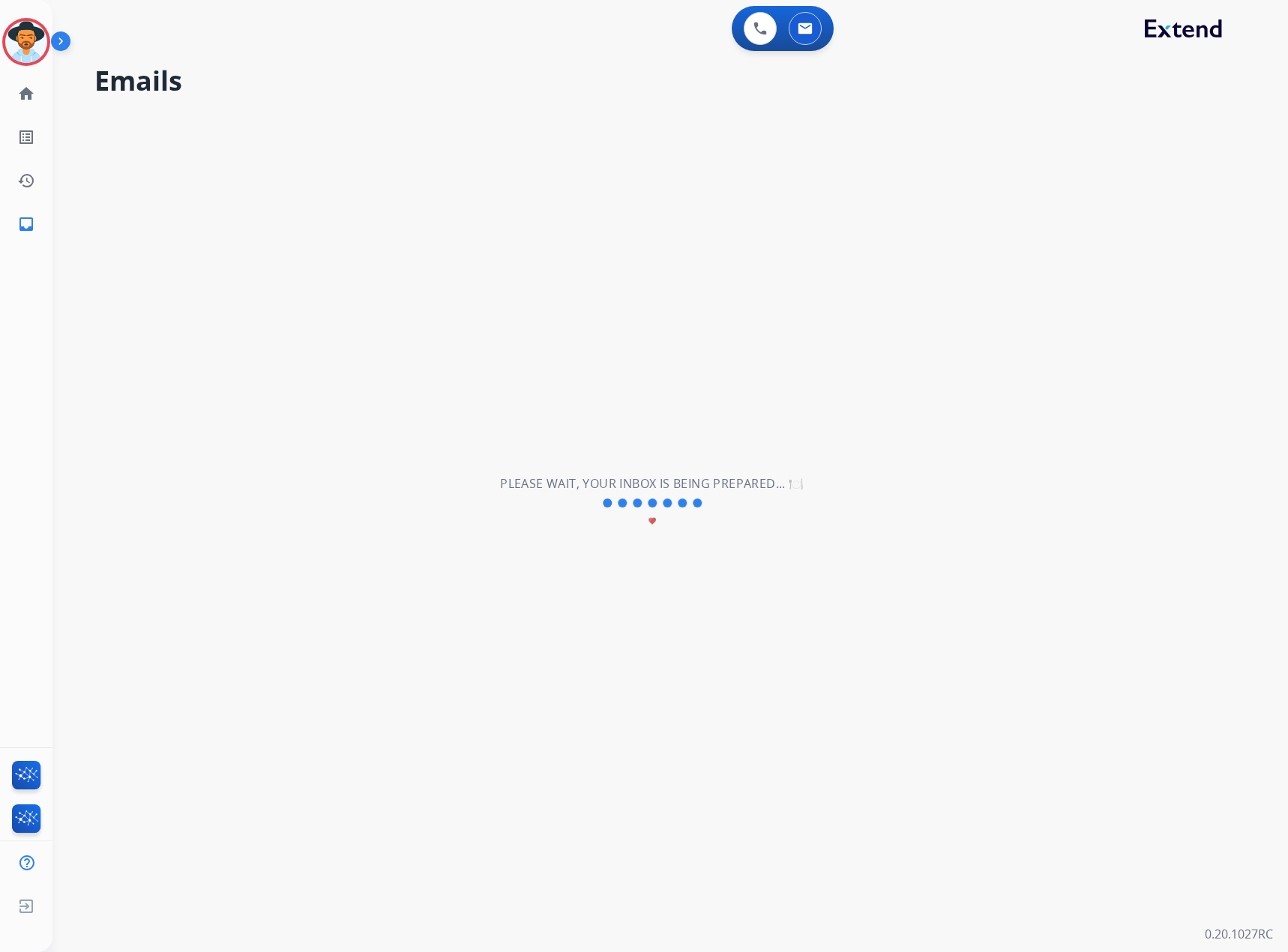
select select "**********"
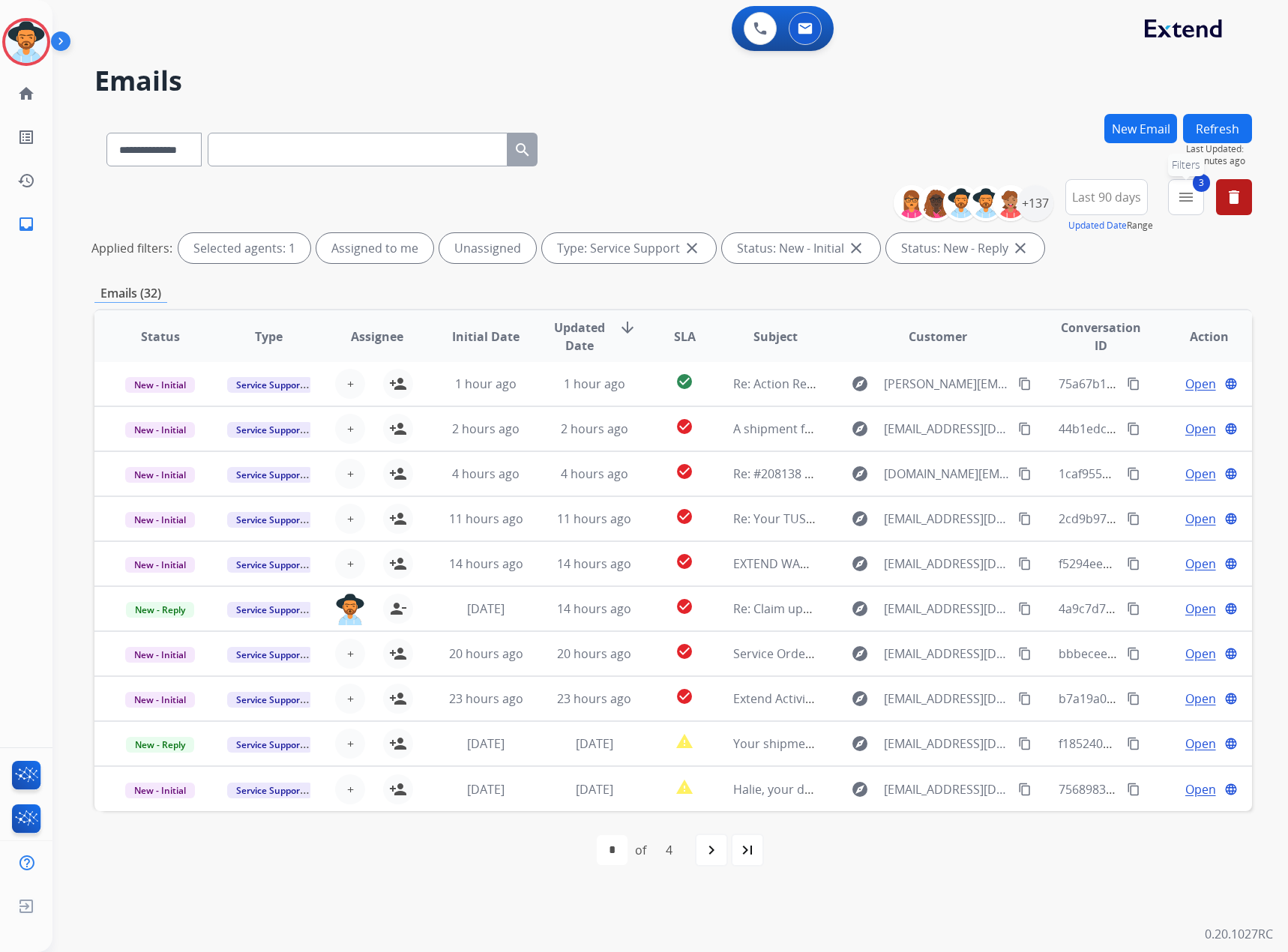
click at [855, 193] on mat-icon "menu" at bounding box center [1187, 198] width 18 height 18
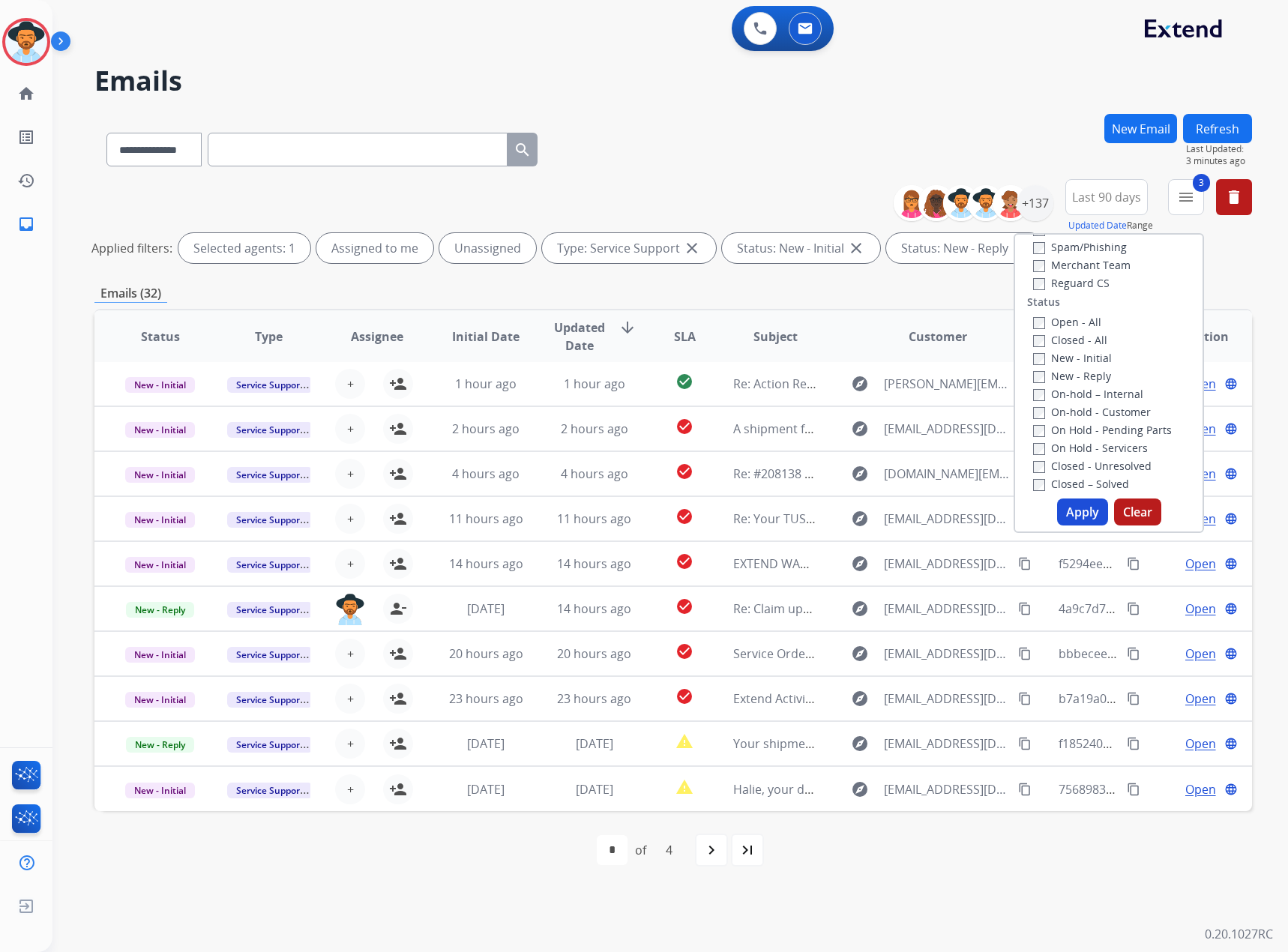
click at [855, 339] on label "Closed - All" at bounding box center [1070, 339] width 74 height 14
click at [855, 515] on button "Apply" at bounding box center [1082, 512] width 51 height 27
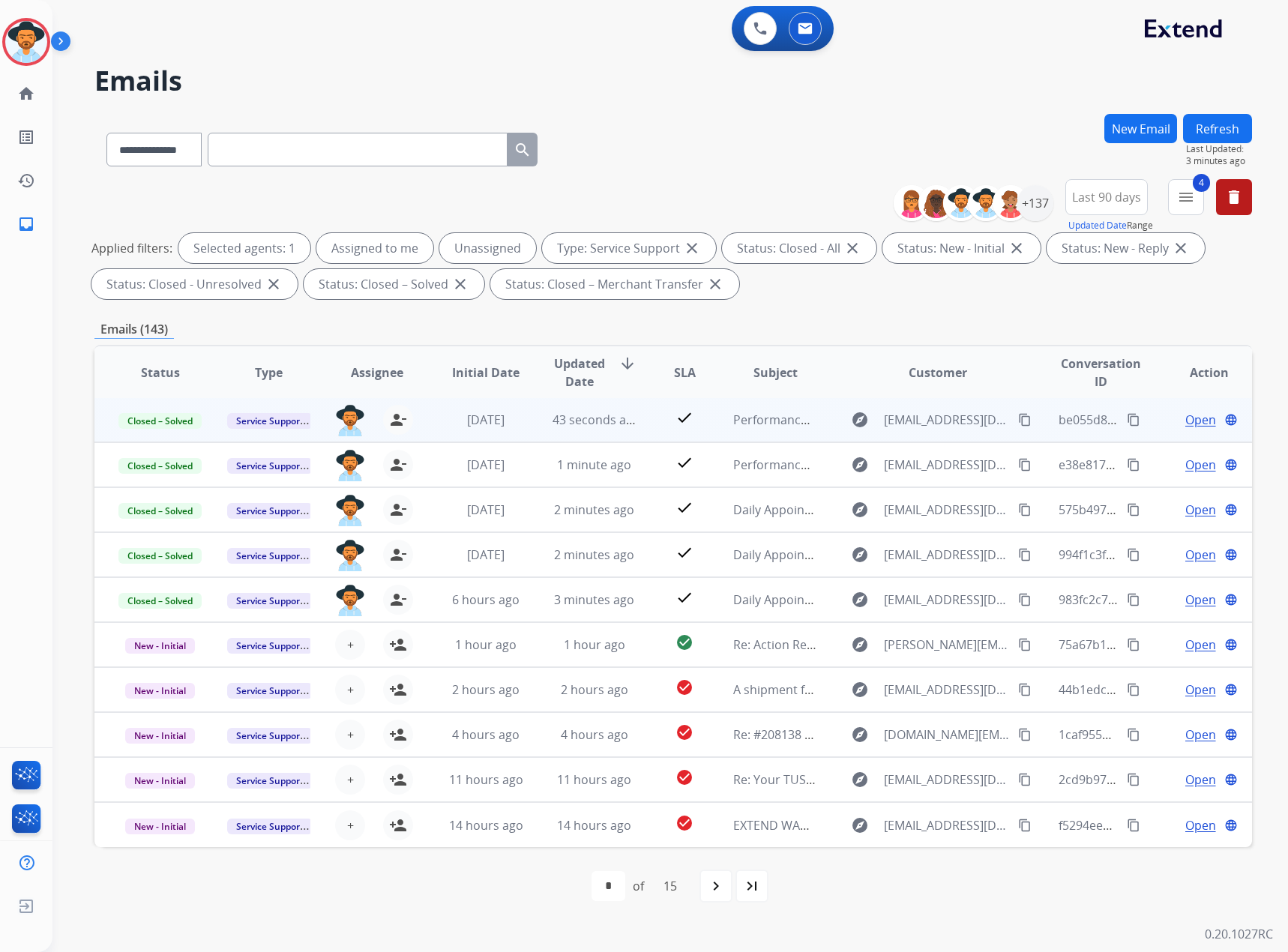
click at [855, 419] on span "Open" at bounding box center [1200, 420] width 31 height 18
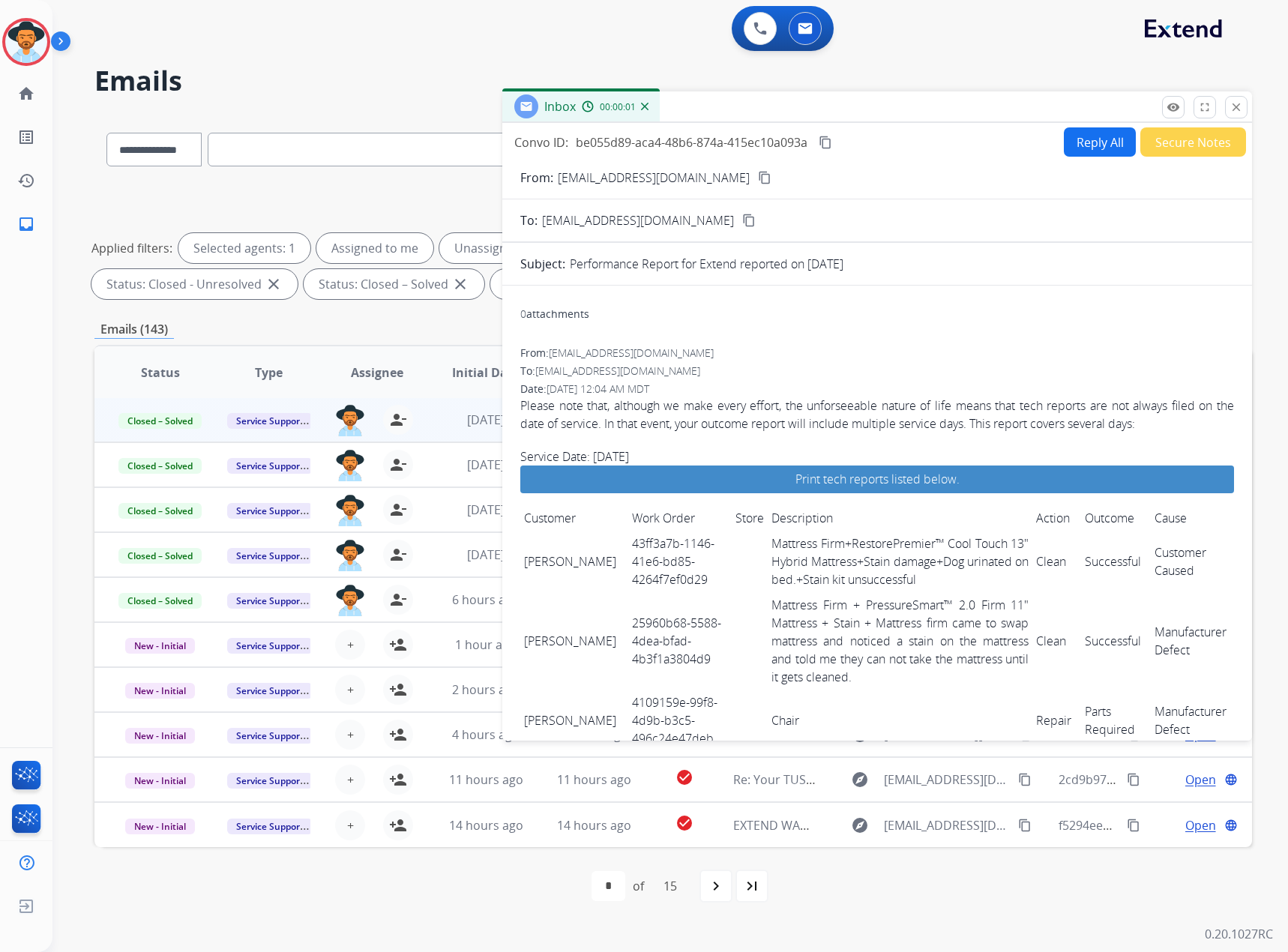
click at [758, 180] on mat-icon "content_copy" at bounding box center [764, 178] width 13 height 13
click at [855, 100] on mat-icon "close" at bounding box center [1237, 107] width 13 height 13
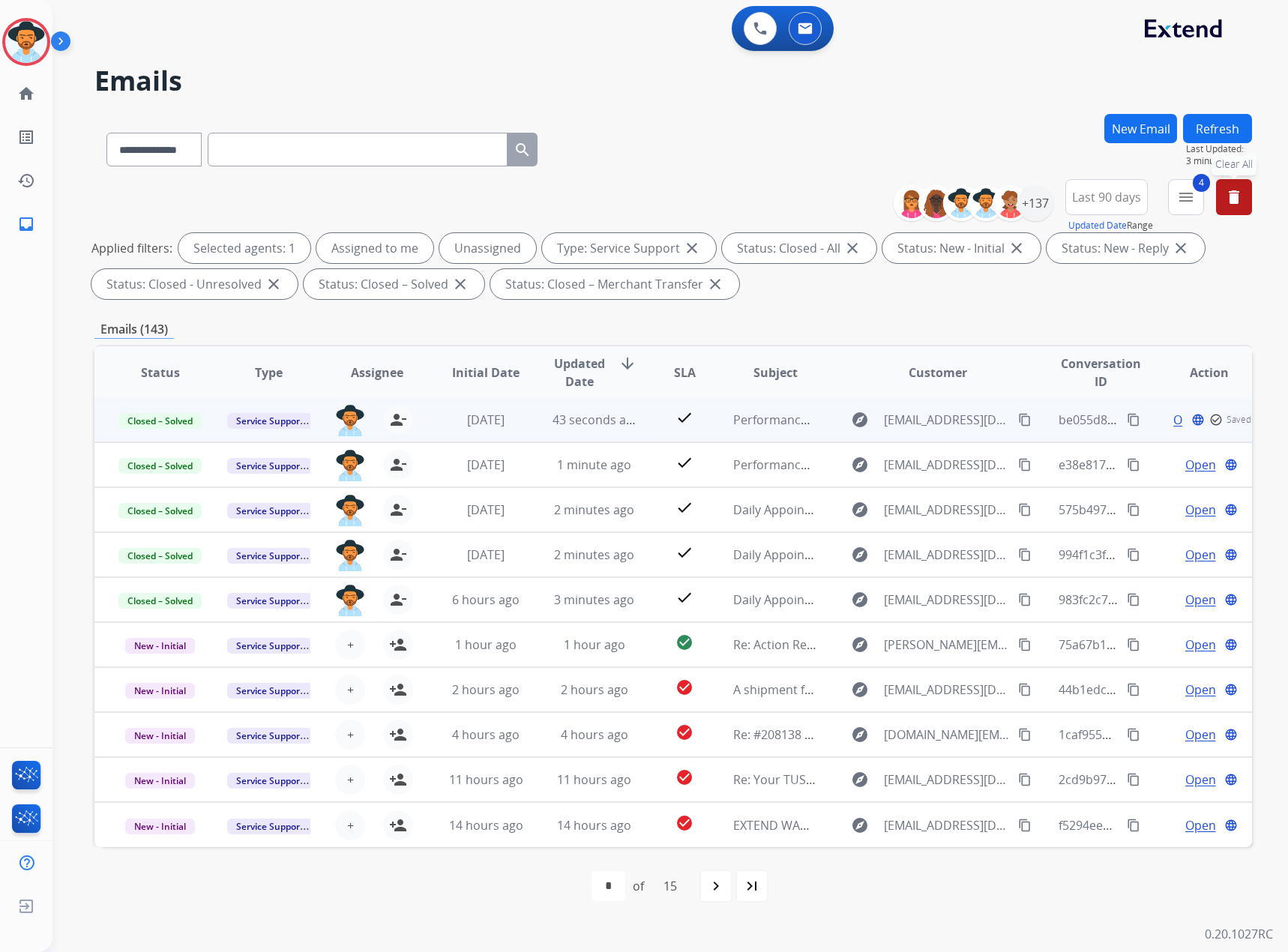
click at [855, 195] on mat-icon "delete" at bounding box center [1234, 198] width 18 height 18
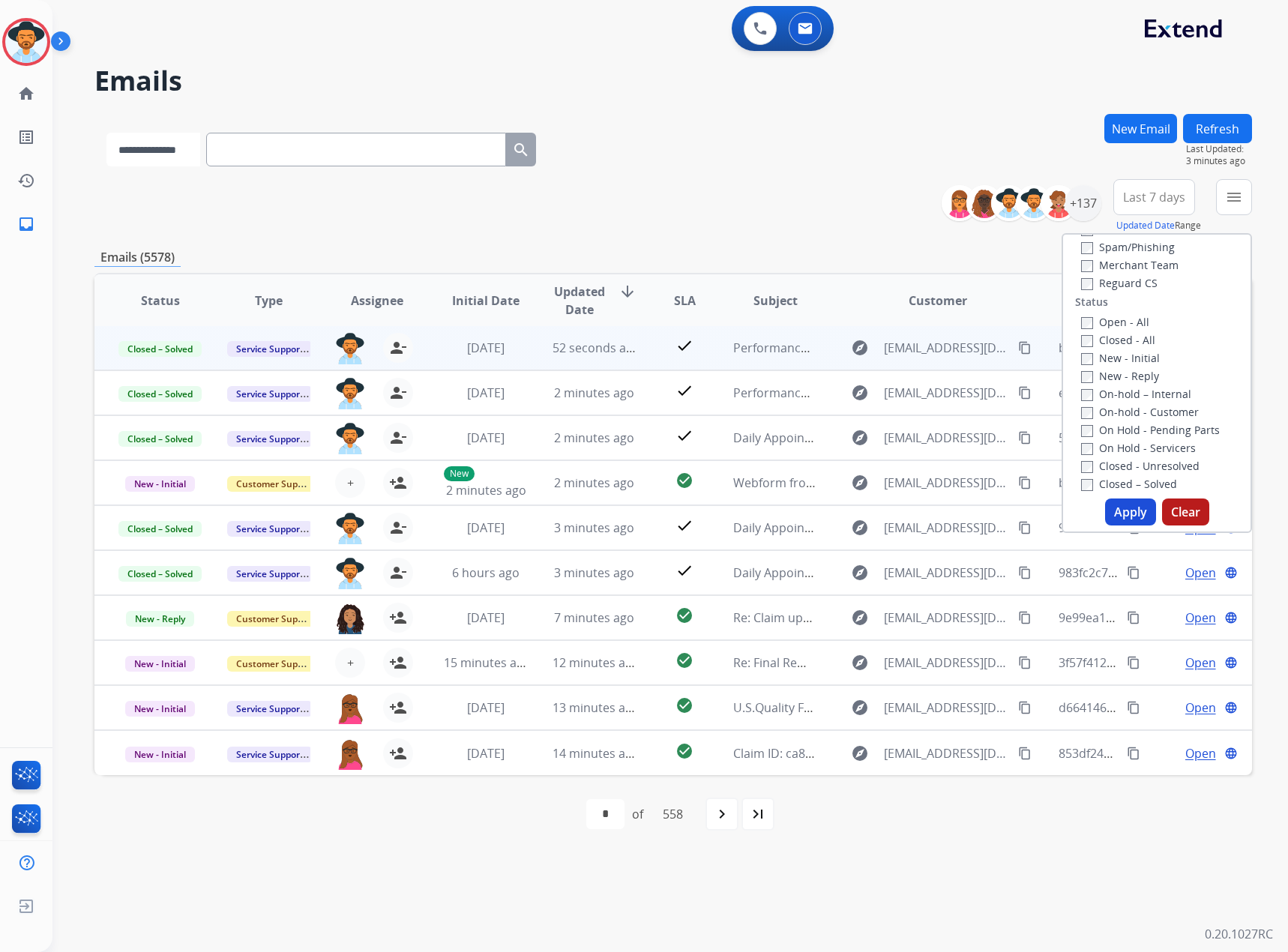
click at [190, 136] on select "**********" at bounding box center [153, 149] width 94 height 34
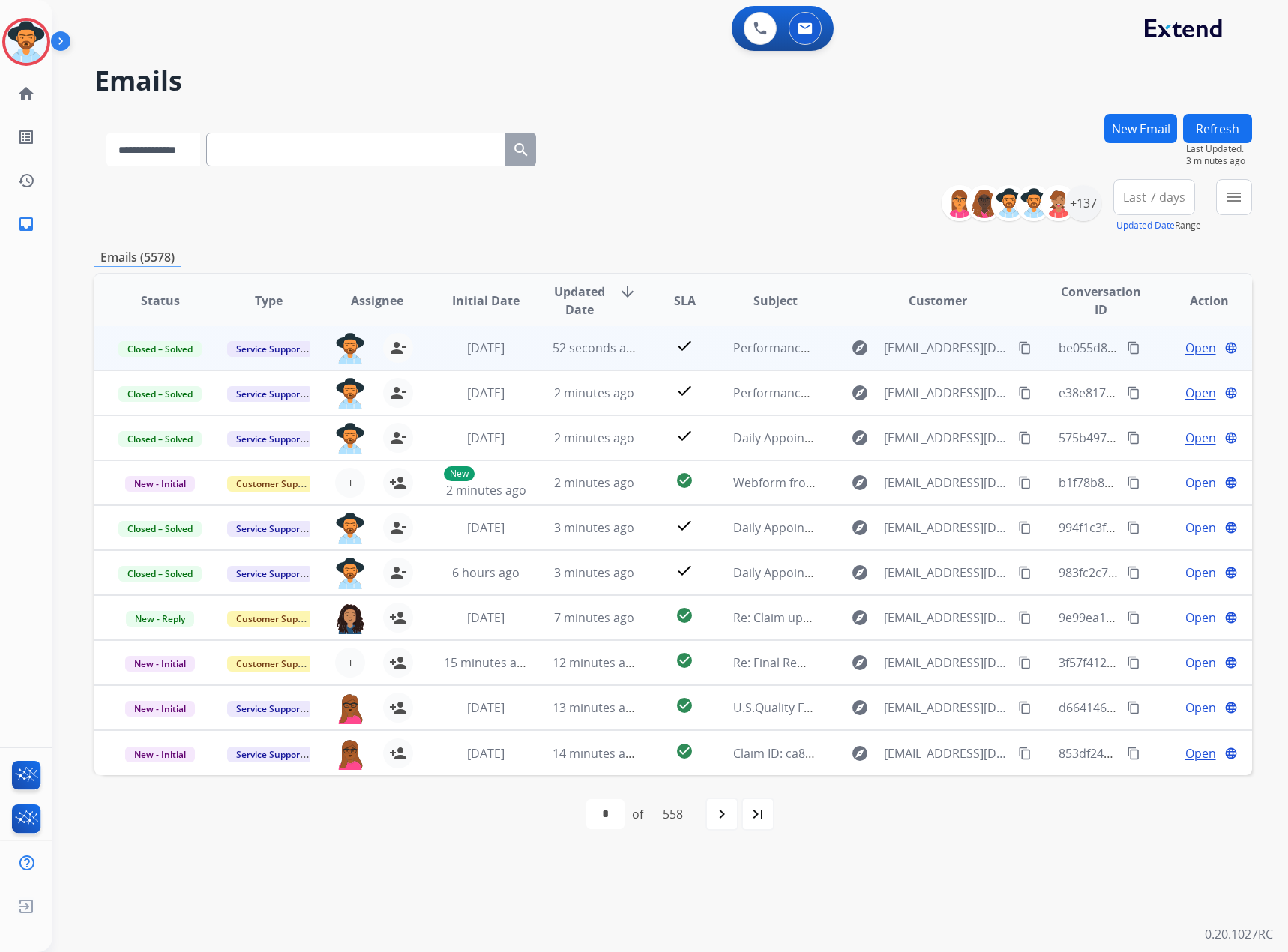
select select "**********"
click at [106, 133] on select "**********" at bounding box center [153, 149] width 94 height 34
paste input "**********"
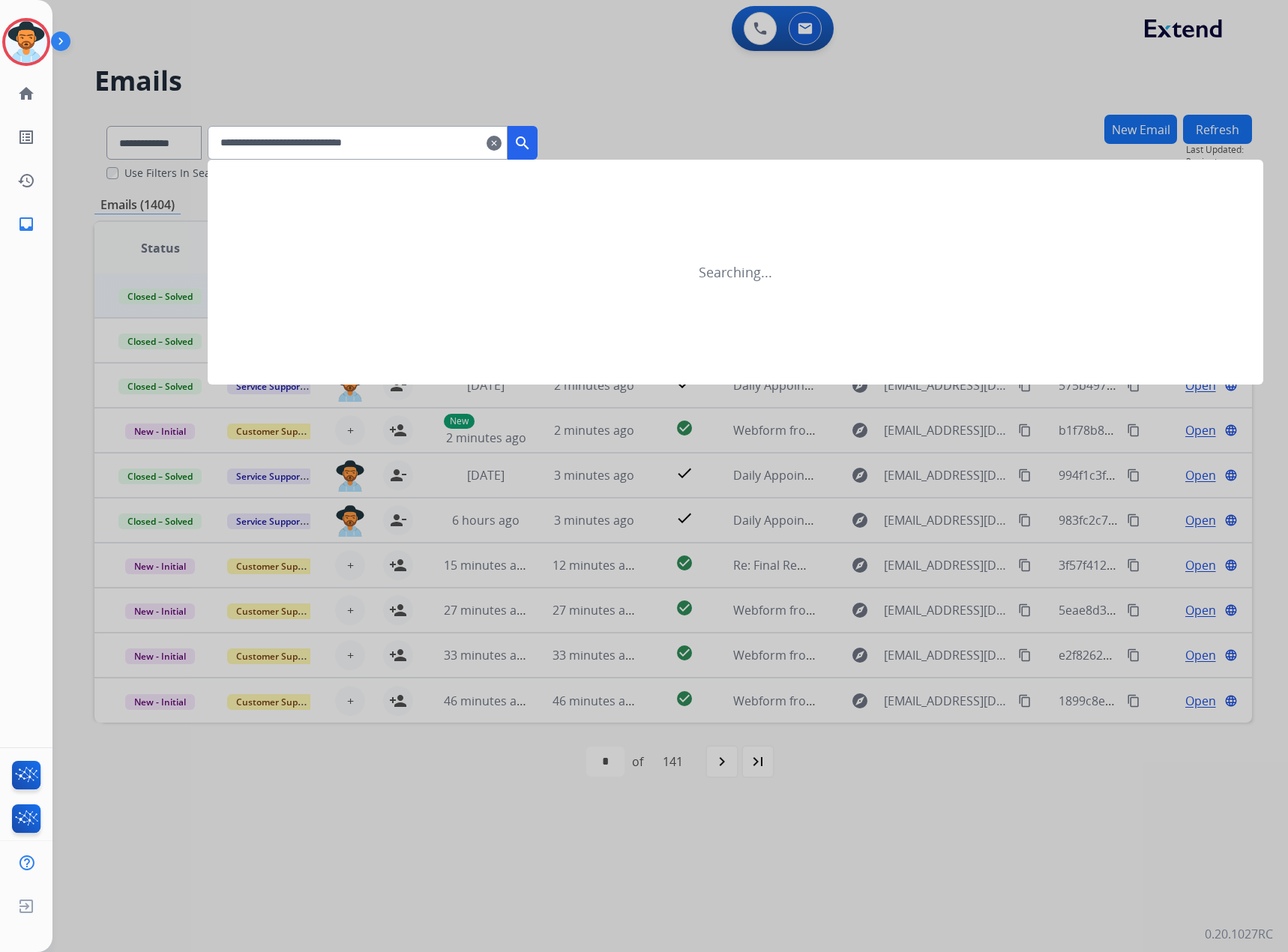
type input "**********"
click at [532, 138] on mat-icon "search" at bounding box center [523, 144] width 18 height 18
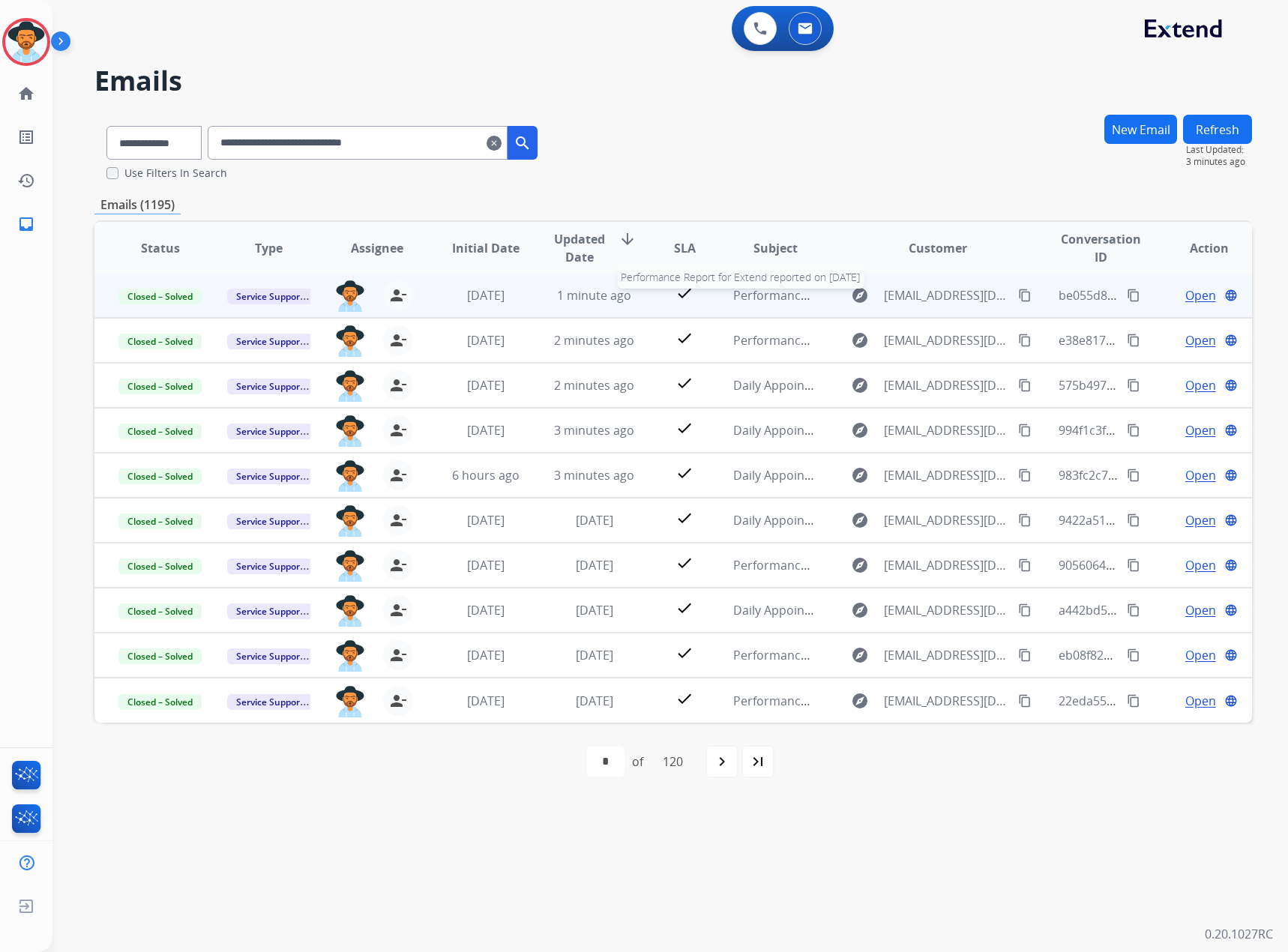
click at [778, 292] on span "Performance Report for Extend reported on [DATE]" at bounding box center [879, 295] width 290 height 17
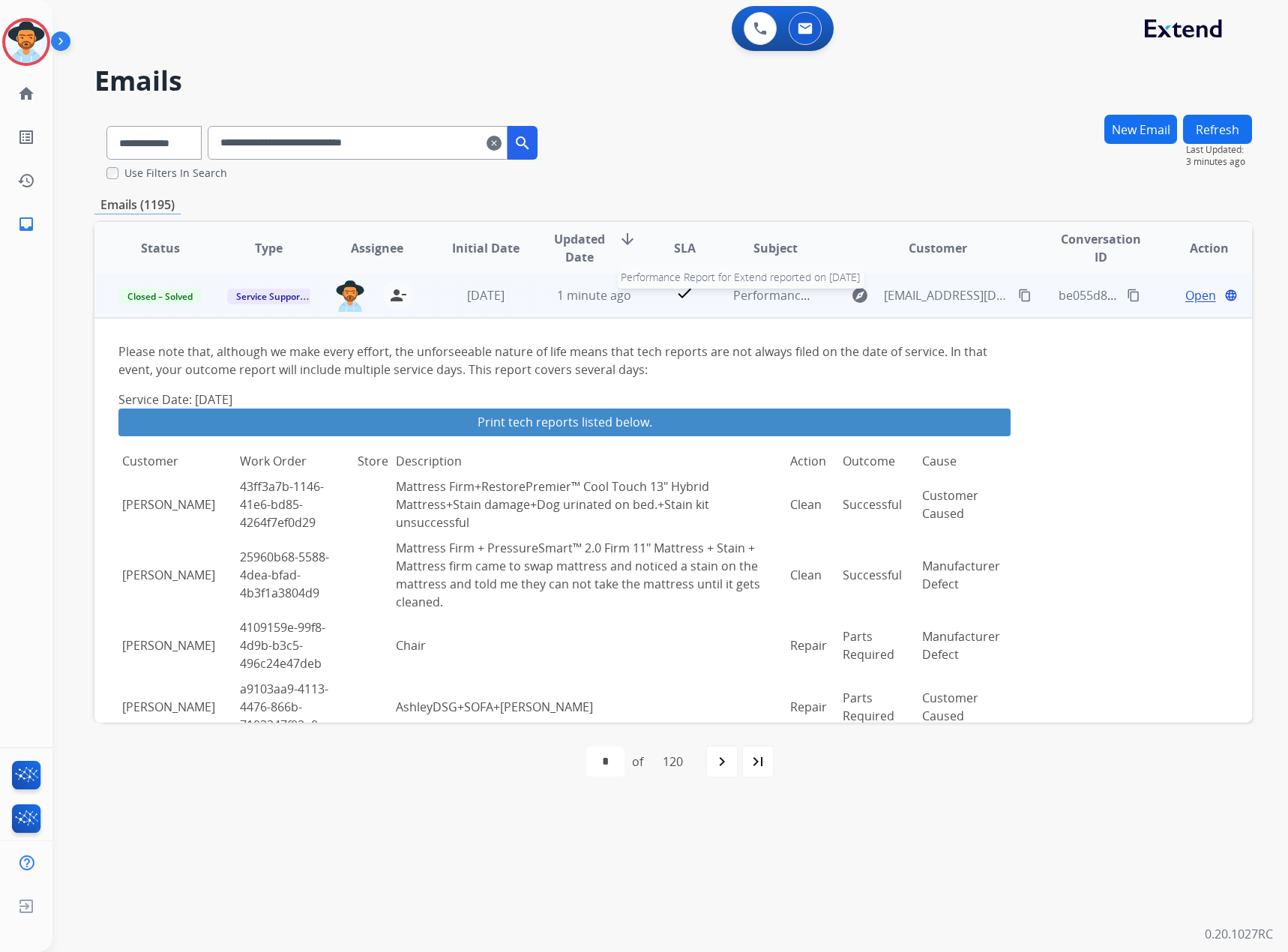
scroll to position [0, 0]
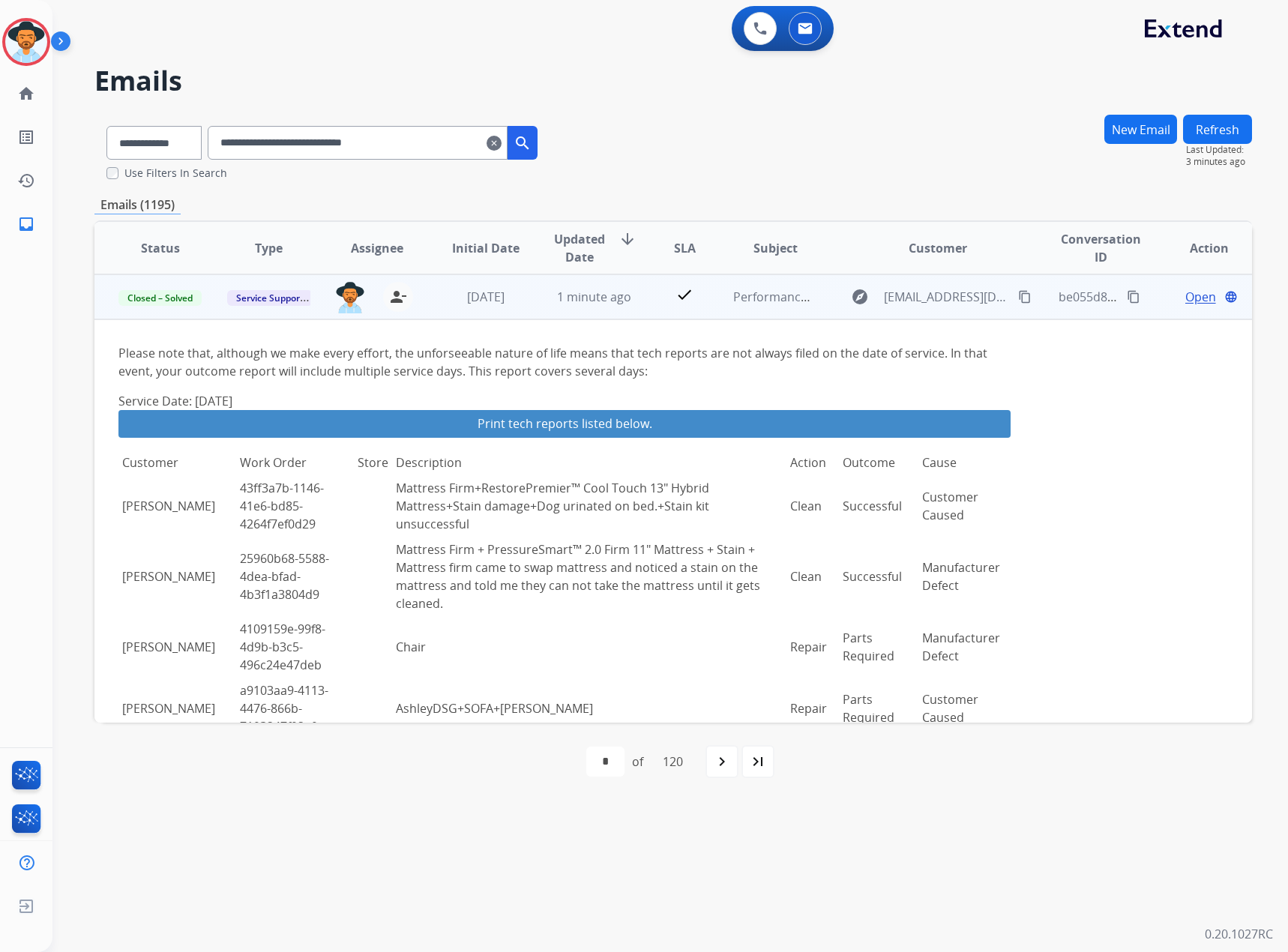
click at [855, 299] on span "Open" at bounding box center [1200, 297] width 31 height 18
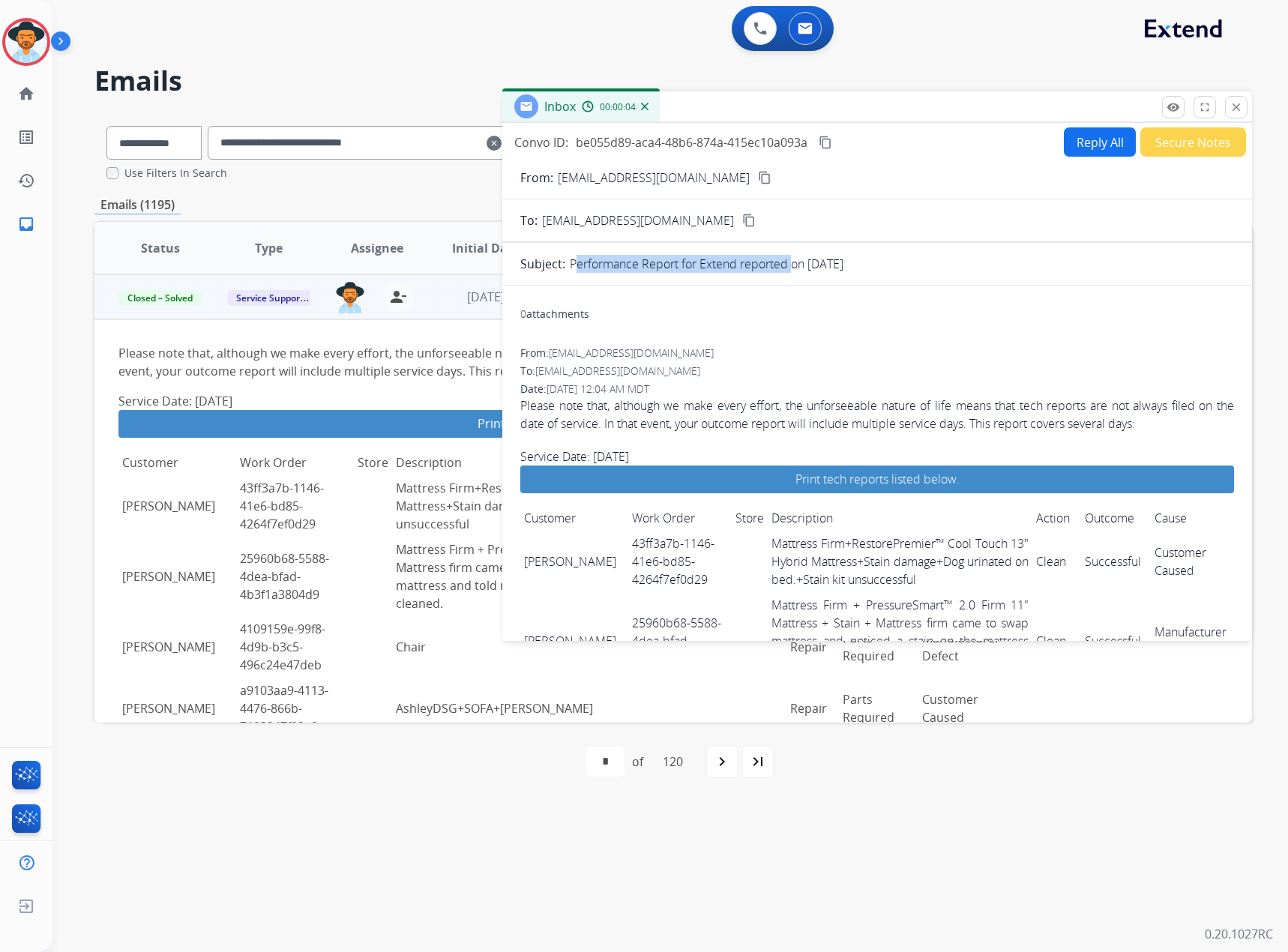
drag, startPoint x: 570, startPoint y: 271, endPoint x: 789, endPoint y: 271, distance: 219.0
click at [789, 271] on p "Performance Report for Extend reported on [DATE]" at bounding box center [707, 264] width 274 height 18
copy p "Performance Report for Extend reported"
click at [855, 104] on mat-icon "close" at bounding box center [1237, 107] width 13 height 13
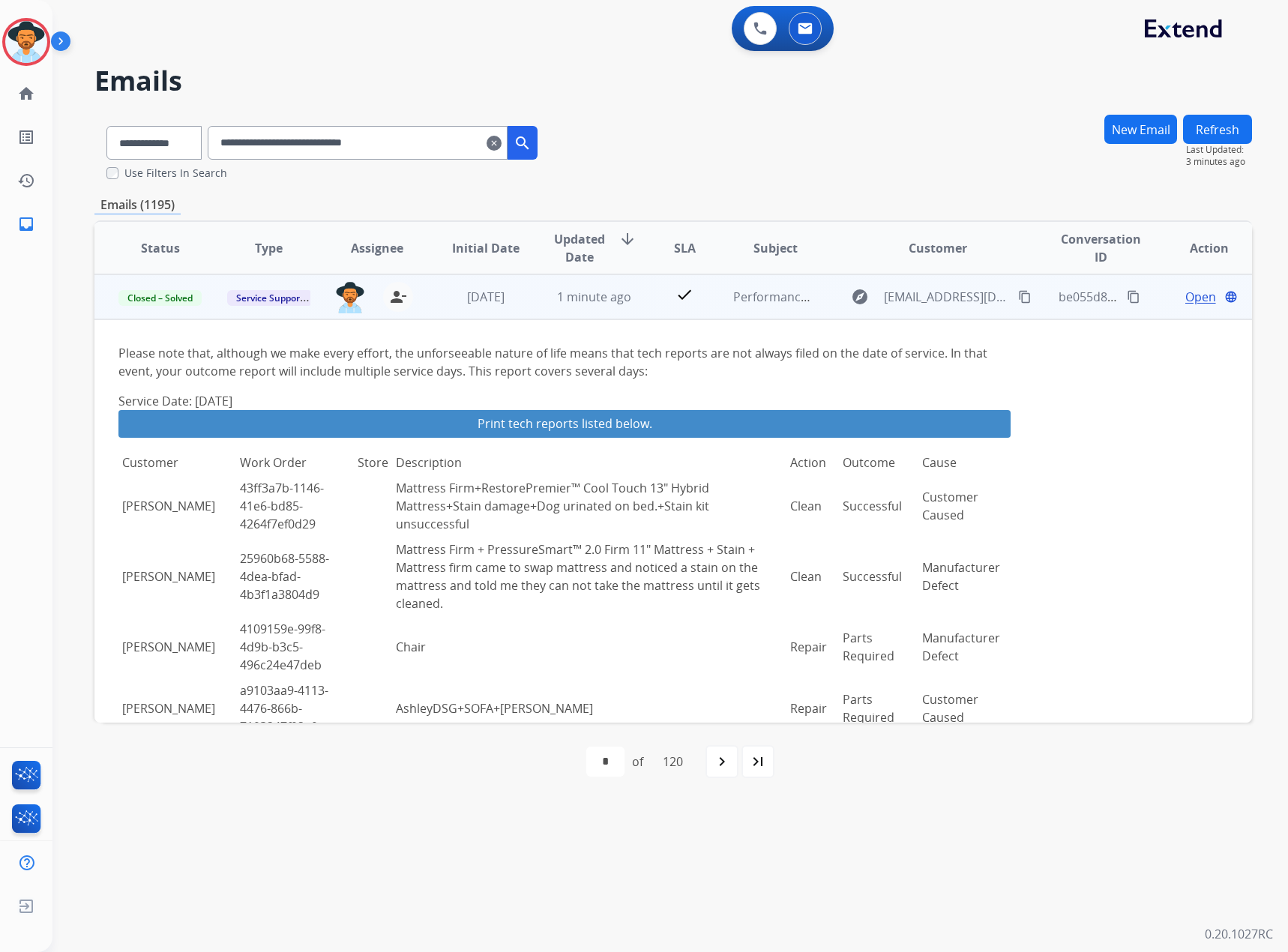
click at [501, 141] on mat-icon "clear" at bounding box center [494, 144] width 15 height 18
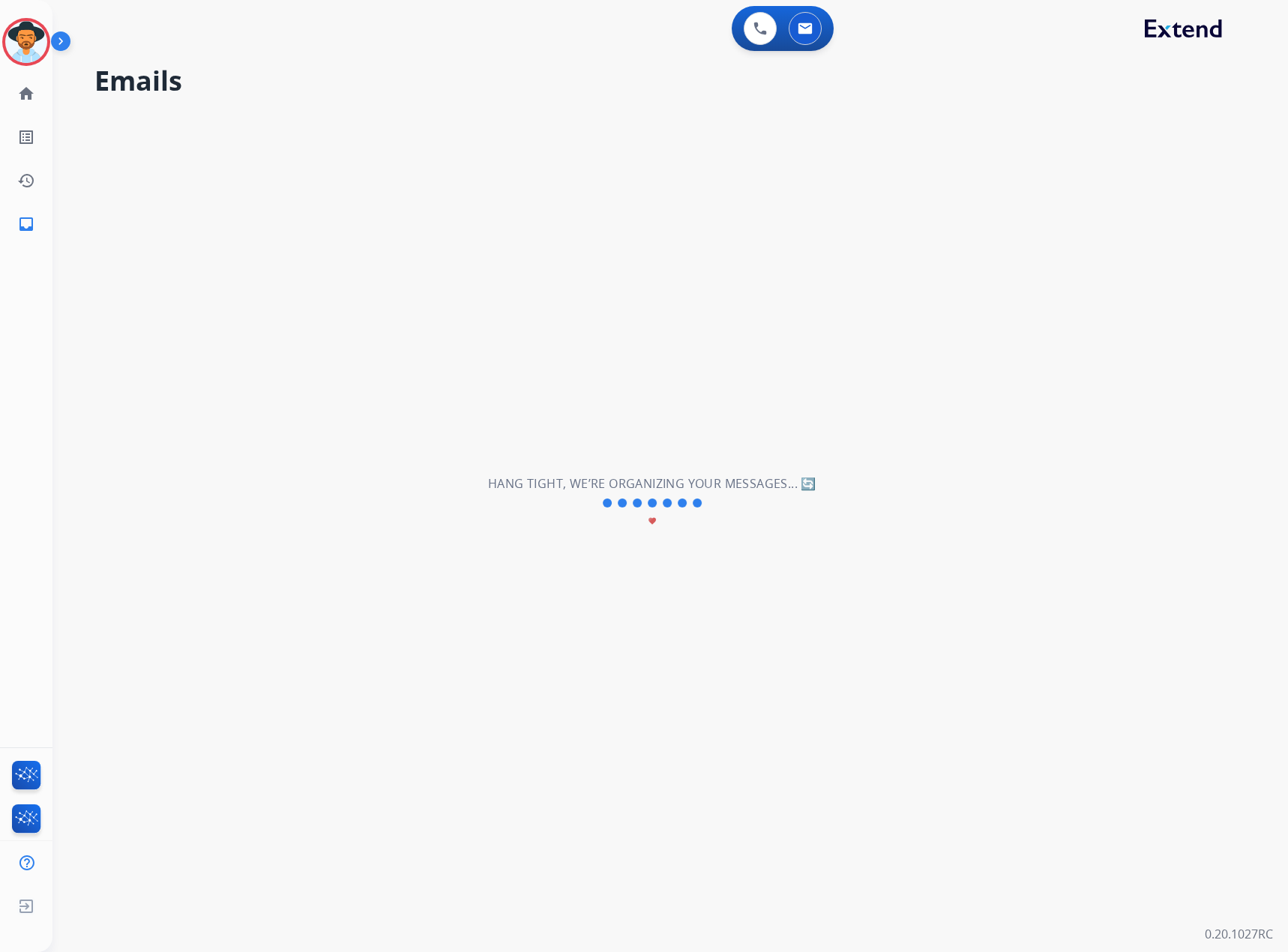
select select "**********"
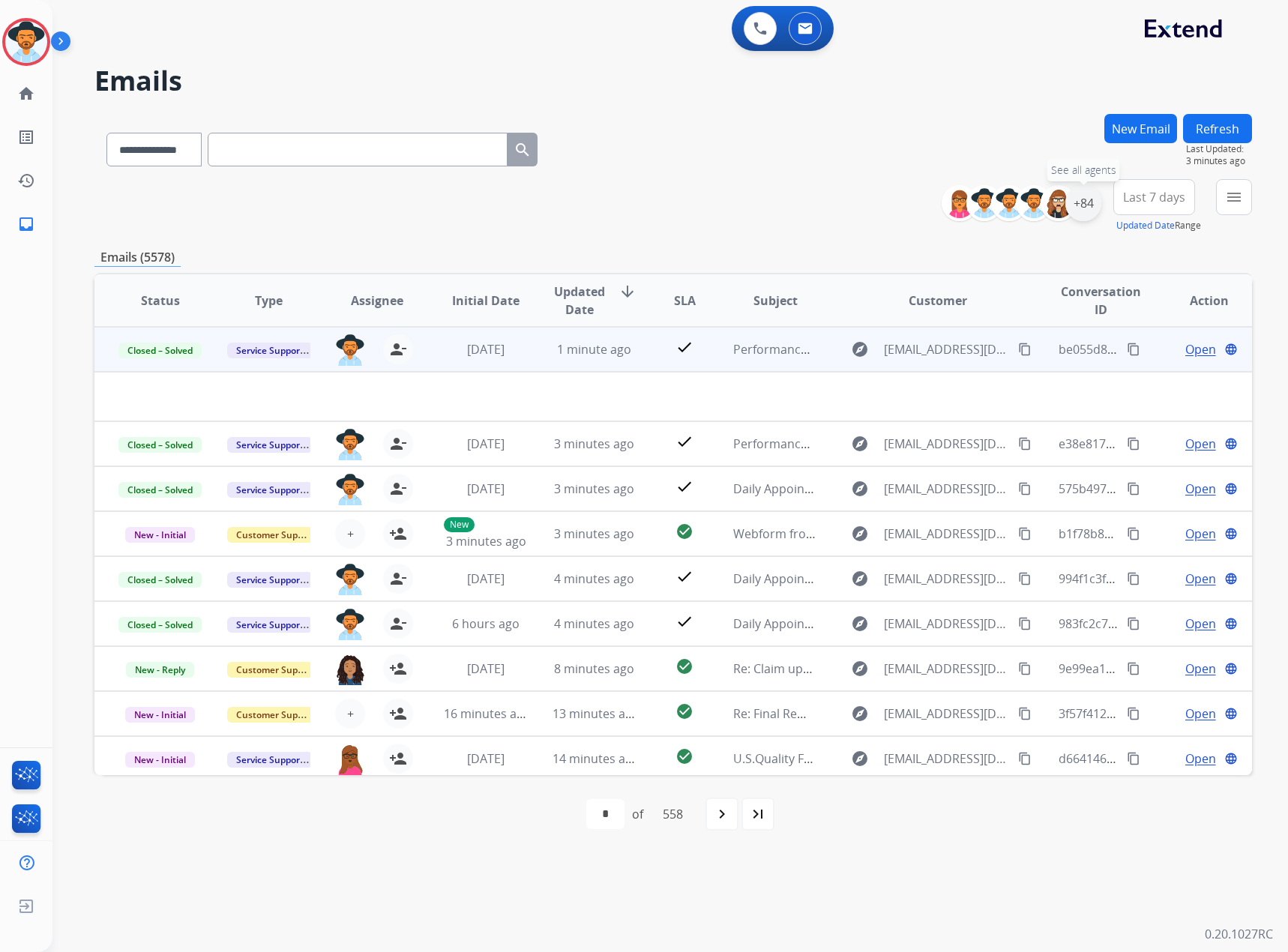
click at [855, 207] on div "+84" at bounding box center [1083, 203] width 36 height 36
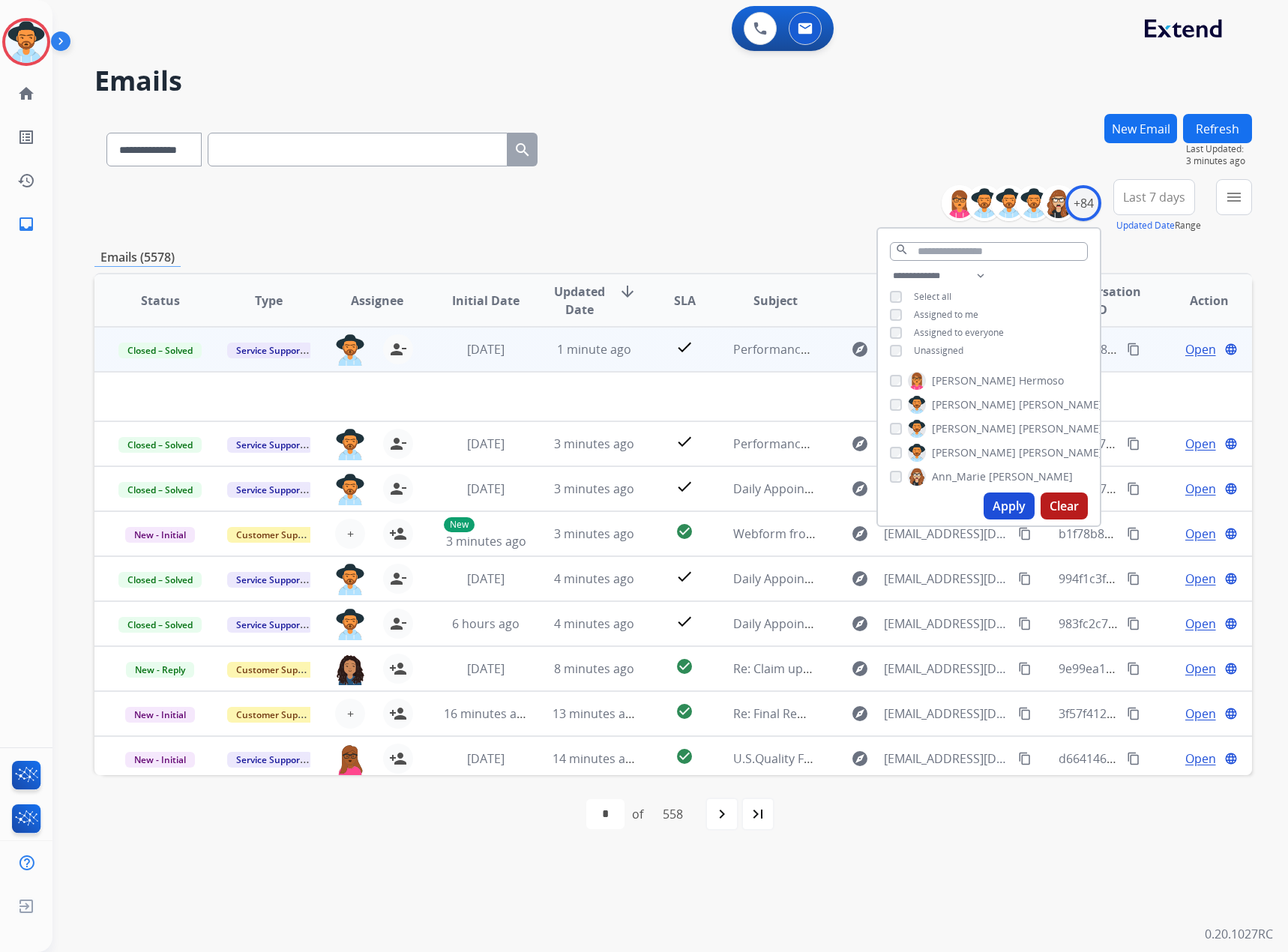
click at [855, 292] on span "Select all" at bounding box center [932, 296] width 37 height 12
click at [855, 505] on button "Apply" at bounding box center [1008, 506] width 51 height 27
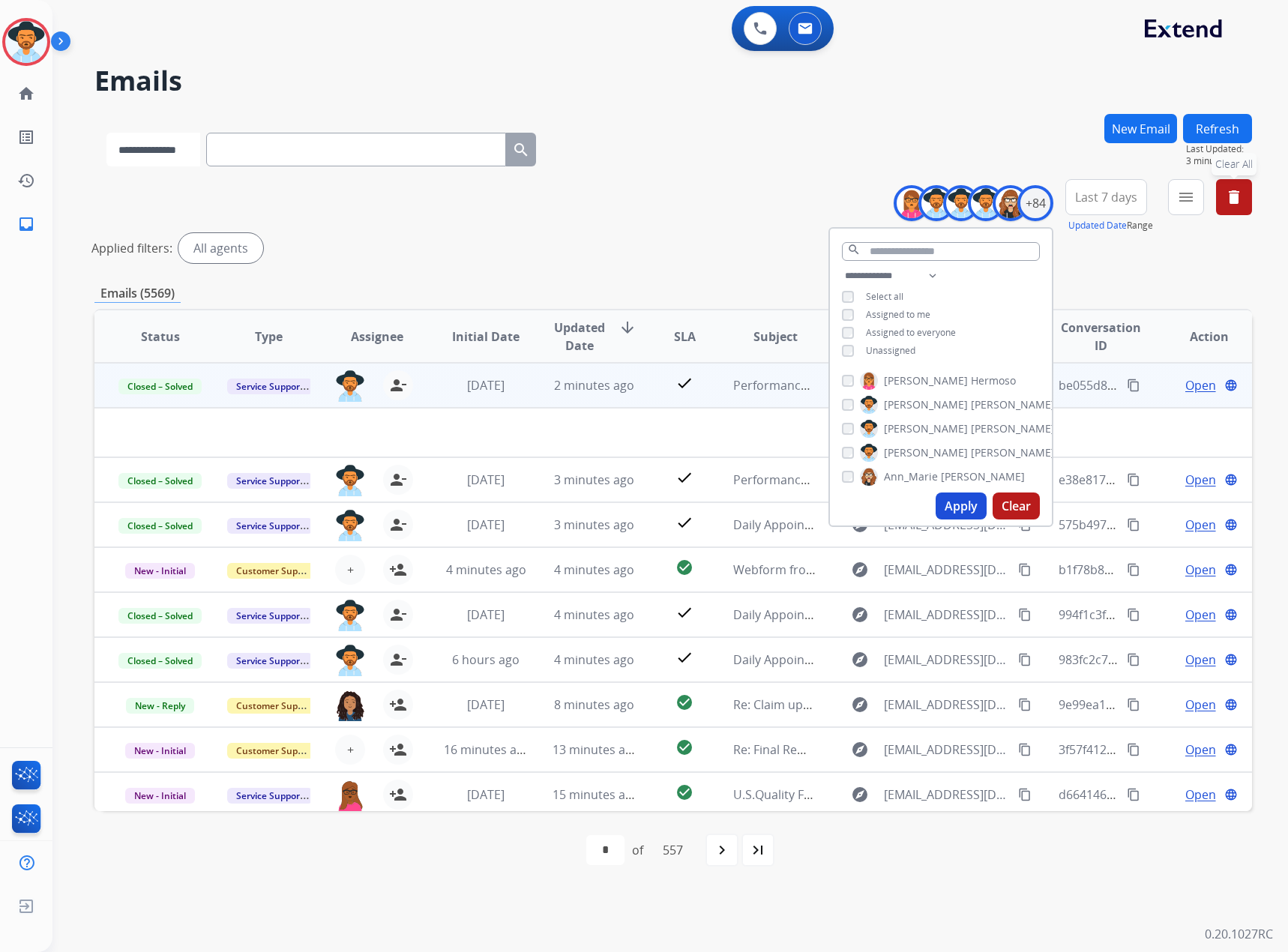
click at [200, 149] on select "**********" at bounding box center [153, 149] width 94 height 34
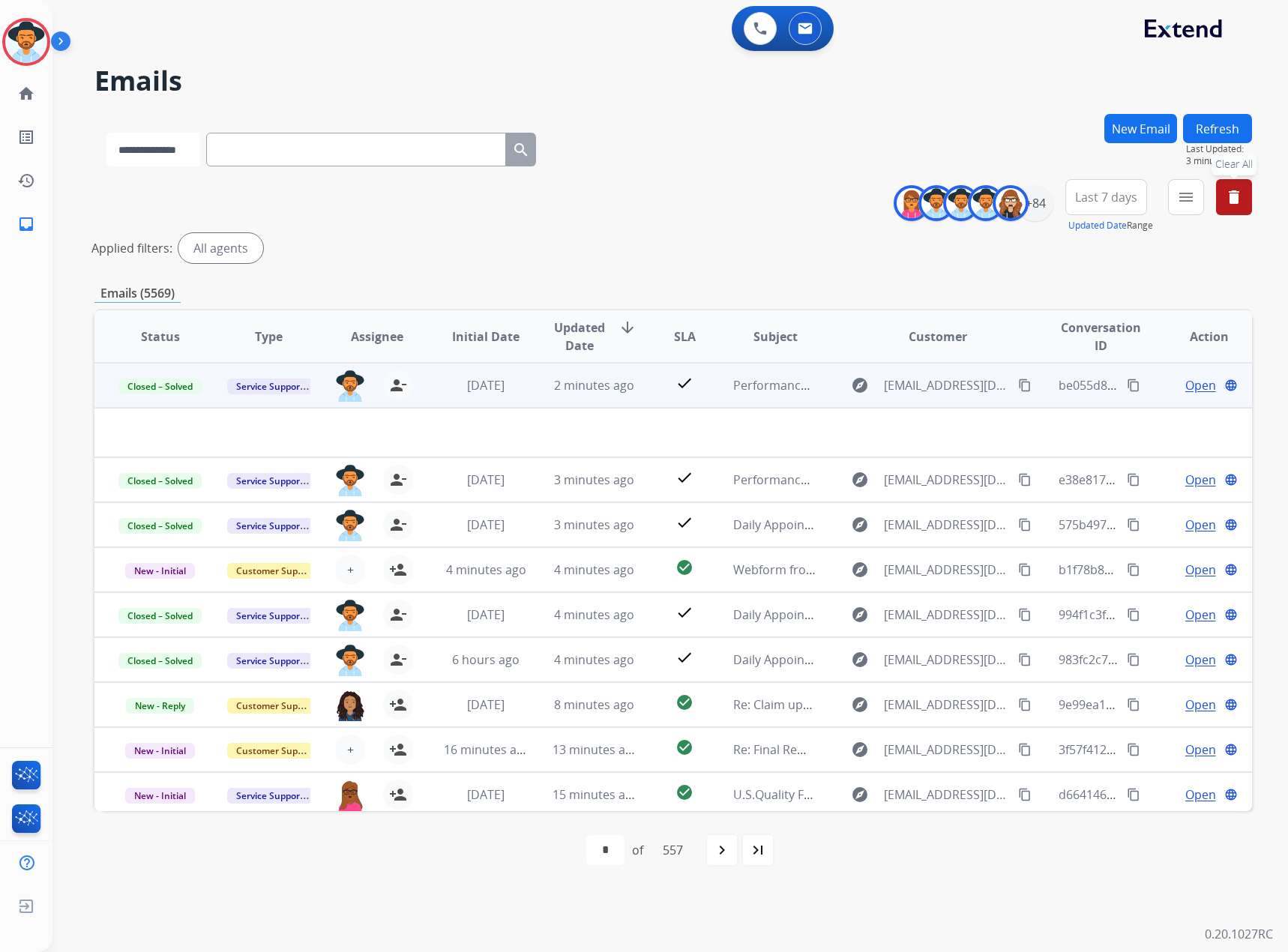
select select "*******"
click at [106, 133] on select "**********" at bounding box center [153, 149] width 94 height 34
paste input "**********"
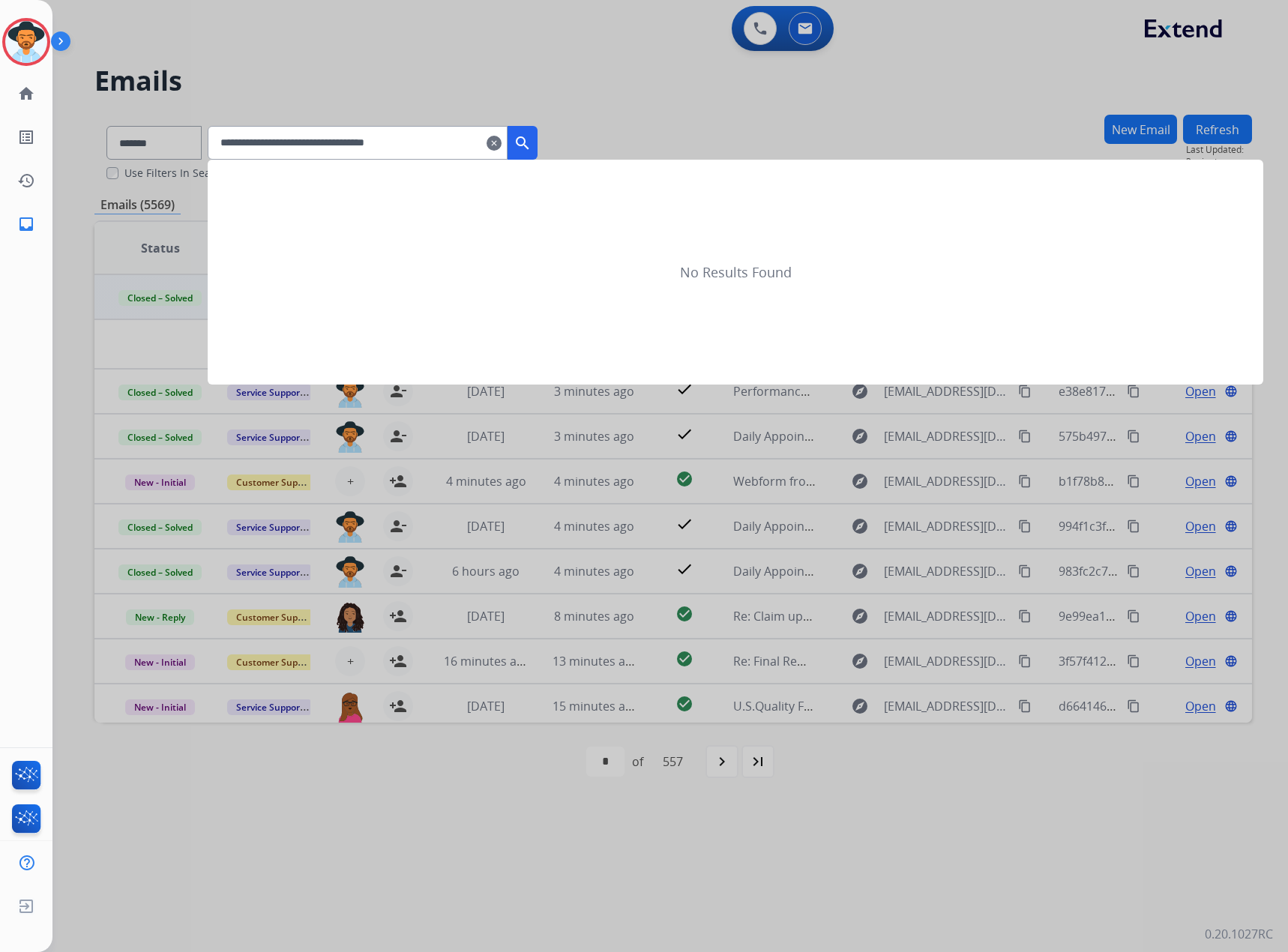
type input "**********"
click at [532, 135] on mat-icon "search" at bounding box center [523, 144] width 18 height 18
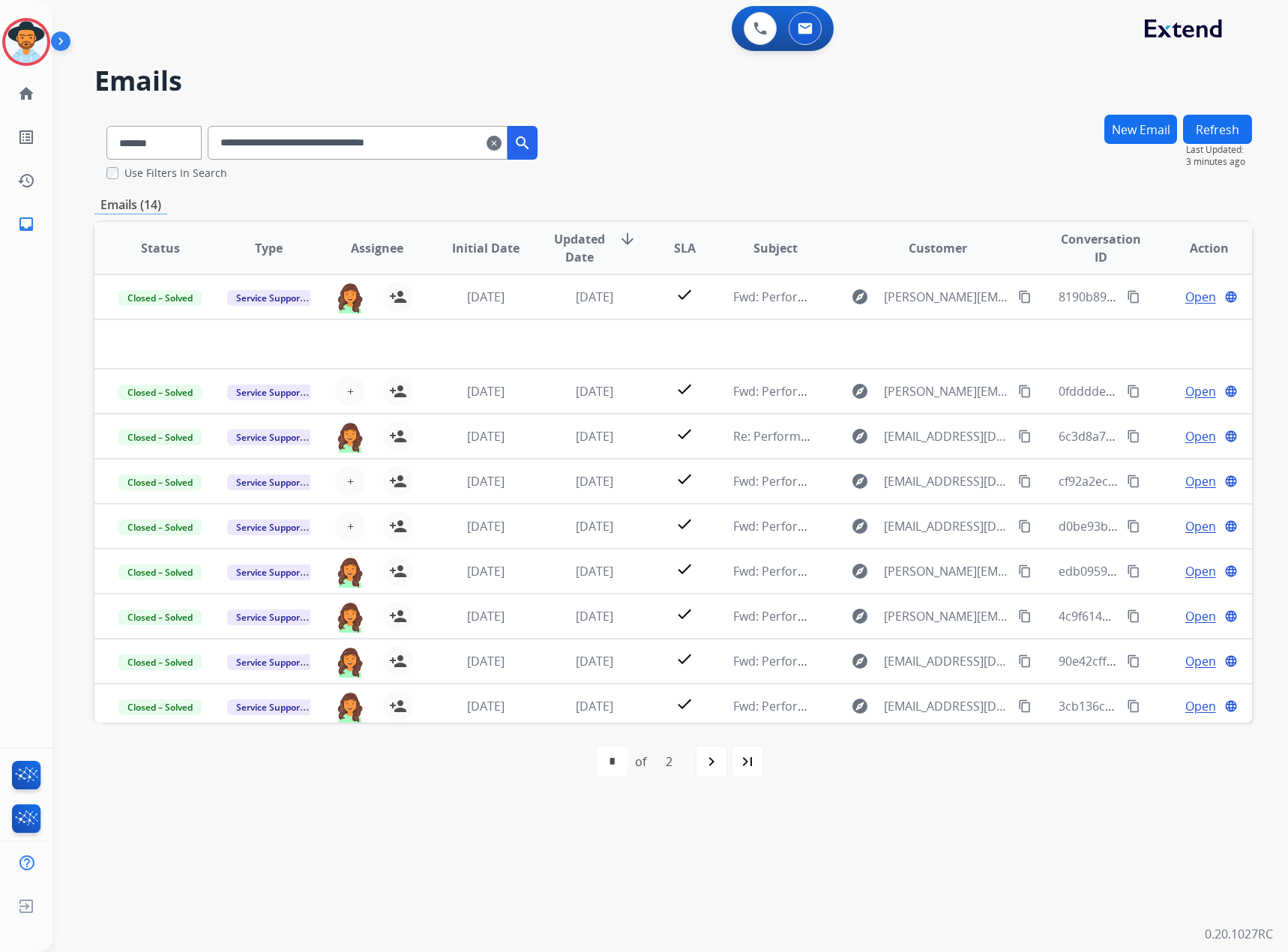
click at [501, 146] on mat-icon "clear" at bounding box center [494, 144] width 15 height 18
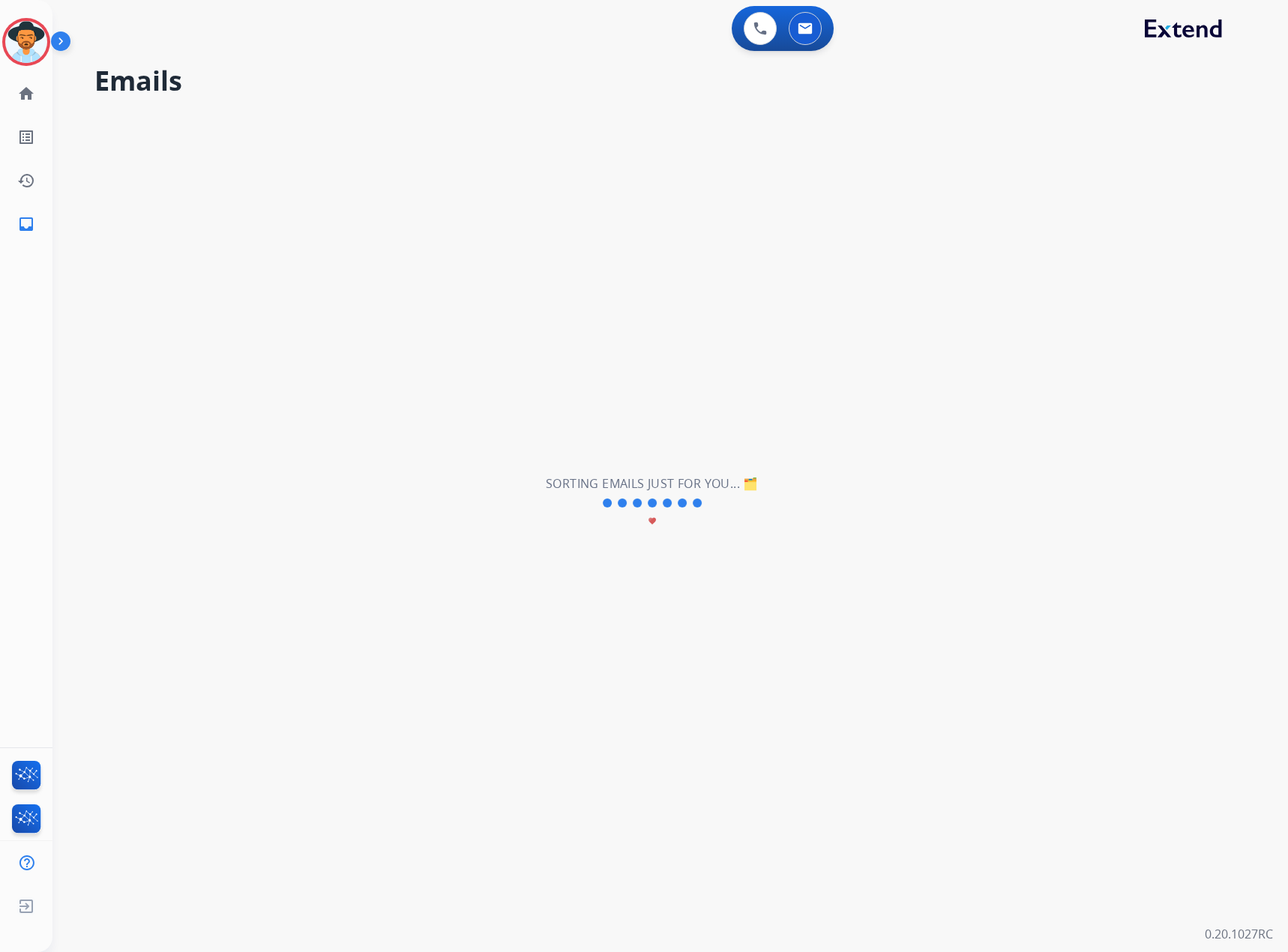
select select "**********"
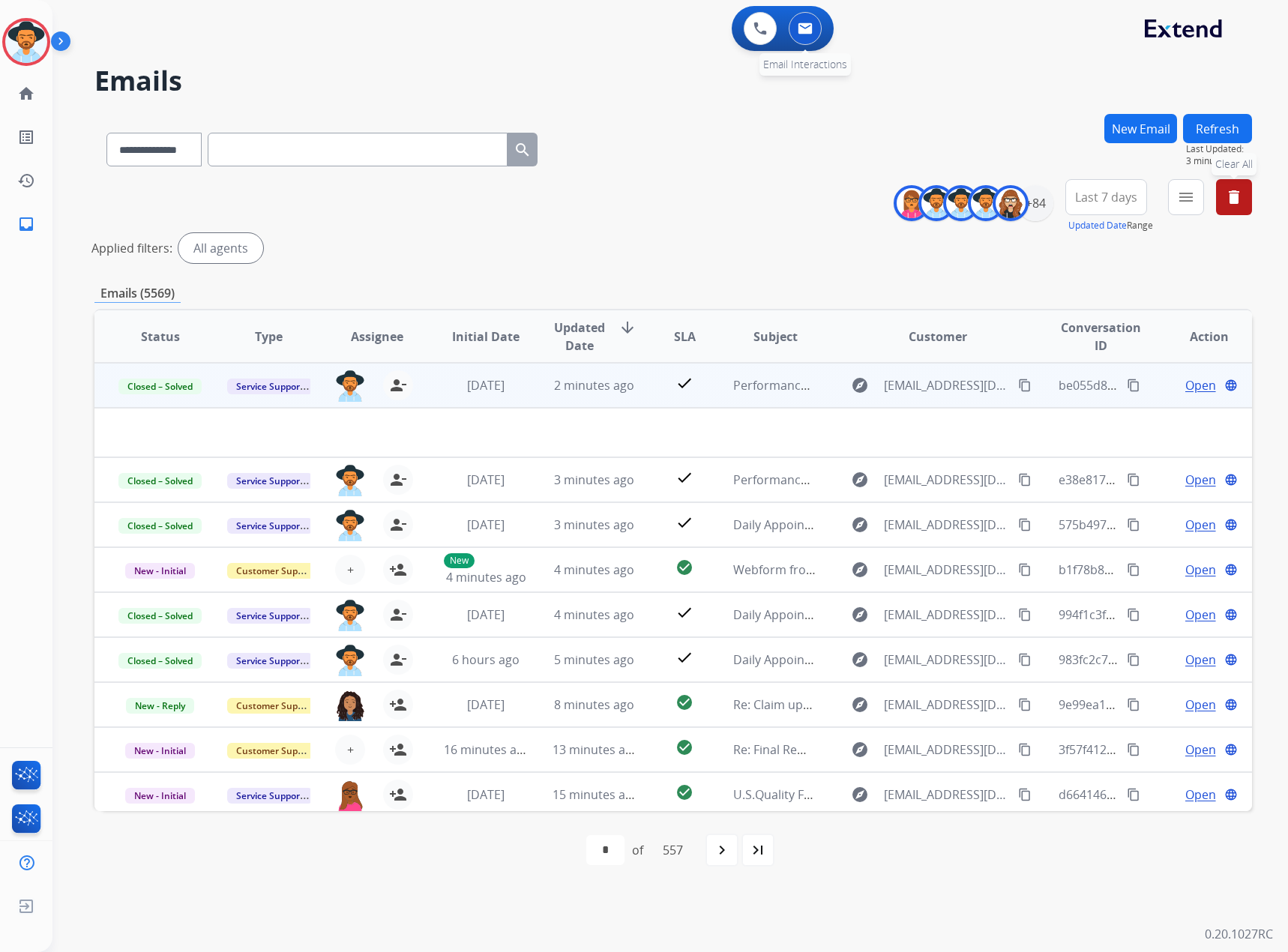
click at [815, 27] on button at bounding box center [806, 28] width 33 height 33
click at [855, 192] on mat-icon "delete" at bounding box center [1234, 198] width 18 height 18
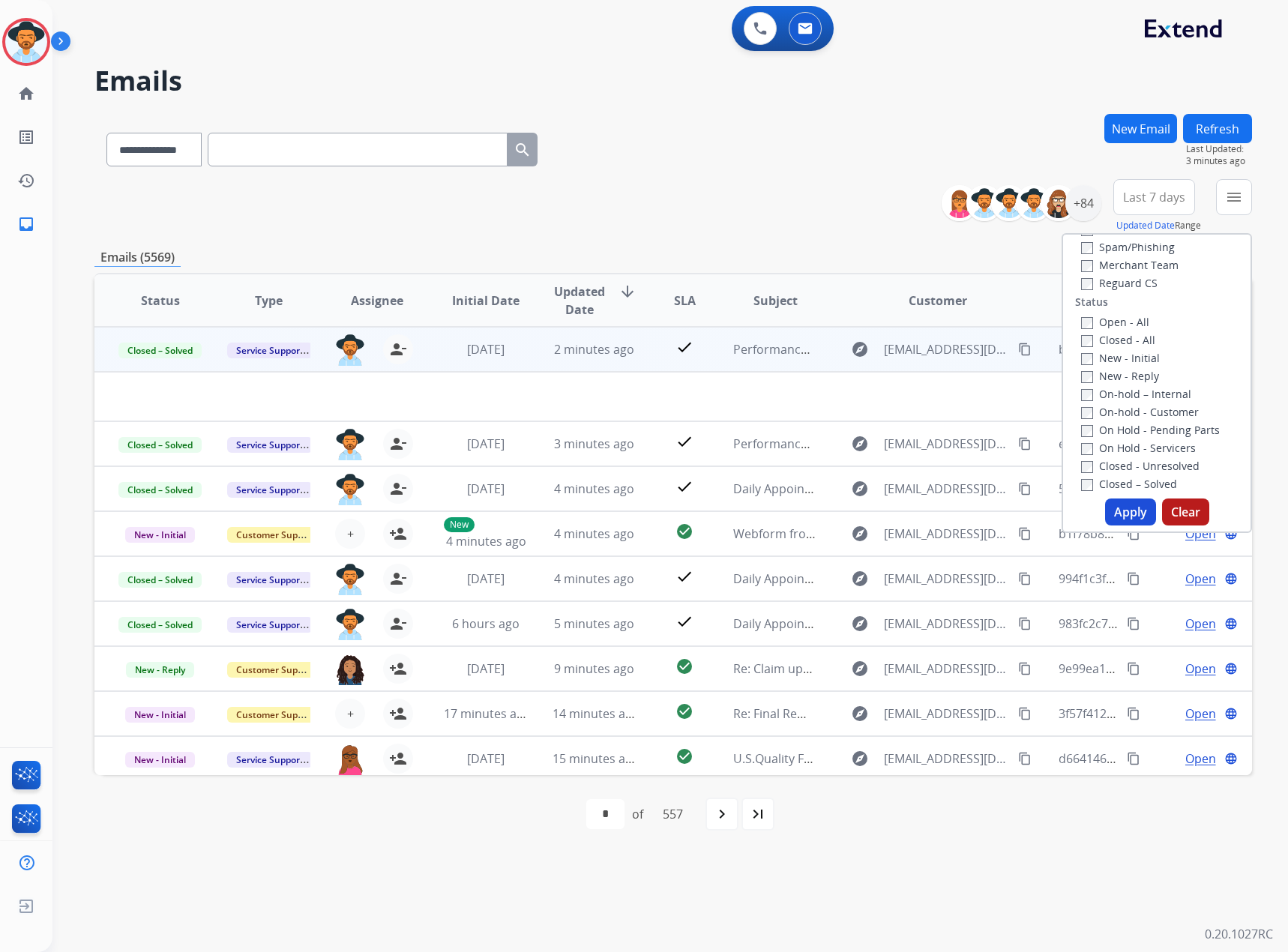
click at [855, 122] on div "**********" at bounding box center [673, 146] width 1158 height 66
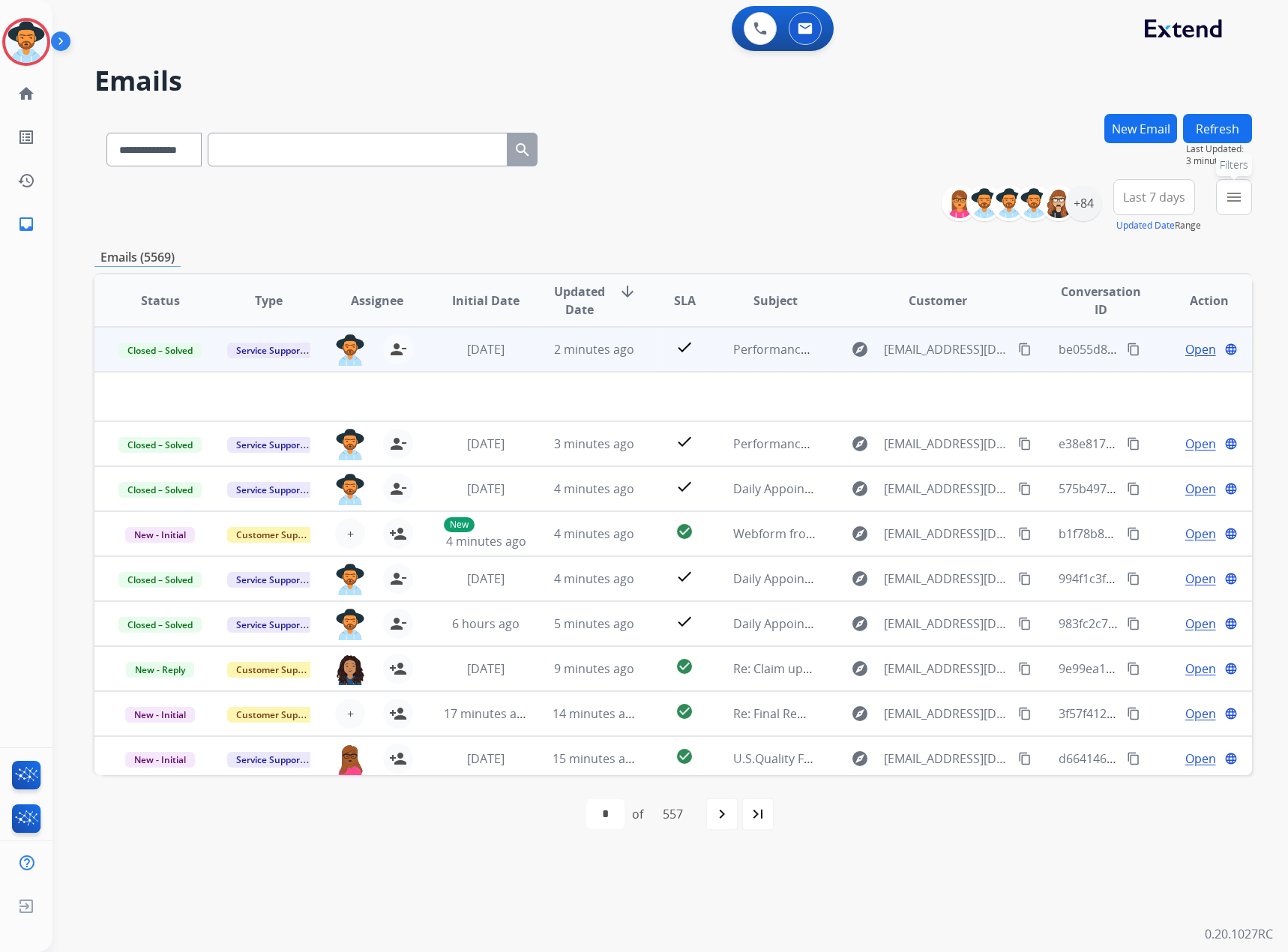
click at [855, 190] on mat-icon "menu" at bounding box center [1234, 198] width 18 height 18
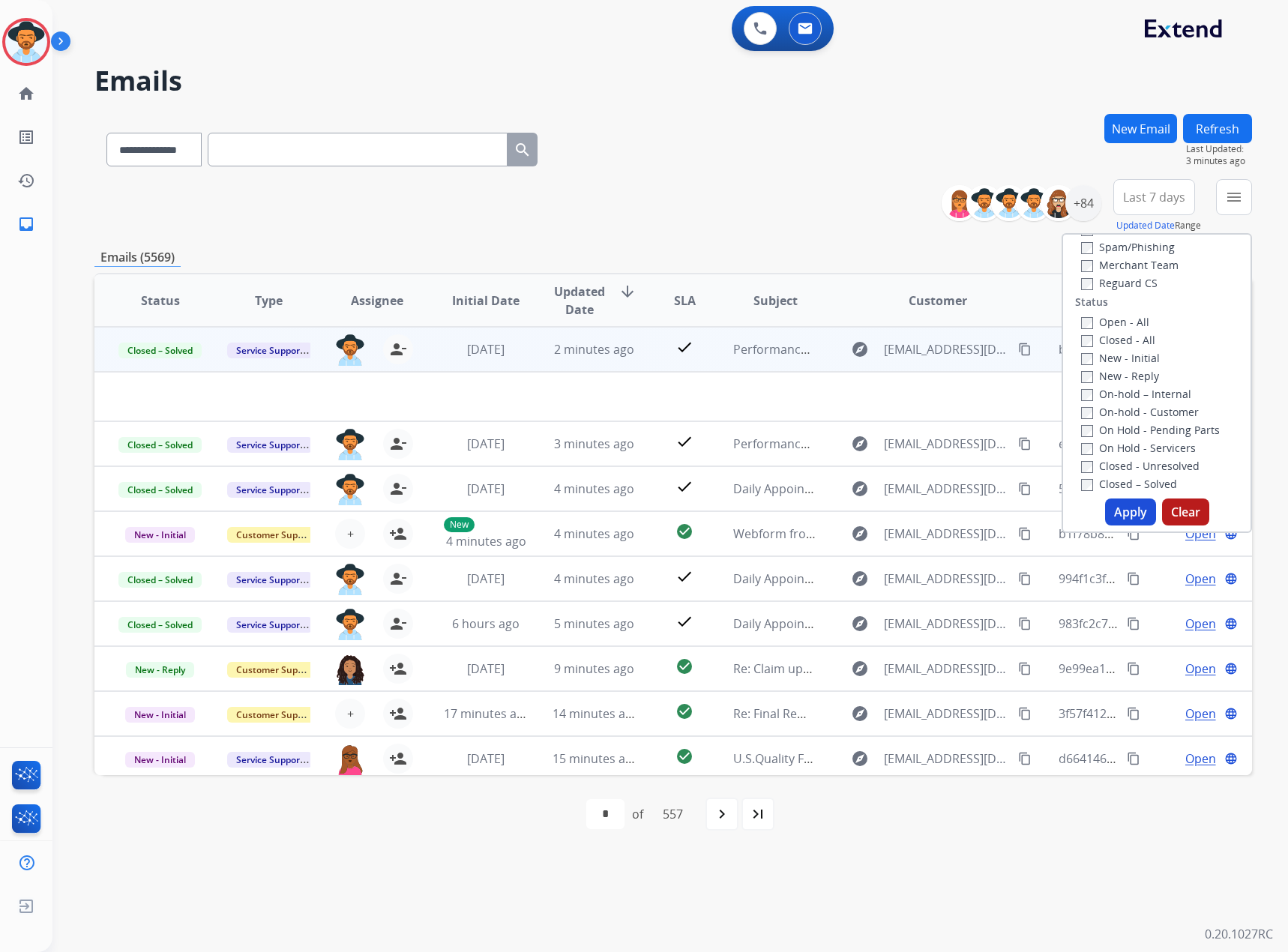
click at [855, 352] on label "New - Initial" at bounding box center [1120, 358] width 79 height 14
click at [855, 373] on label "New - Reply" at bounding box center [1120, 376] width 78 height 14
click at [855, 505] on button "Apply" at bounding box center [1130, 512] width 51 height 27
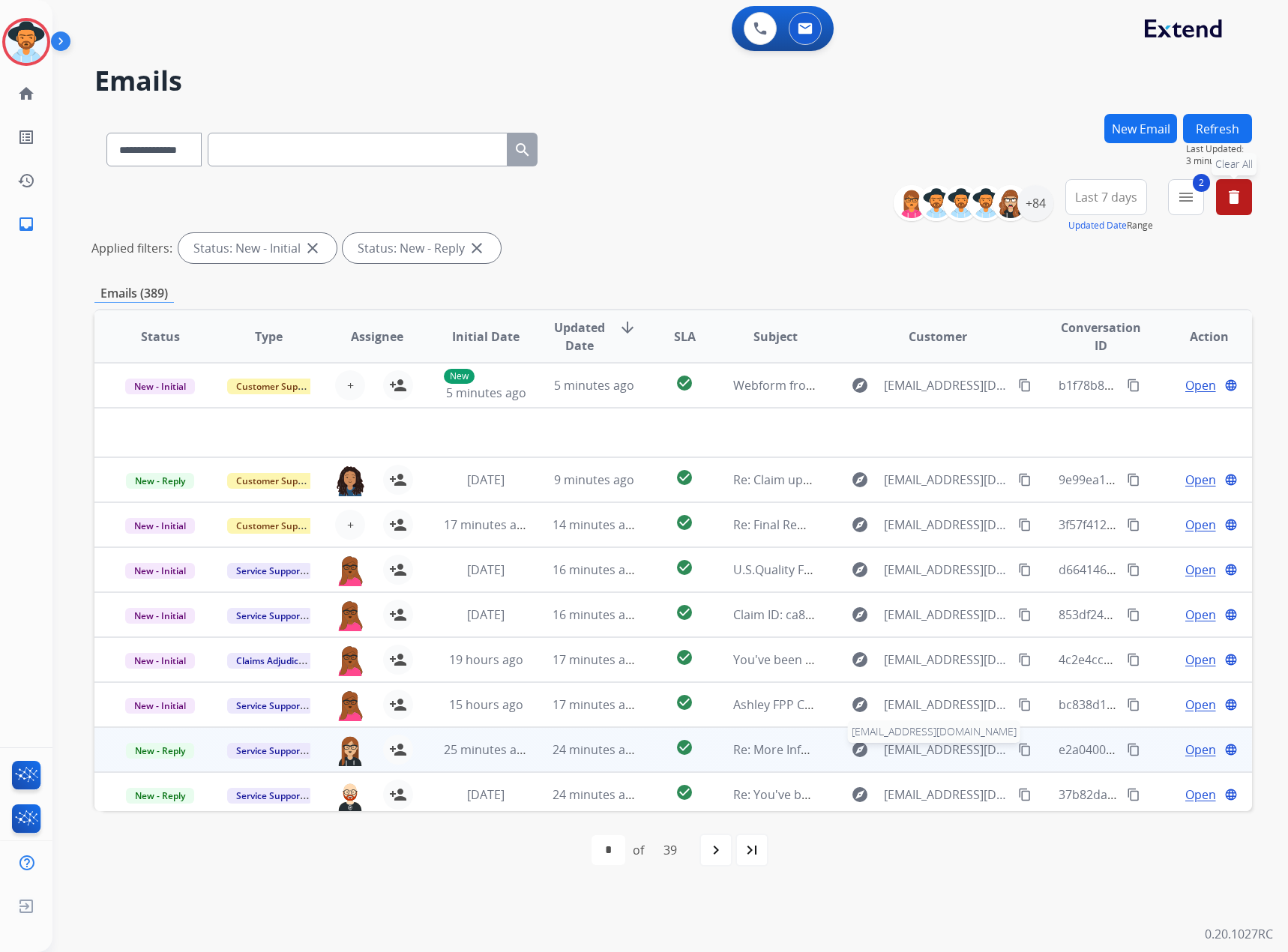
scroll to position [51, 0]
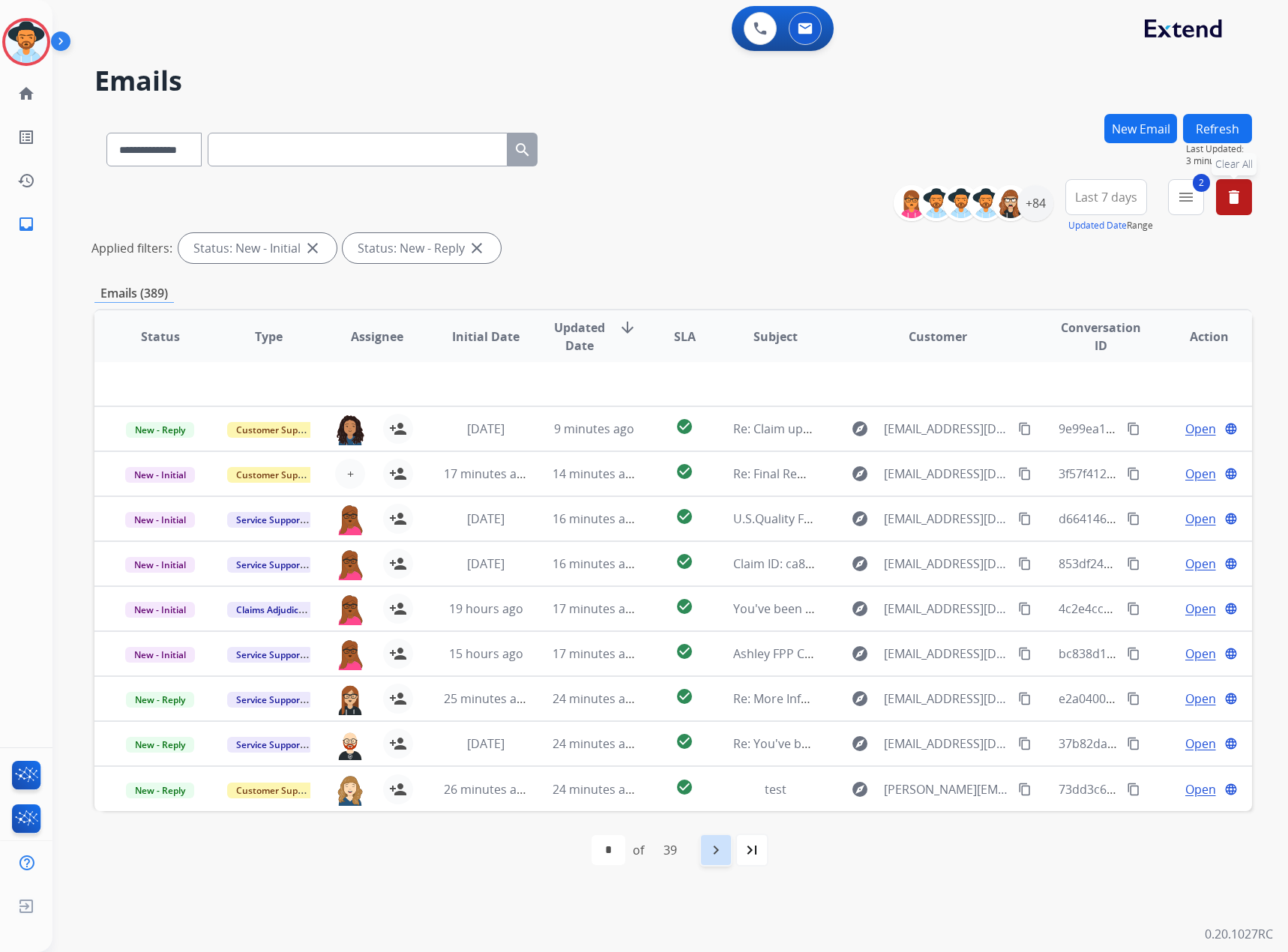
click at [715, 559] on mat-icon "navigate_next" at bounding box center [716, 851] width 18 height 18
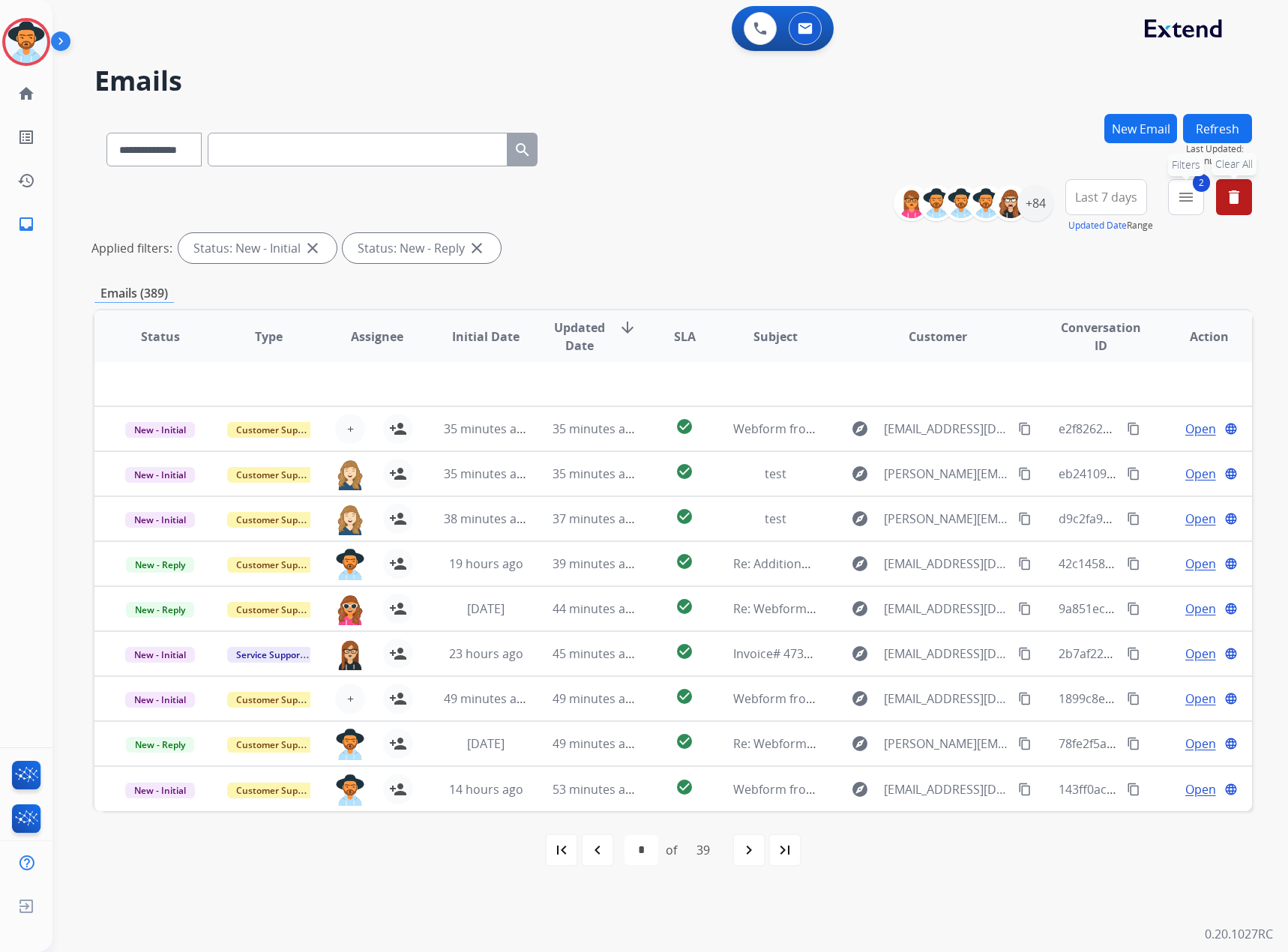
click at [855, 198] on button "2 menu Filters" at bounding box center [1186, 197] width 36 height 36
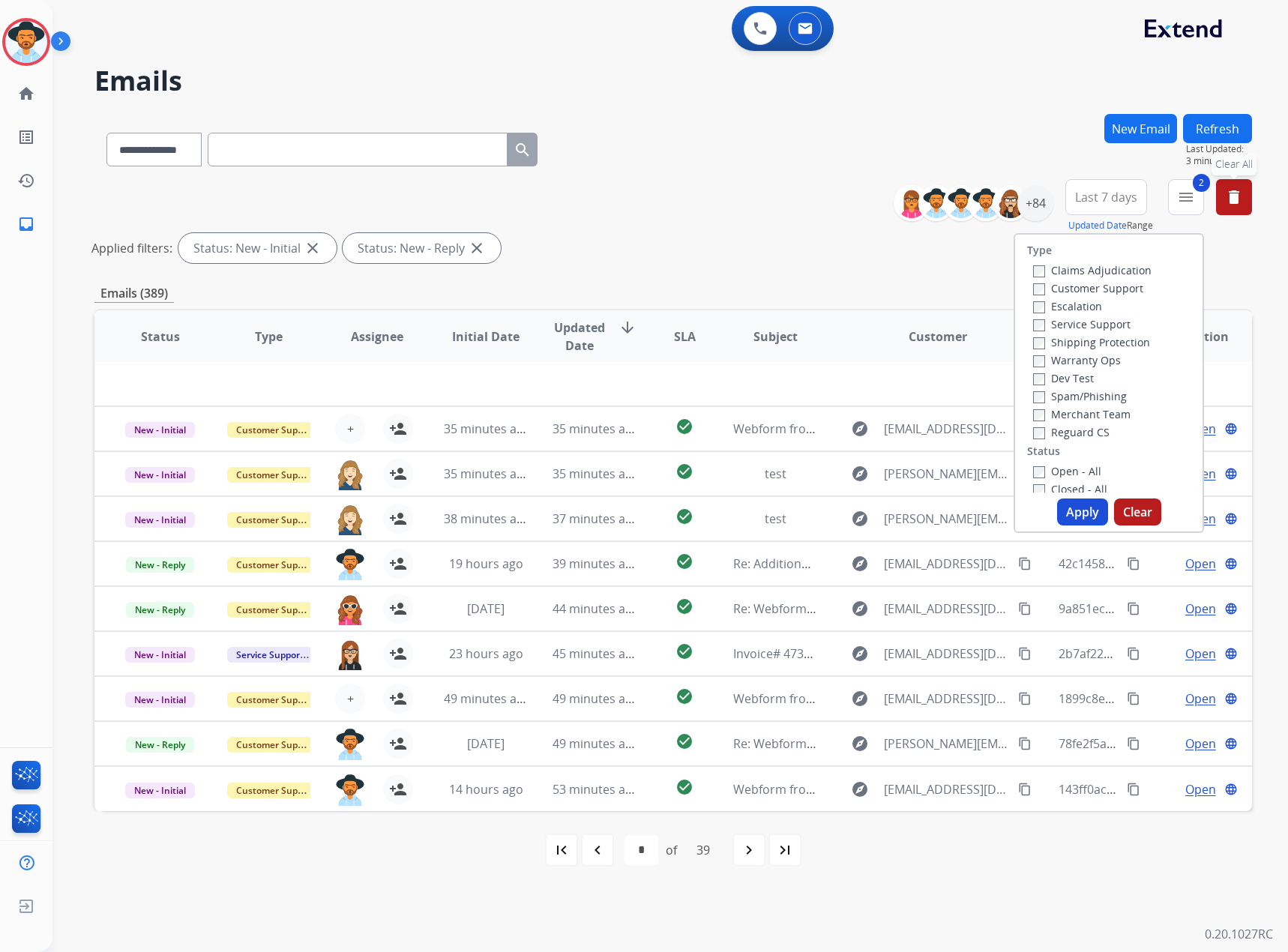
scroll to position [0, 0]
click at [855, 322] on label "Service Support" at bounding box center [1081, 325] width 97 height 14
click at [855, 510] on button "Apply" at bounding box center [1082, 512] width 51 height 27
select select "*"
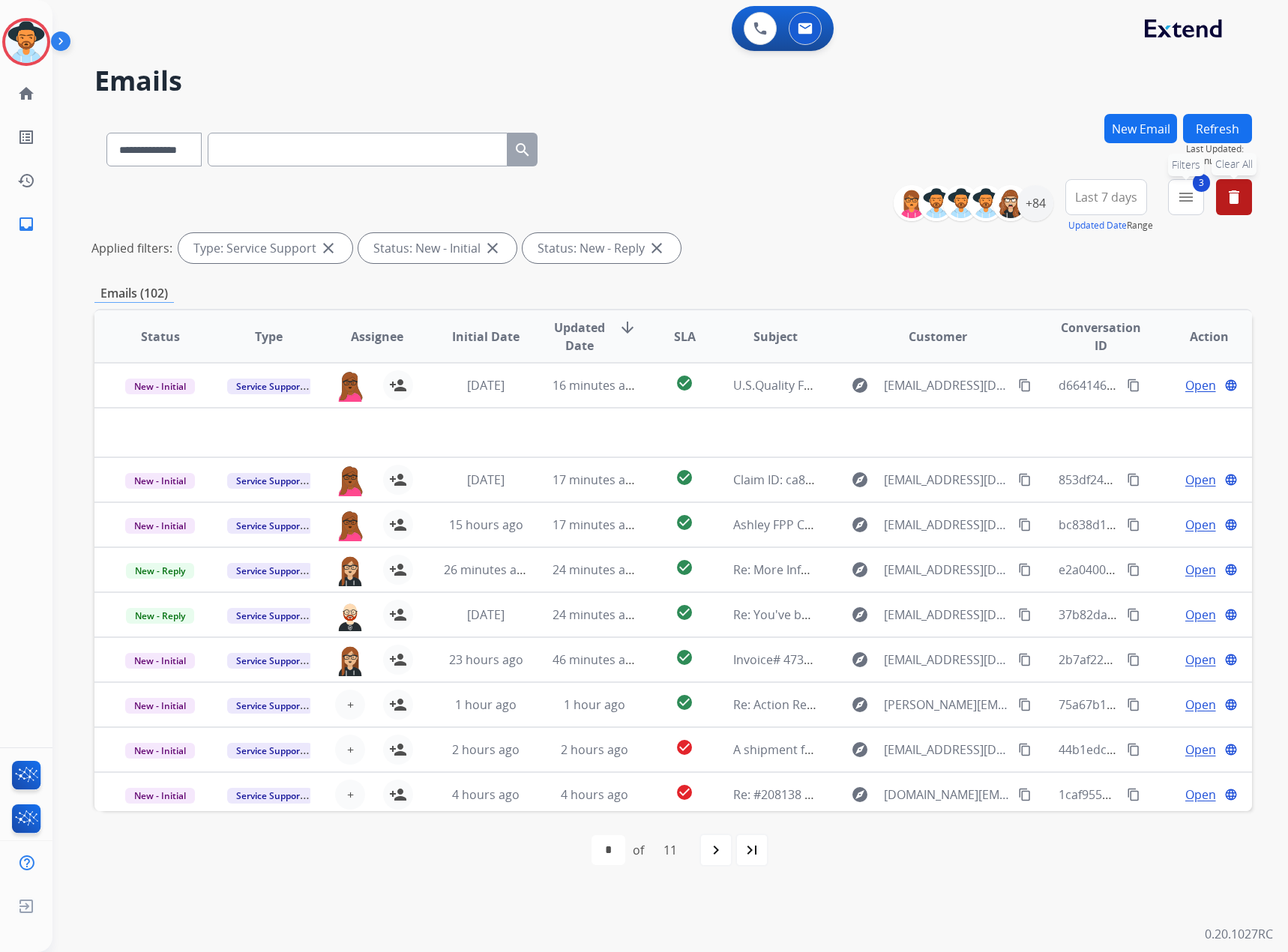
click at [855, 187] on button "3 menu Filters" at bounding box center [1186, 197] width 36 height 36
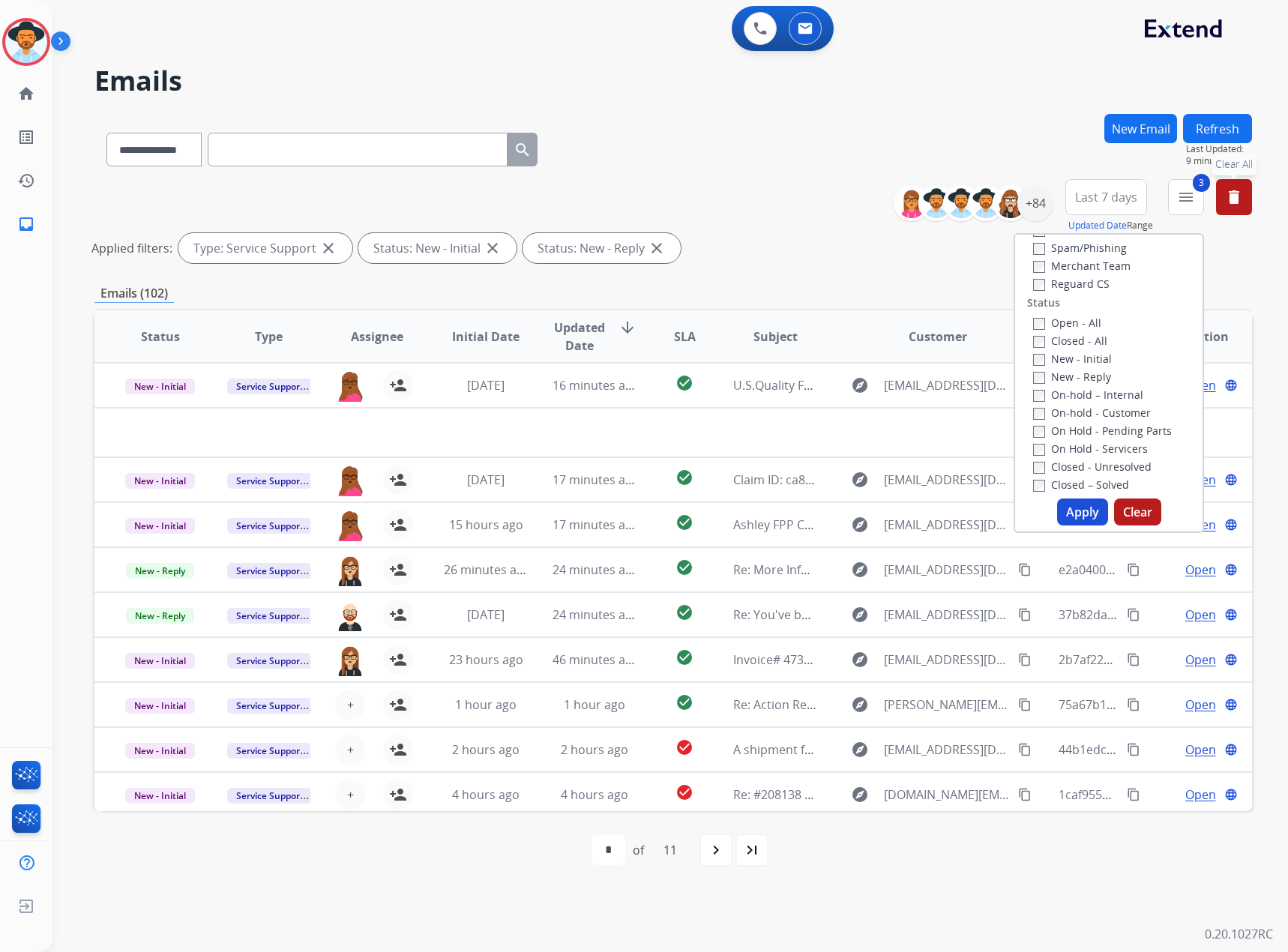
scroll to position [150, 0]
click at [855, 332] on div "Closed - All" at bounding box center [1112, 339] width 158 height 18
click at [855, 334] on label "Closed - All" at bounding box center [1070, 339] width 74 height 14
click at [855, 320] on label "Open - All" at bounding box center [1067, 321] width 68 height 14
click at [855, 521] on button "Apply" at bounding box center [1082, 512] width 51 height 27
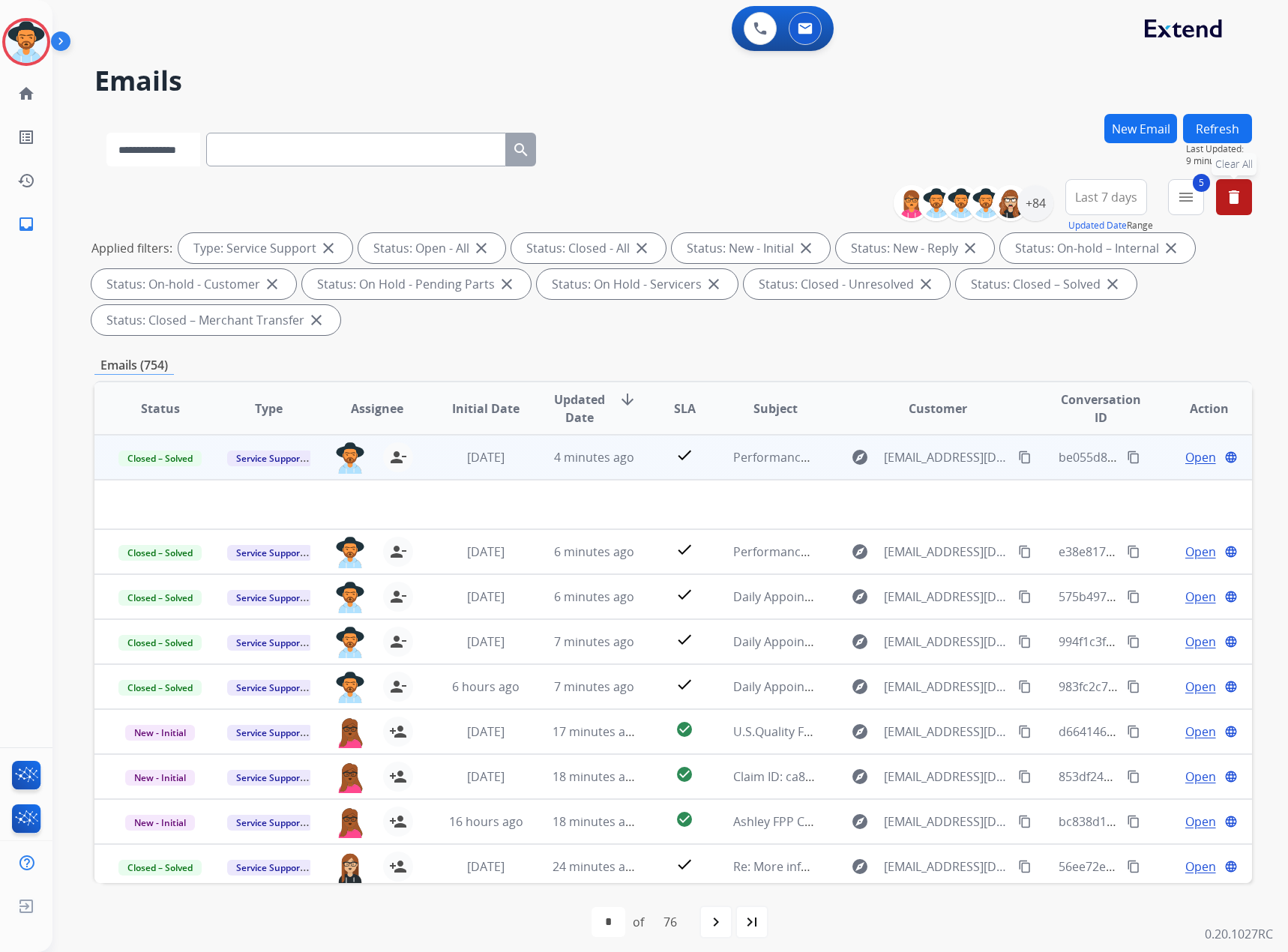
click at [162, 148] on select "**********" at bounding box center [153, 149] width 94 height 34
select select "**********"
click at [106, 133] on select "**********" at bounding box center [153, 149] width 94 height 34
click at [855, 459] on mat-icon "content_copy" at bounding box center [1025, 457] width 13 height 13
paste input "**********"
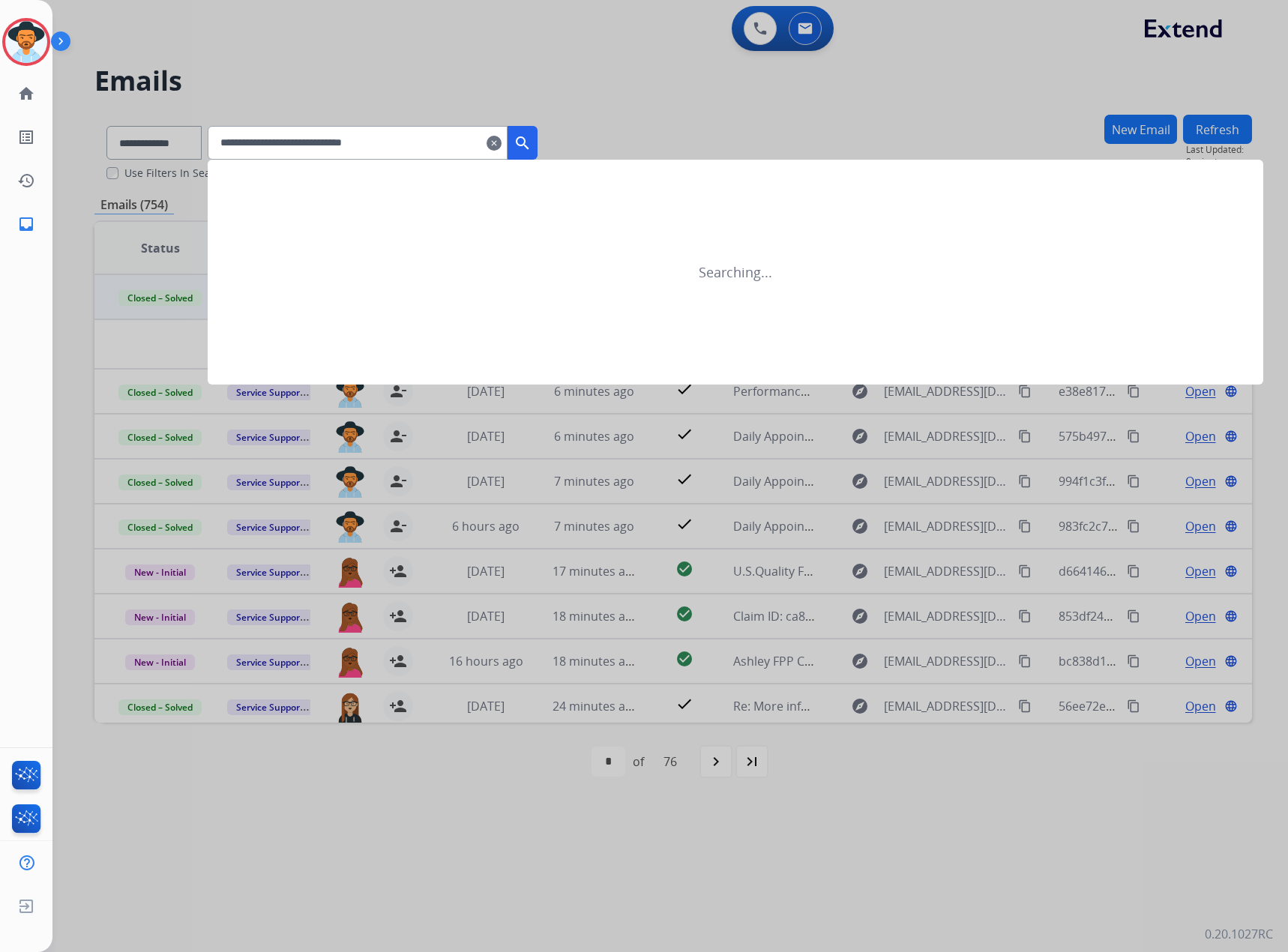
type input "**********"
click at [529, 149] on button "search" at bounding box center [523, 143] width 30 height 34
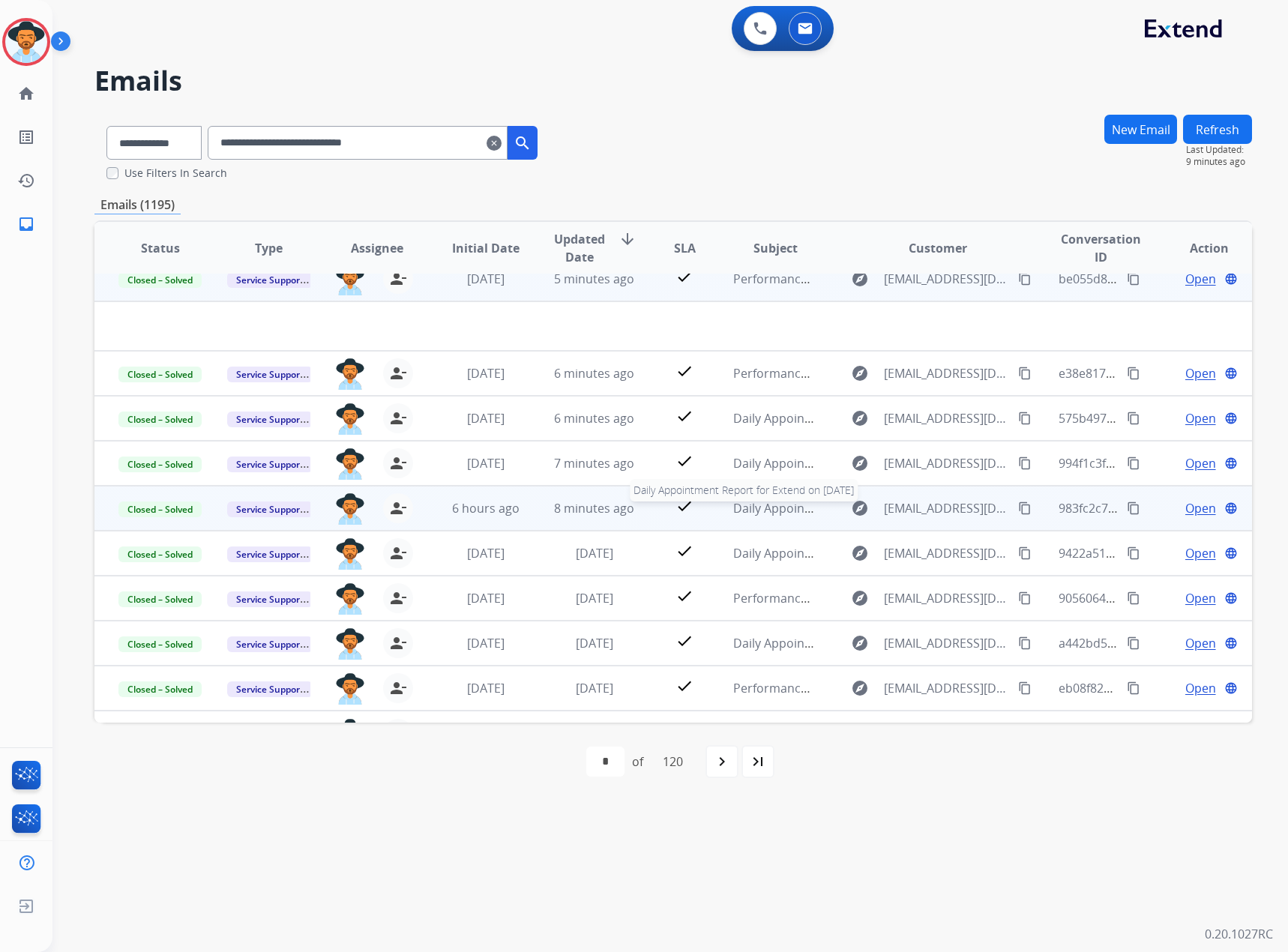
scroll to position [0, 0]
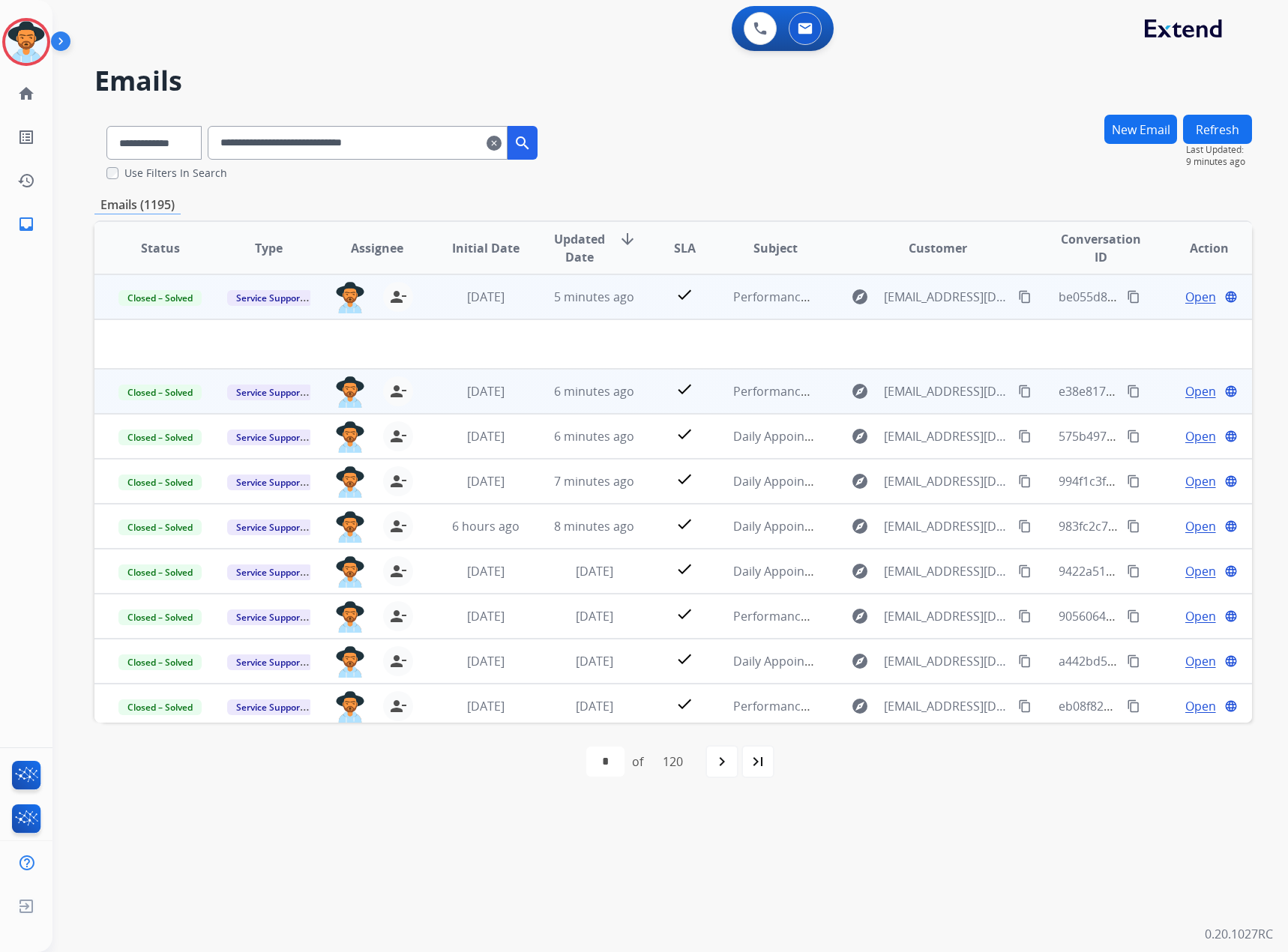
click at [855, 393] on span "Open" at bounding box center [1200, 392] width 31 height 18
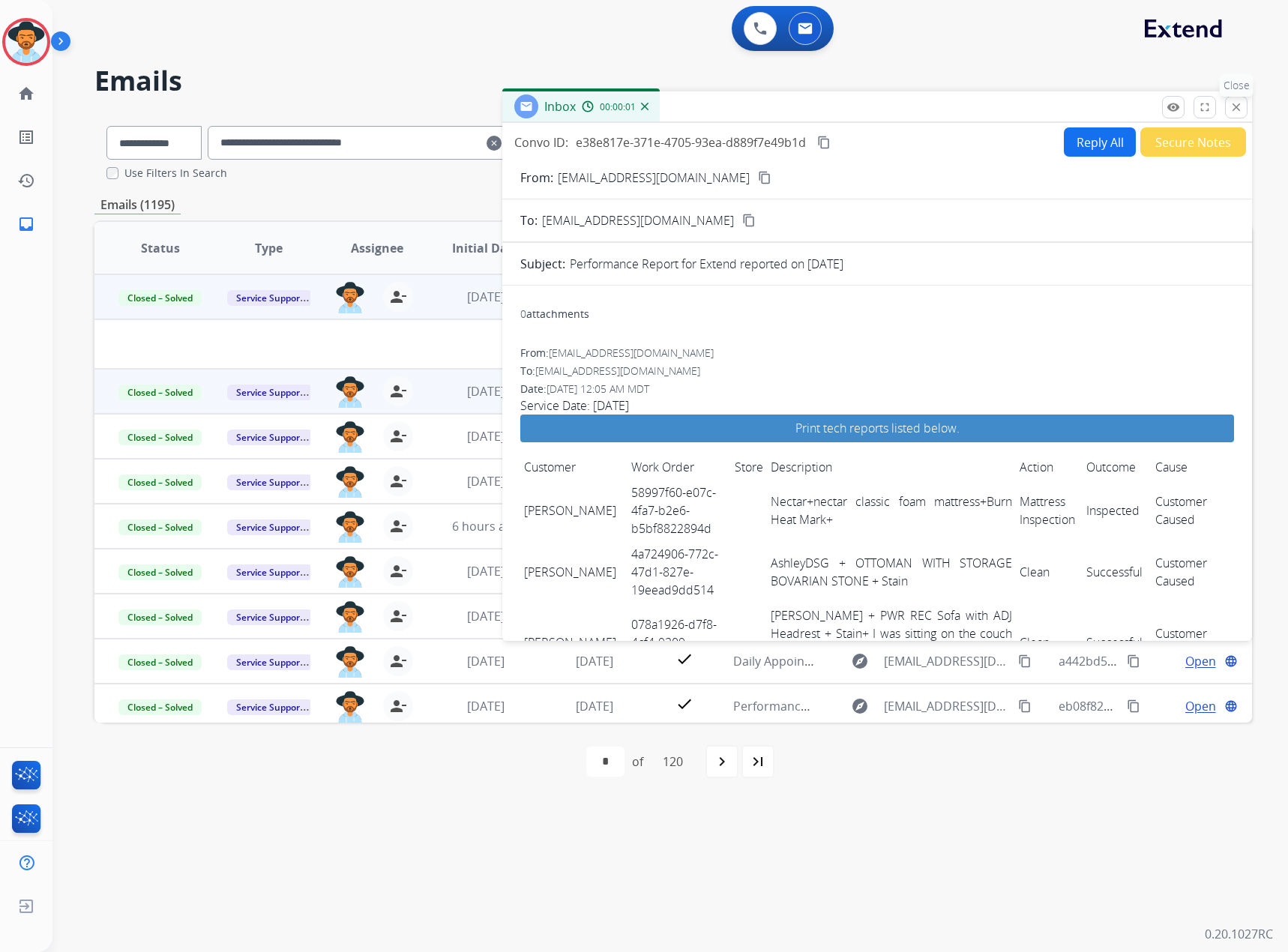
click at [855, 104] on mat-icon "close" at bounding box center [1237, 107] width 13 height 13
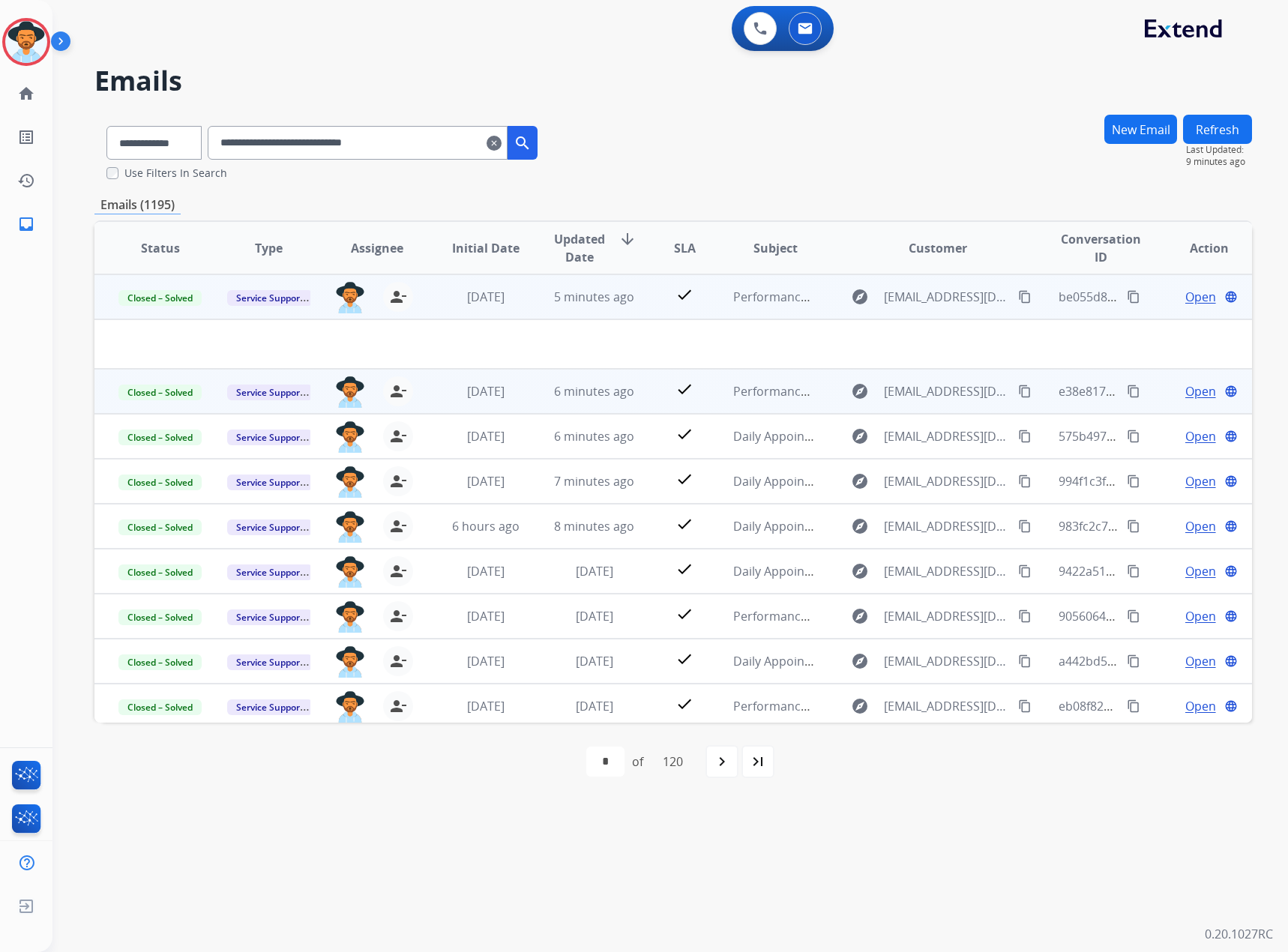
click at [855, 390] on mat-icon "content_copy" at bounding box center [1134, 392] width 13 height 13
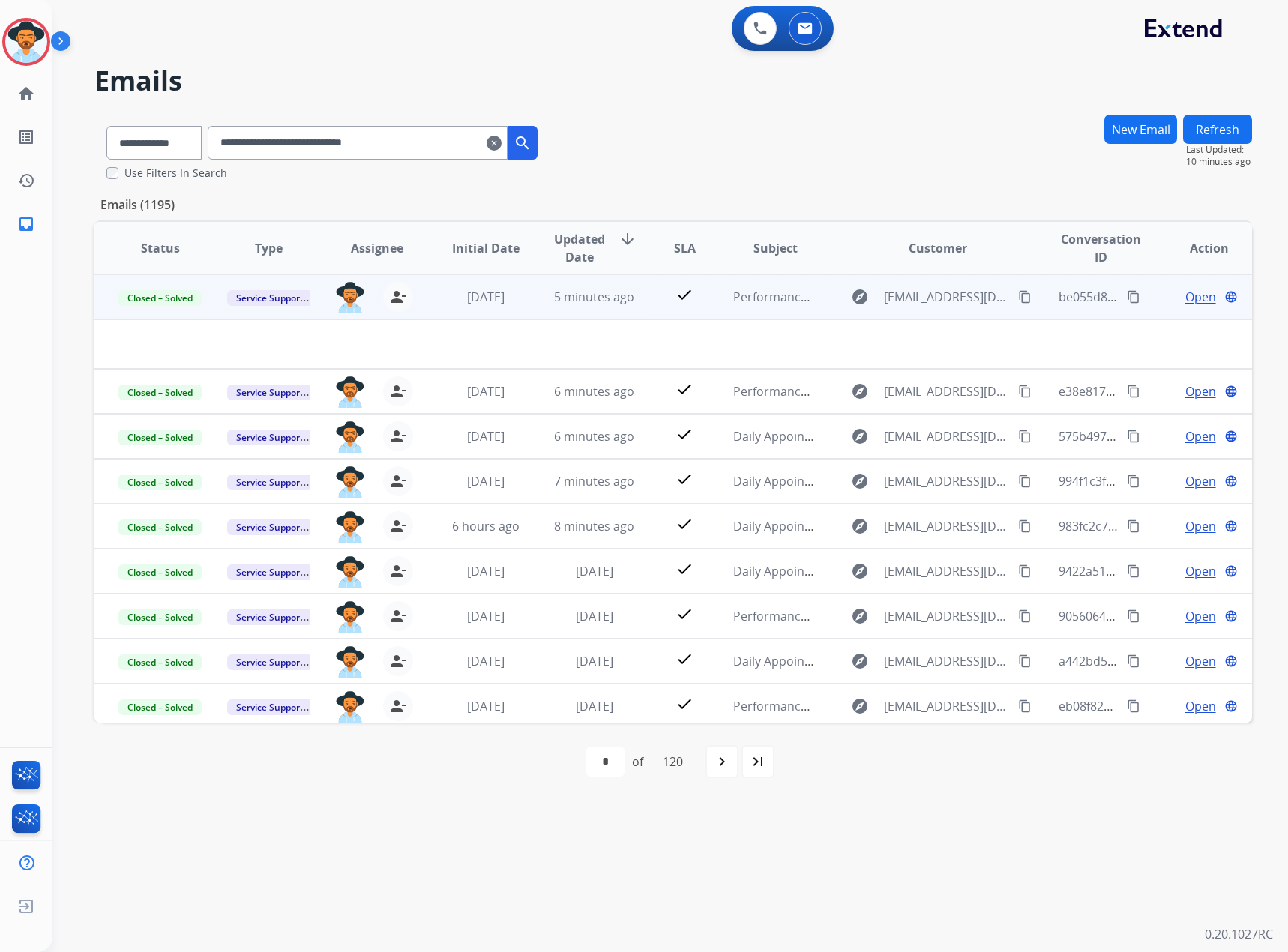
click at [855, 294] on mat-icon "content_copy" at bounding box center [1134, 297] width 13 height 13
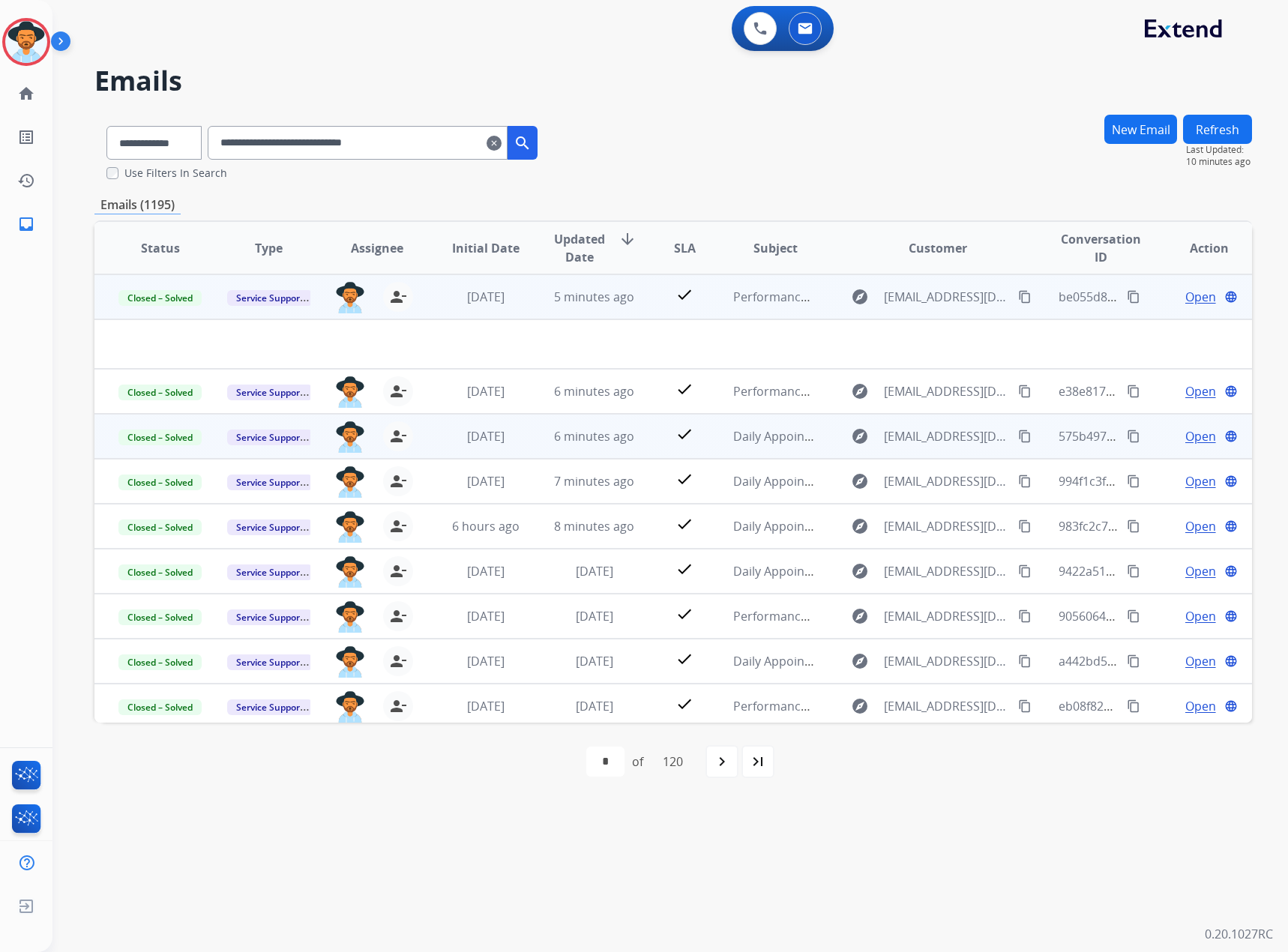
click at [855, 435] on mat-icon "content_copy" at bounding box center [1134, 437] width 13 height 13
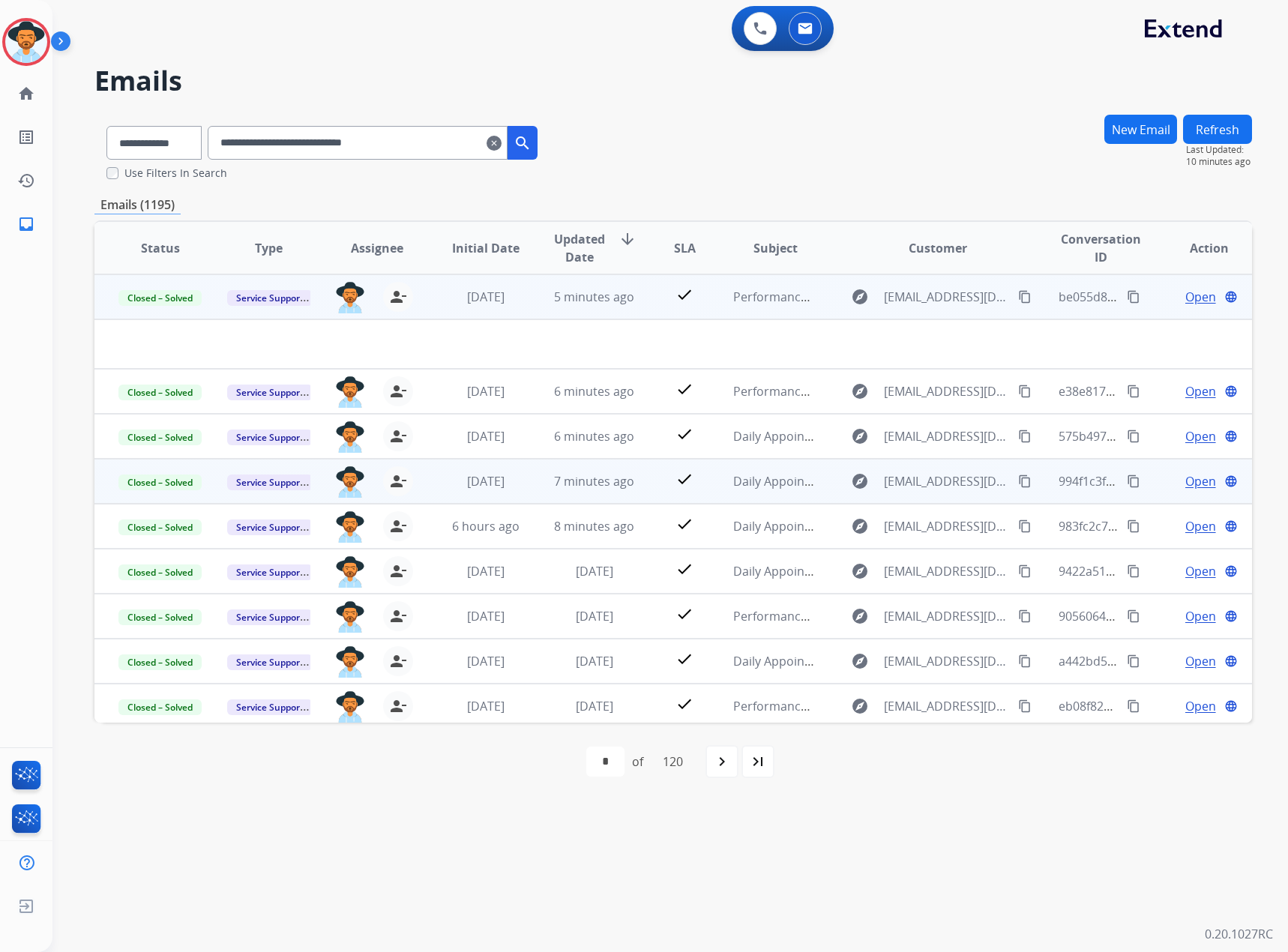
click at [855, 478] on mat-icon "content_copy" at bounding box center [1134, 481] width 13 height 13
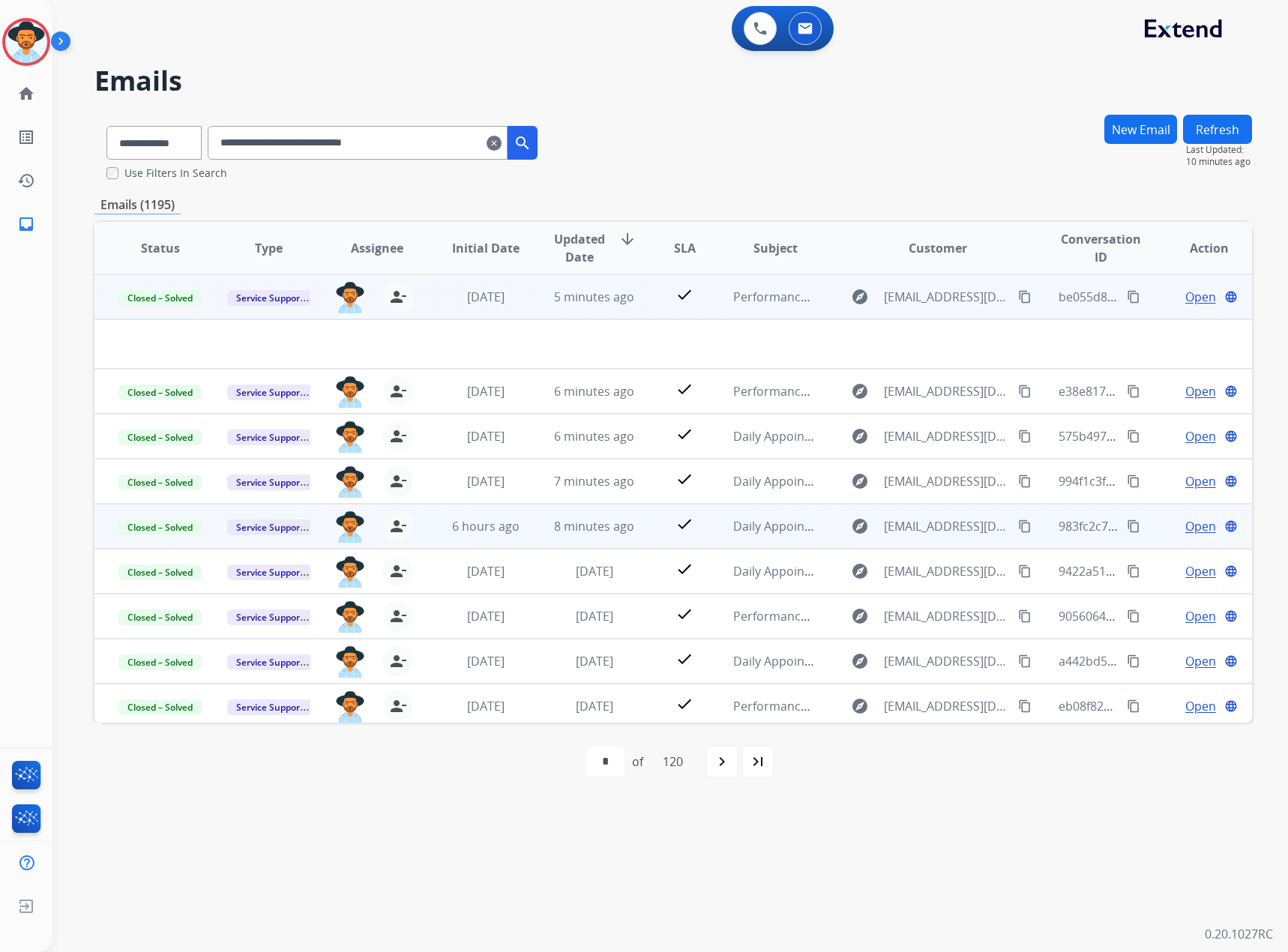
click at [855, 523] on mat-icon "content_copy" at bounding box center [1134, 526] width 13 height 13
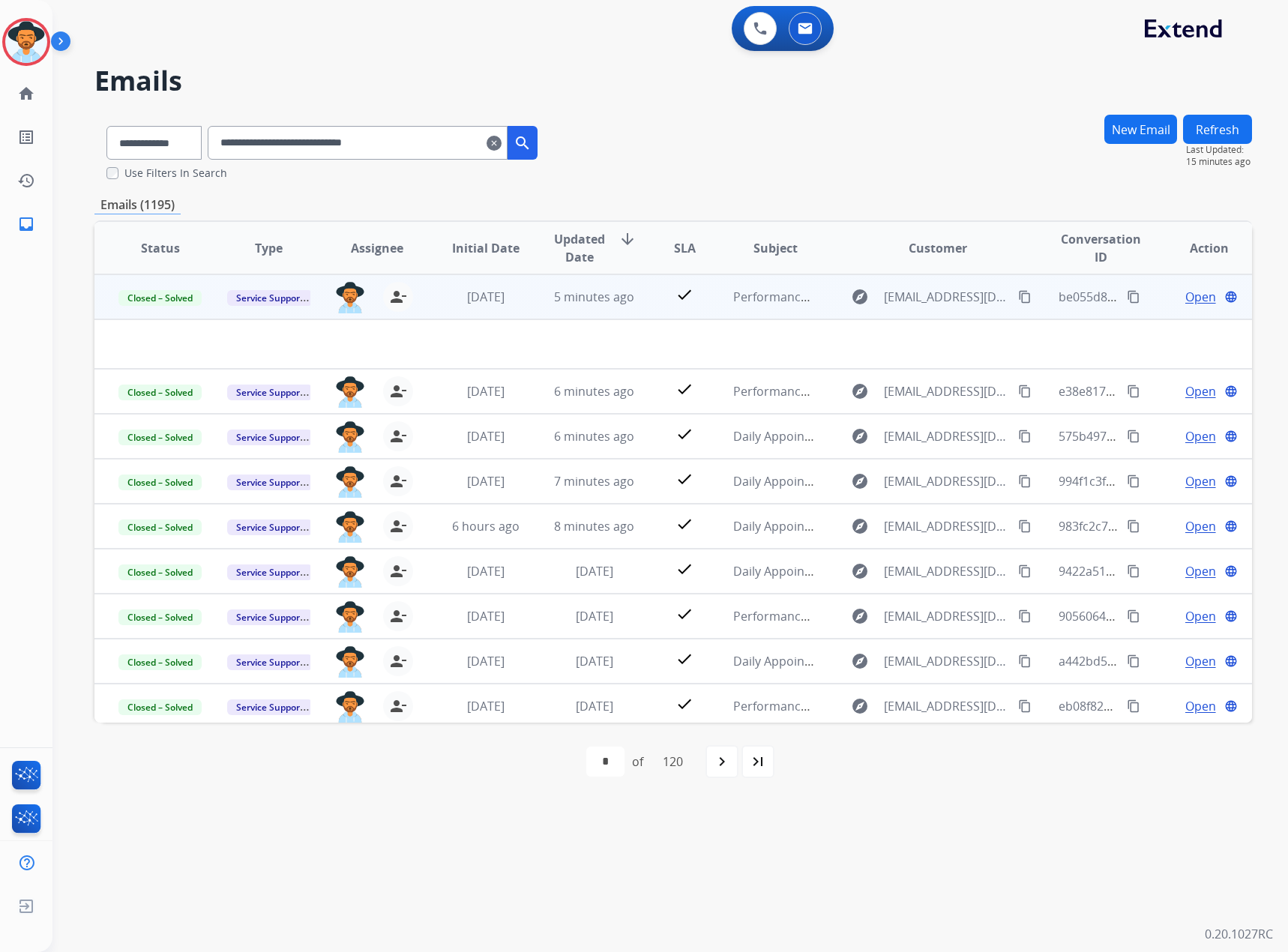
click at [855, 122] on button "Refresh" at bounding box center [1217, 129] width 69 height 29
click at [501, 145] on mat-icon "clear" at bounding box center [494, 144] width 15 height 18
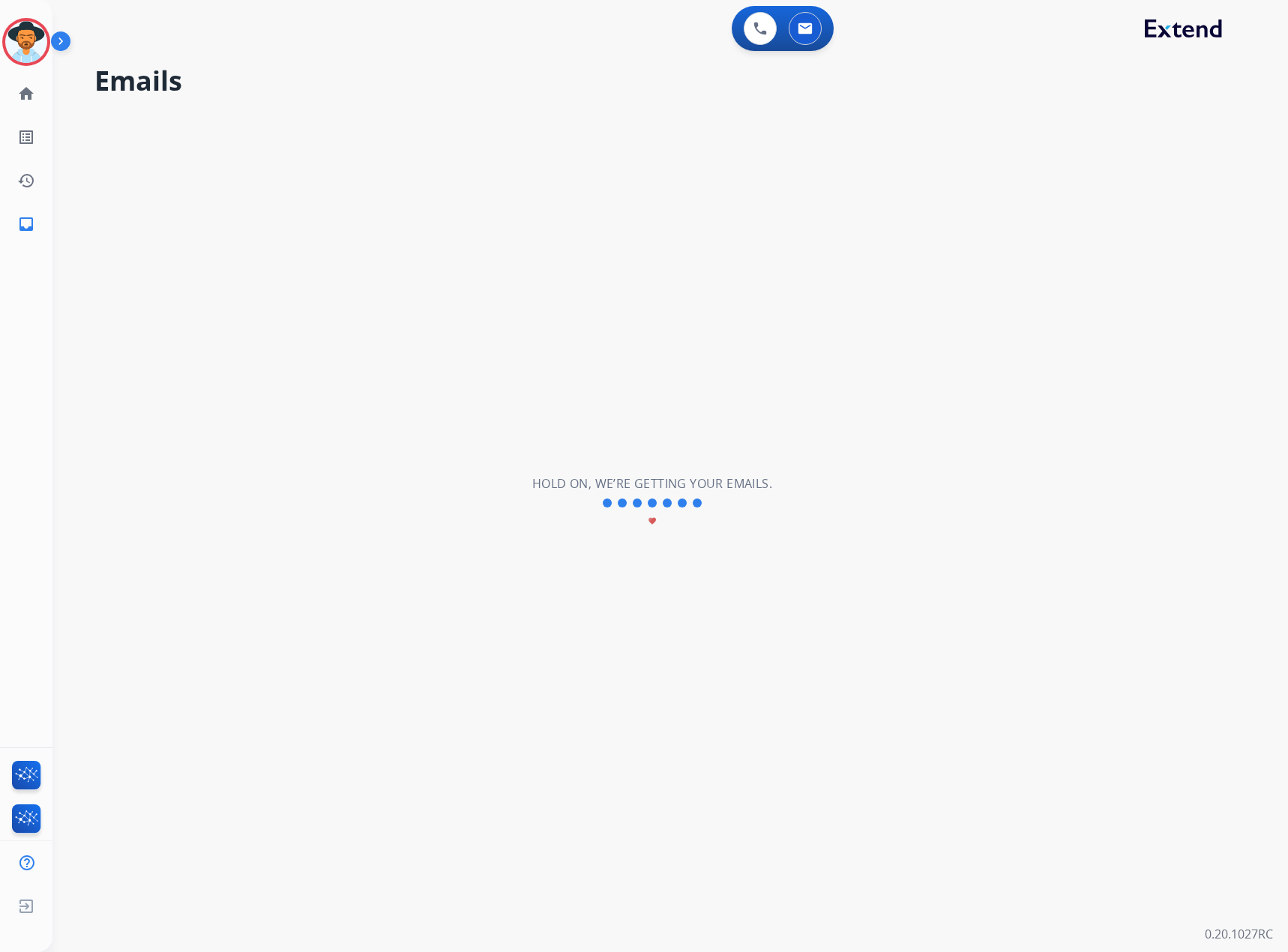
select select "**********"
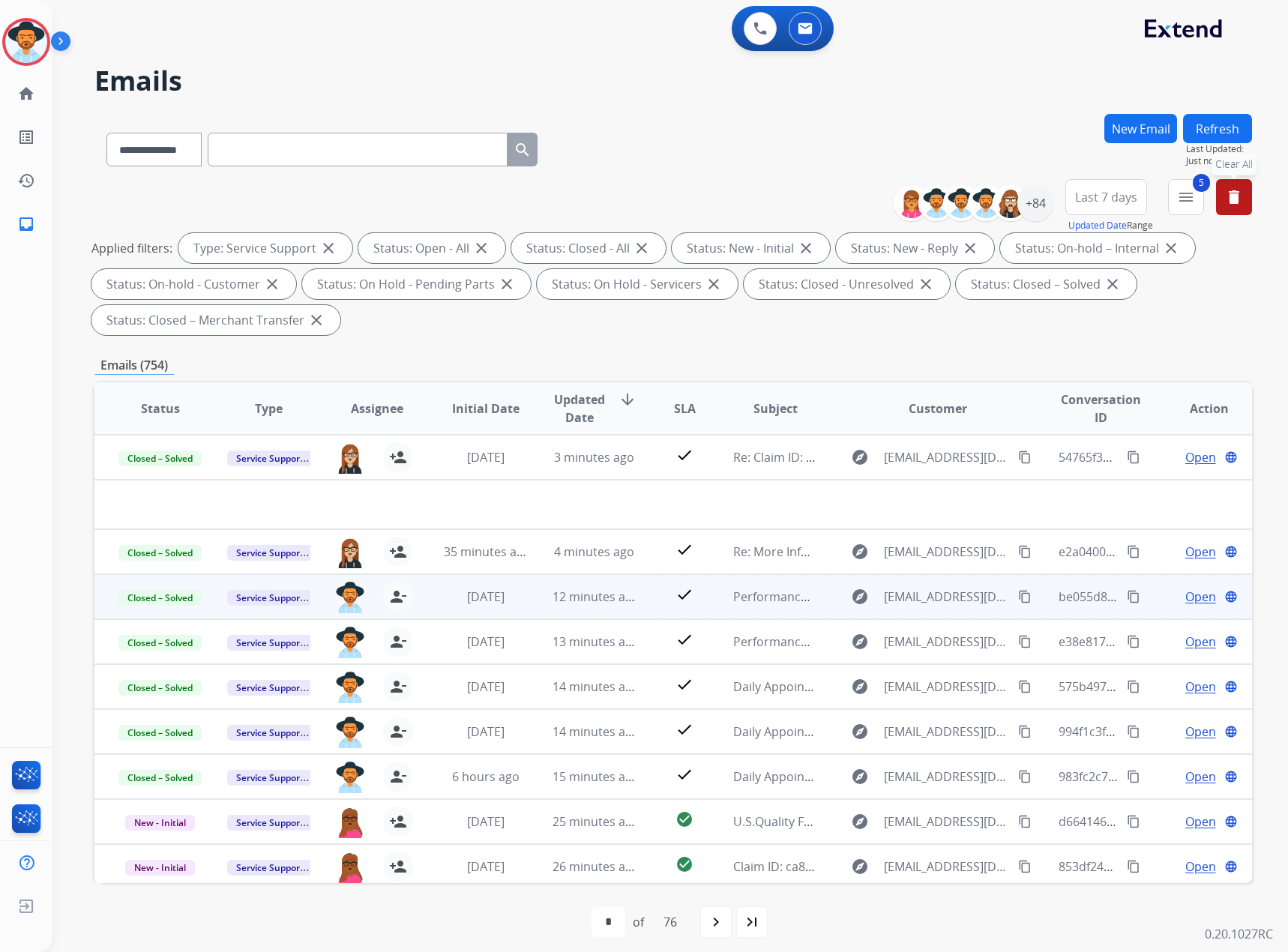
click at [855, 195] on button "delete Clear All" at bounding box center [1234, 197] width 36 height 36
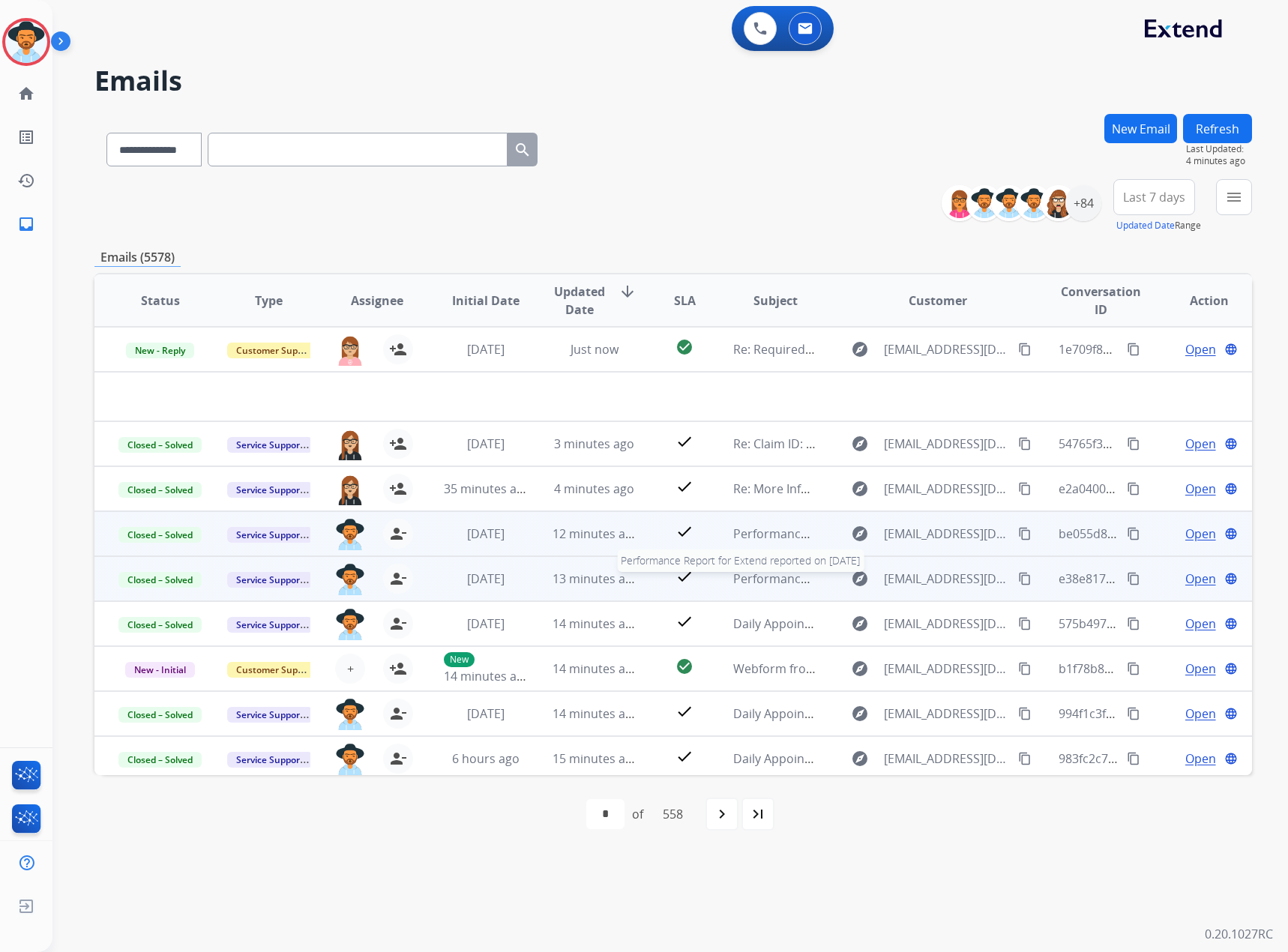
click at [749, 559] on span "Performance Report for Extend reported on [DATE]" at bounding box center [879, 579] width 290 height 17
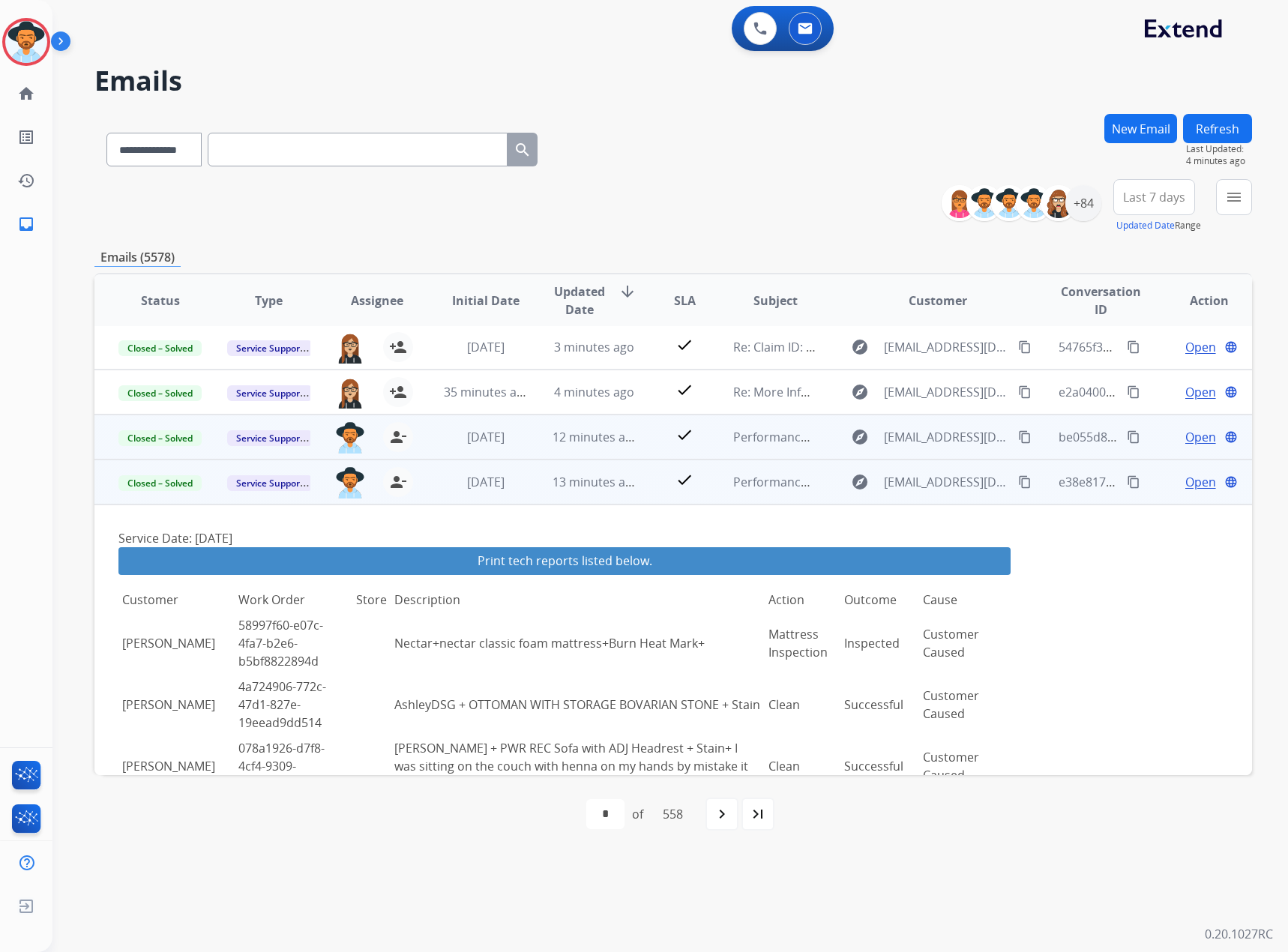
scroll to position [30, 0]
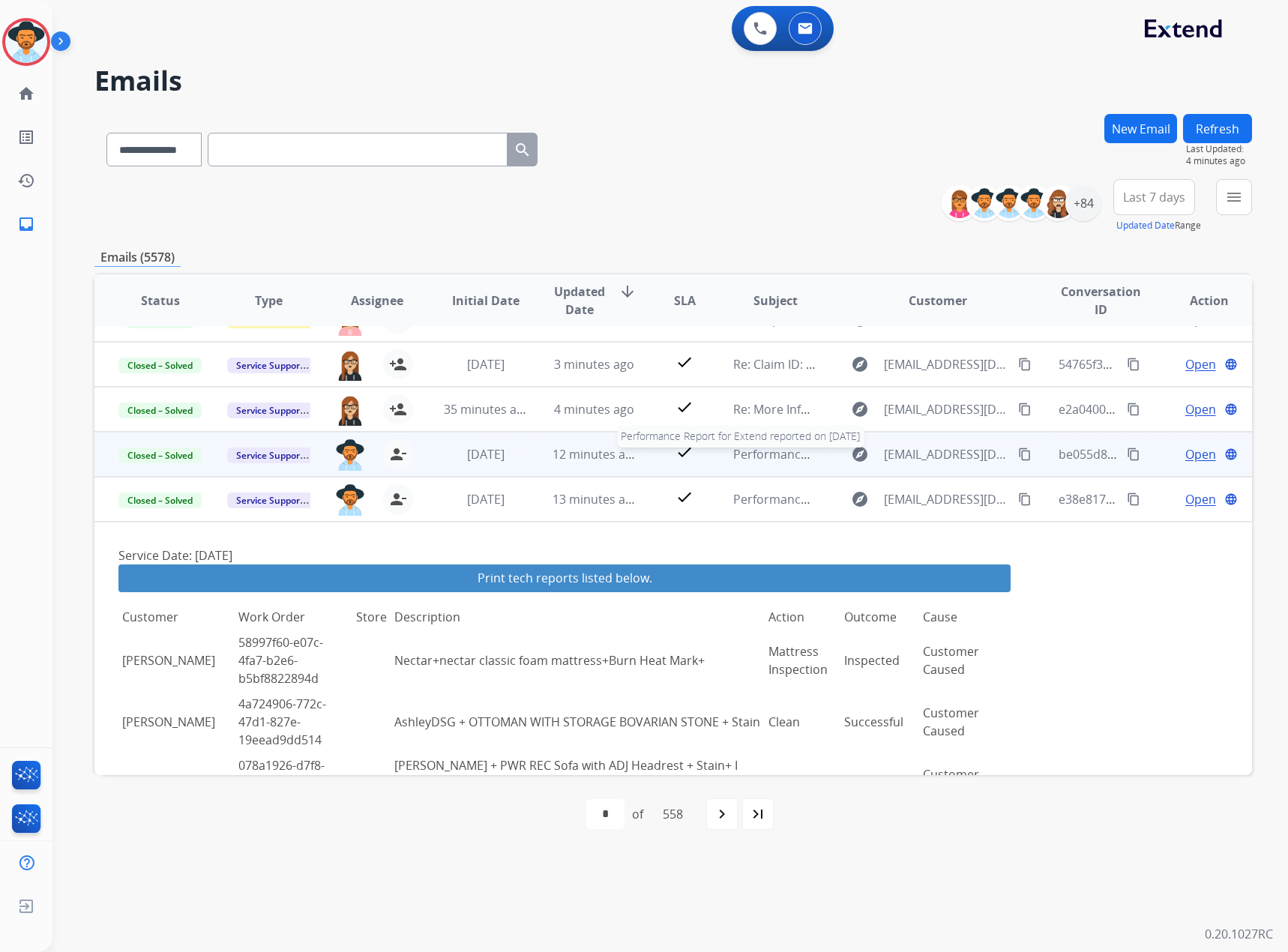
click at [768, 453] on span "Performance Report for Extend reported on [DATE]" at bounding box center [879, 455] width 290 height 17
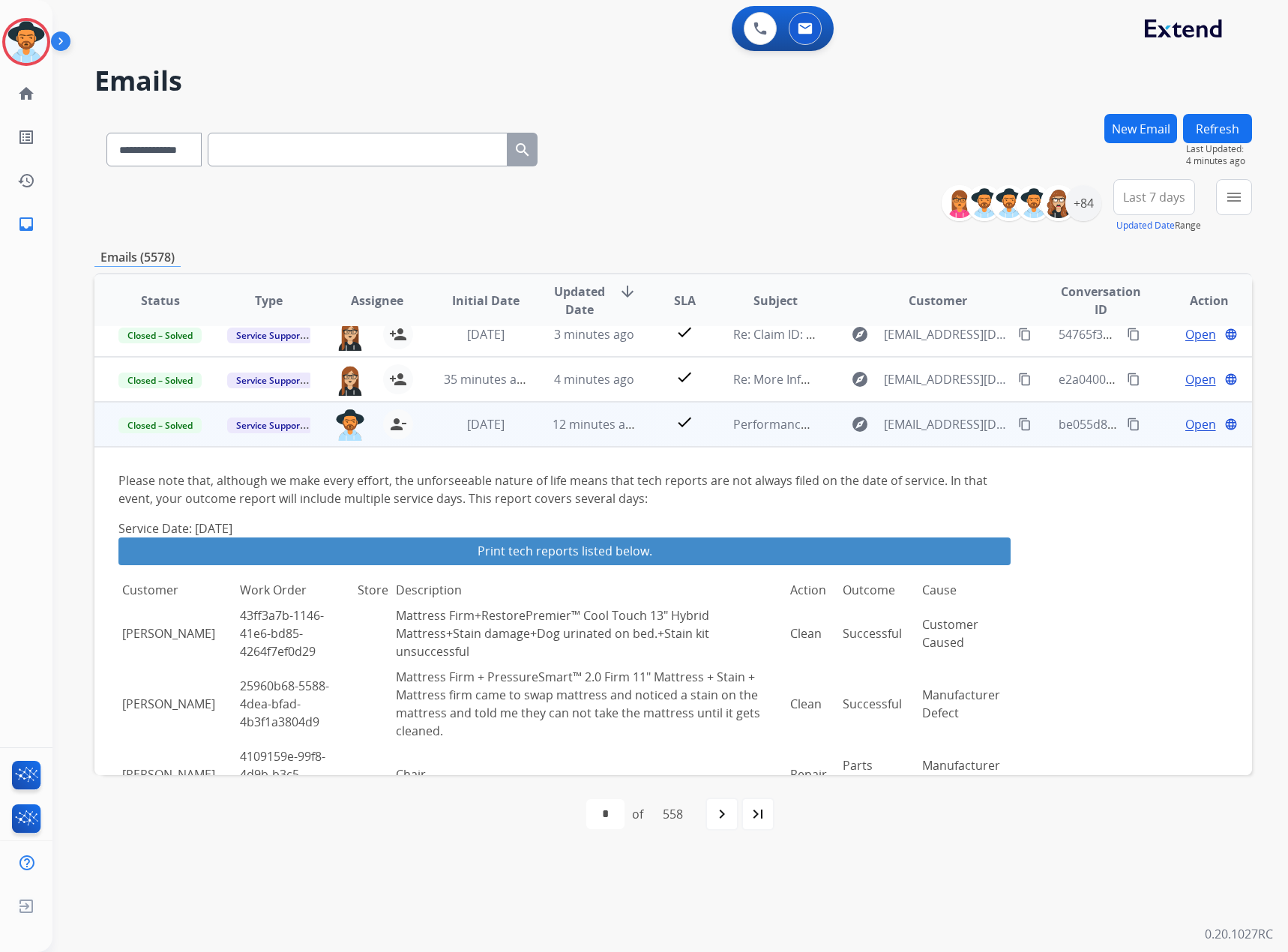
scroll to position [0, 0]
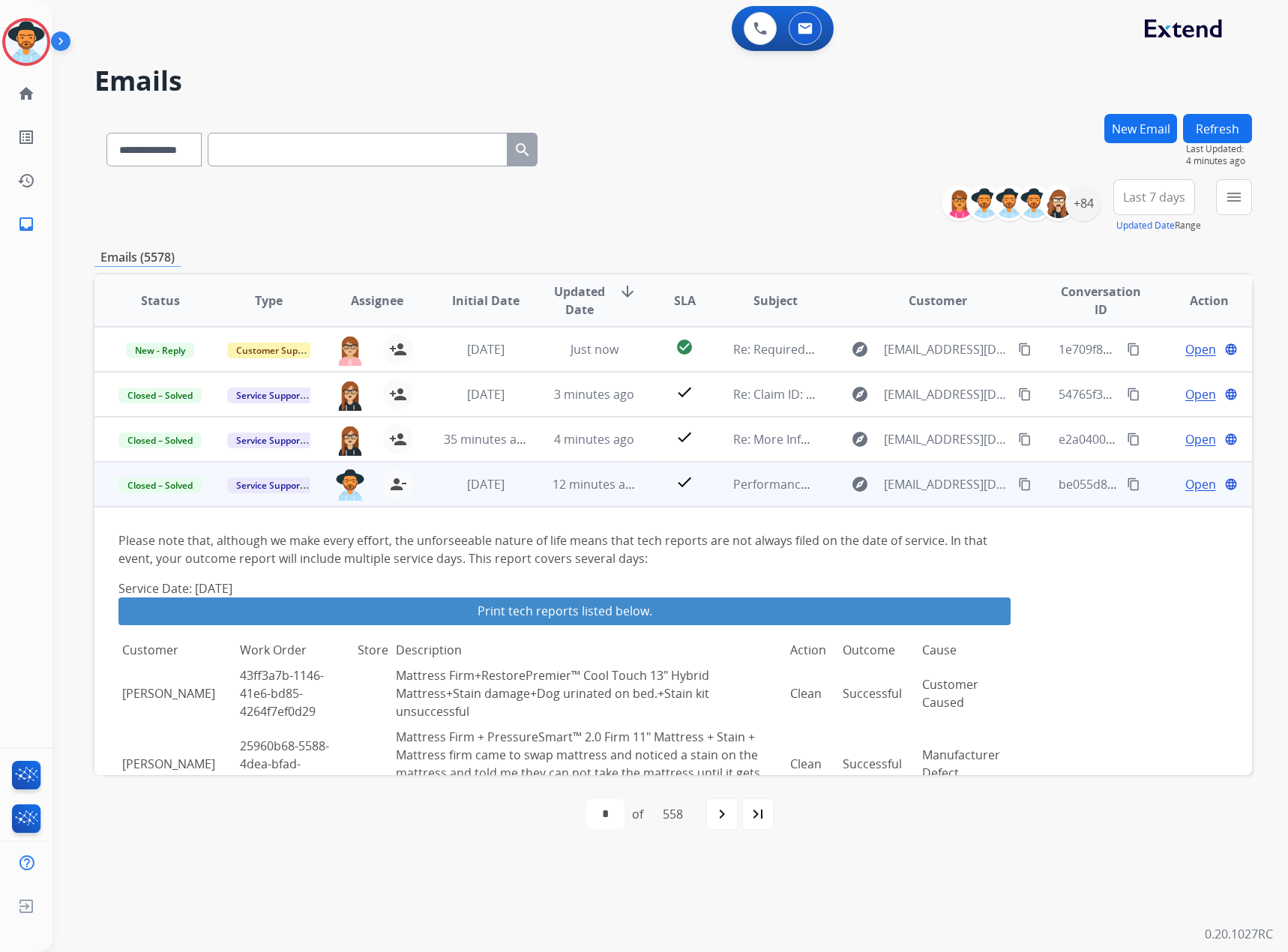
click at [743, 499] on td "Performance Report for Extend reported on [DATE]" at bounding box center [764, 485] width 109 height 45
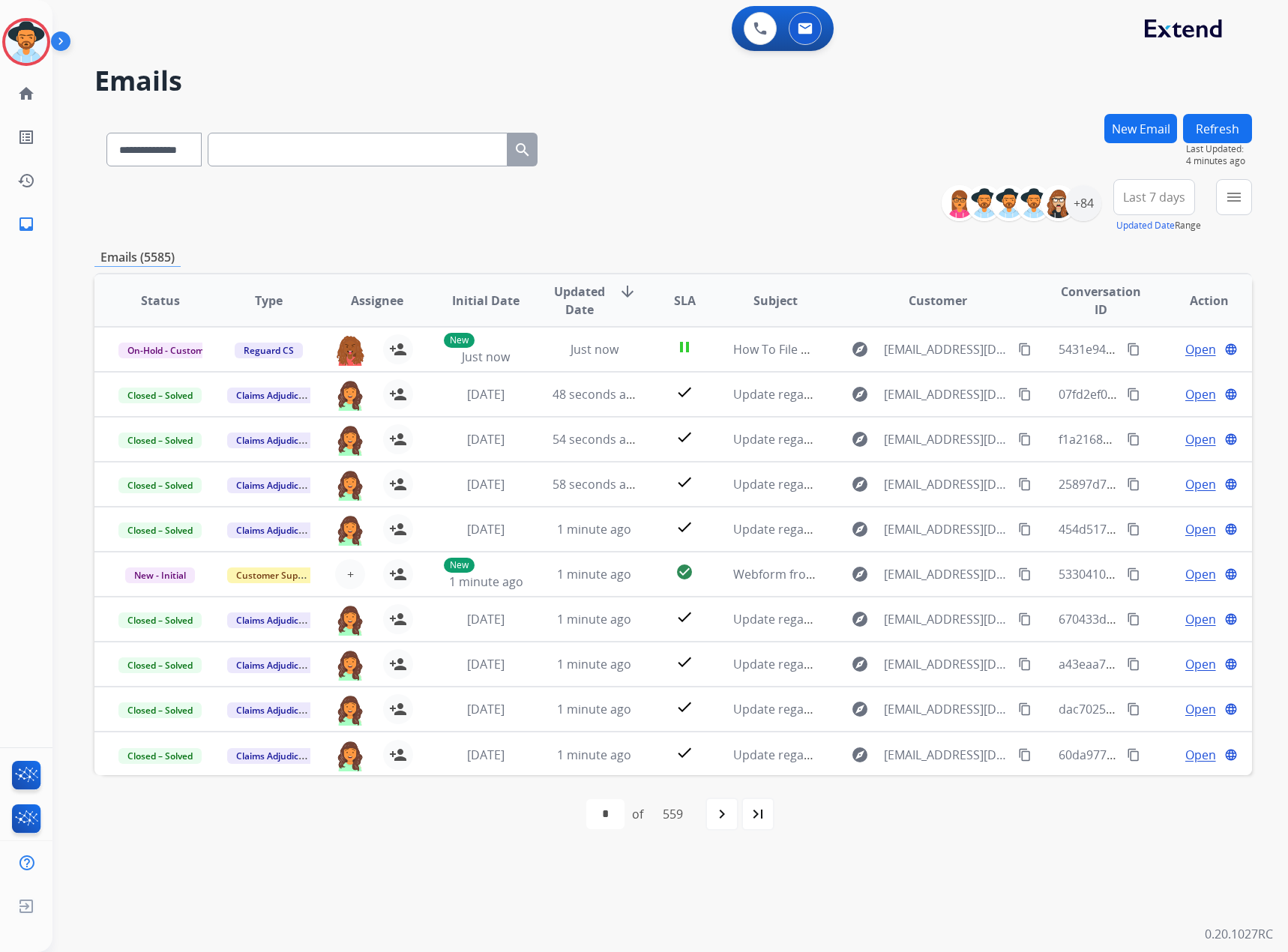
click at [855, 127] on button "Refresh" at bounding box center [1217, 128] width 69 height 29
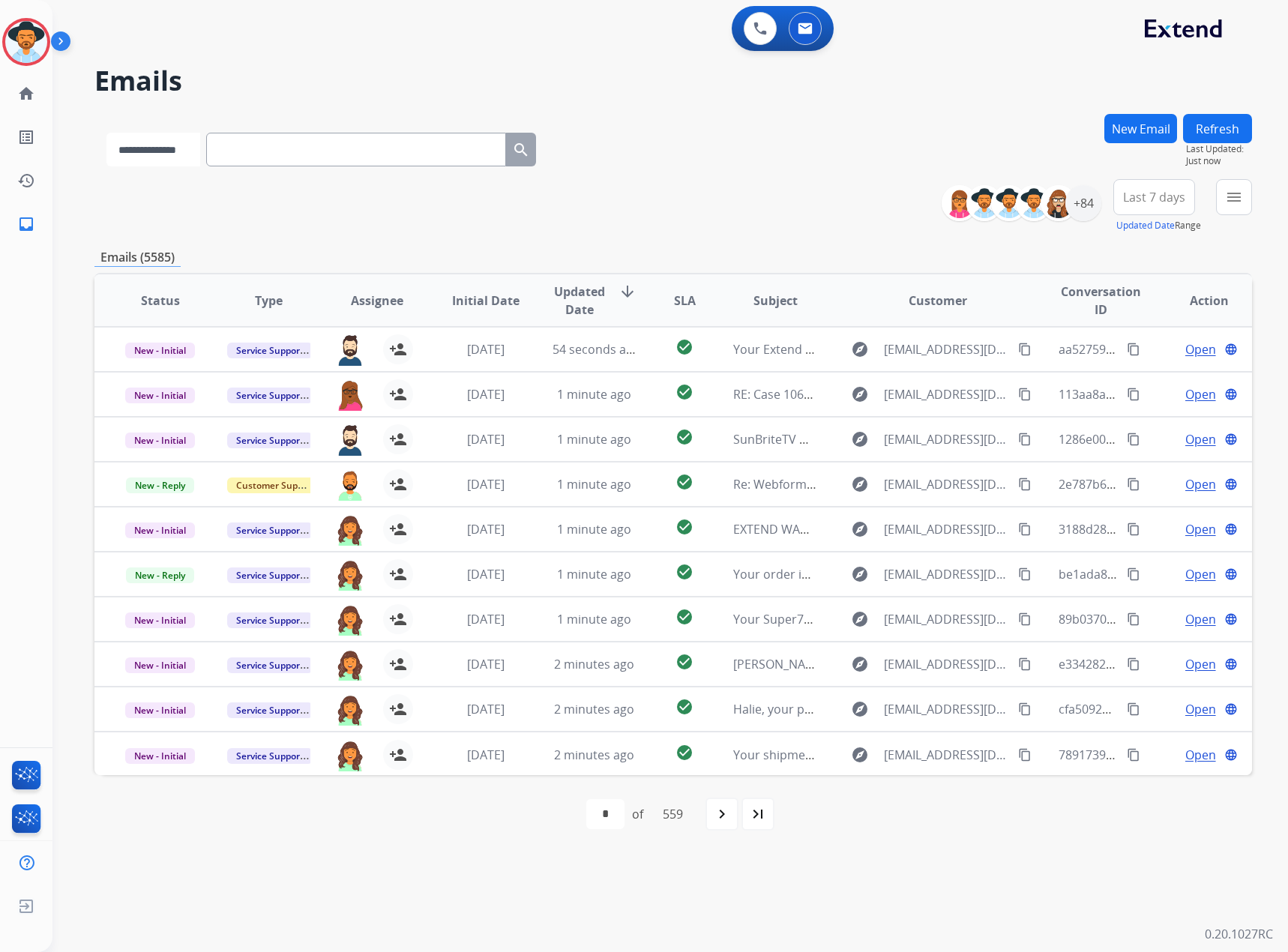
click at [172, 141] on select "**********" at bounding box center [153, 149] width 94 height 34
select select "**********"
click at [106, 133] on select "**********" at bounding box center [153, 149] width 94 height 34
drag, startPoint x: 371, startPoint y: 144, endPoint x: 282, endPoint y: 153, distance: 89.5
click at [282, 153] on input "text" at bounding box center [357, 149] width 300 height 34
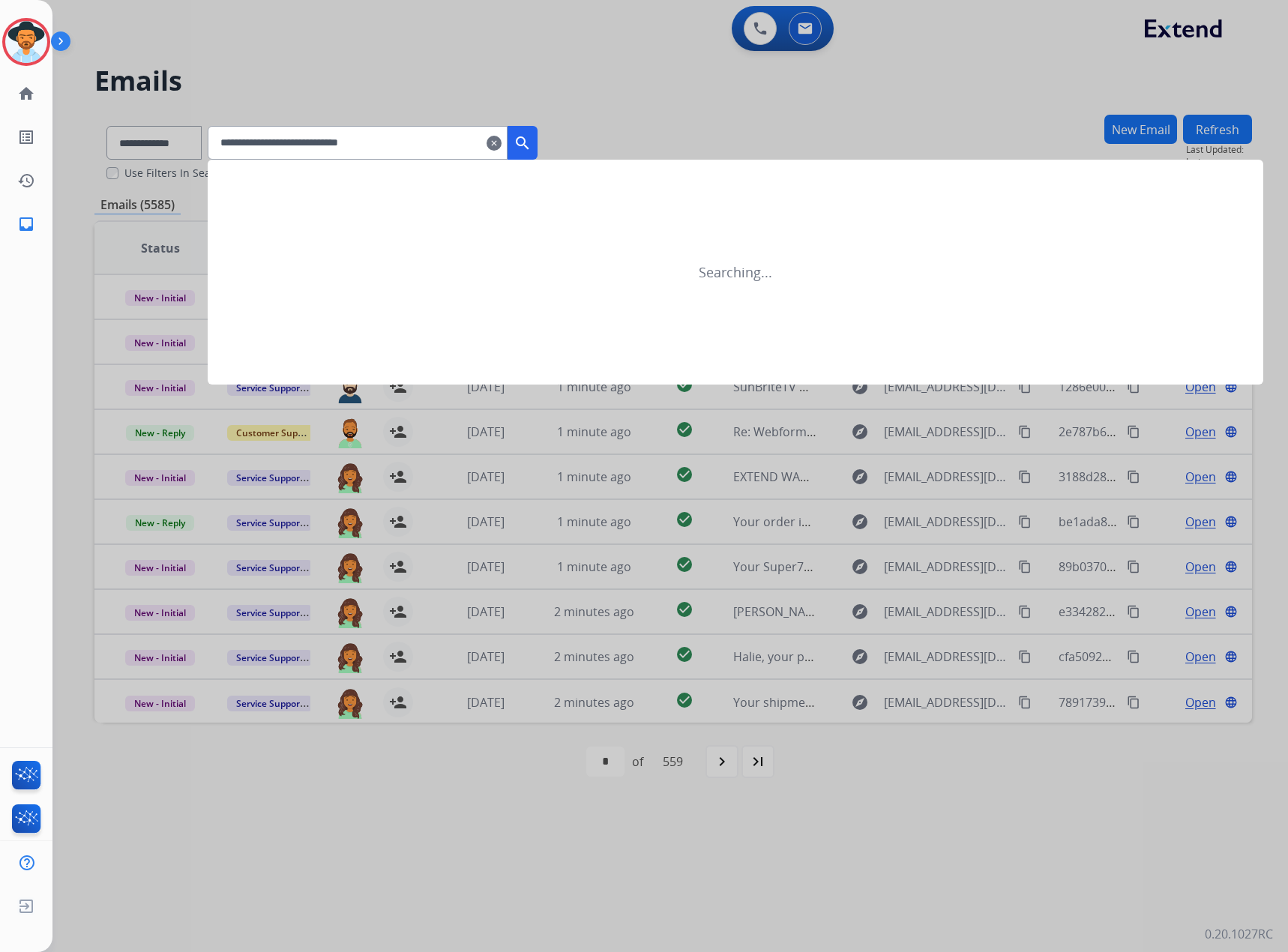
type input "**********"
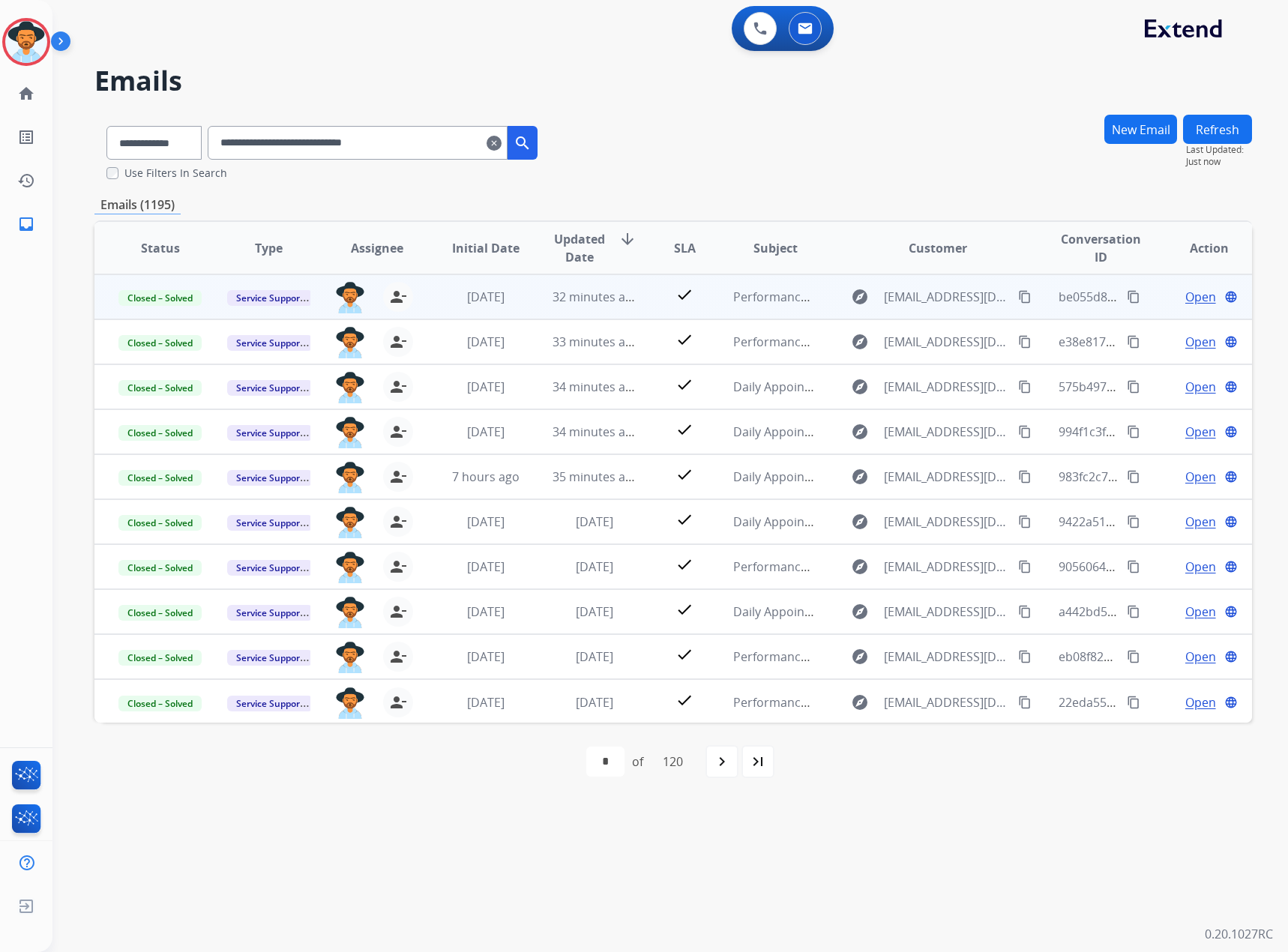
click at [501, 146] on mat-icon "clear" at bounding box center [494, 144] width 15 height 18
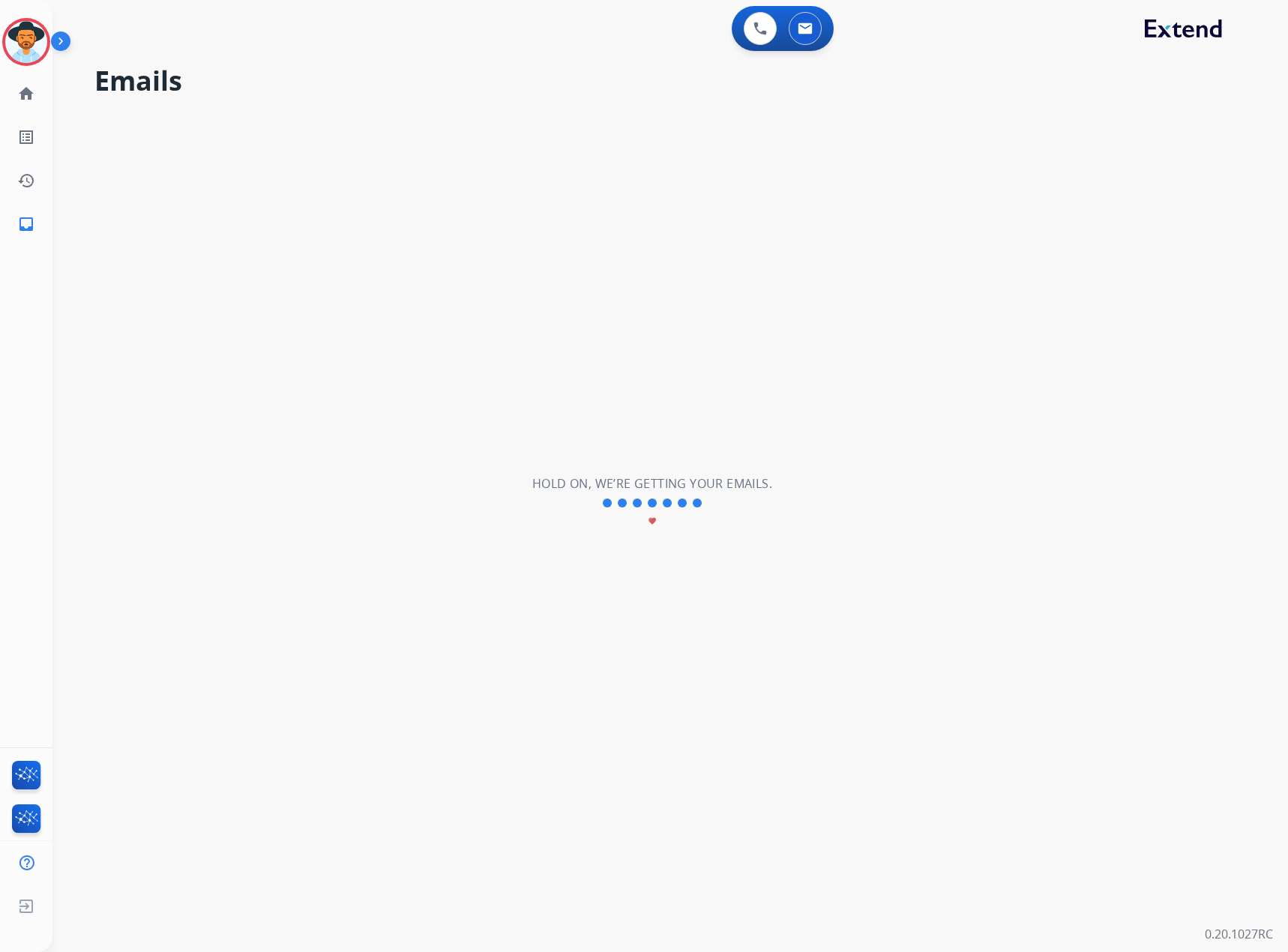
select select "**********"
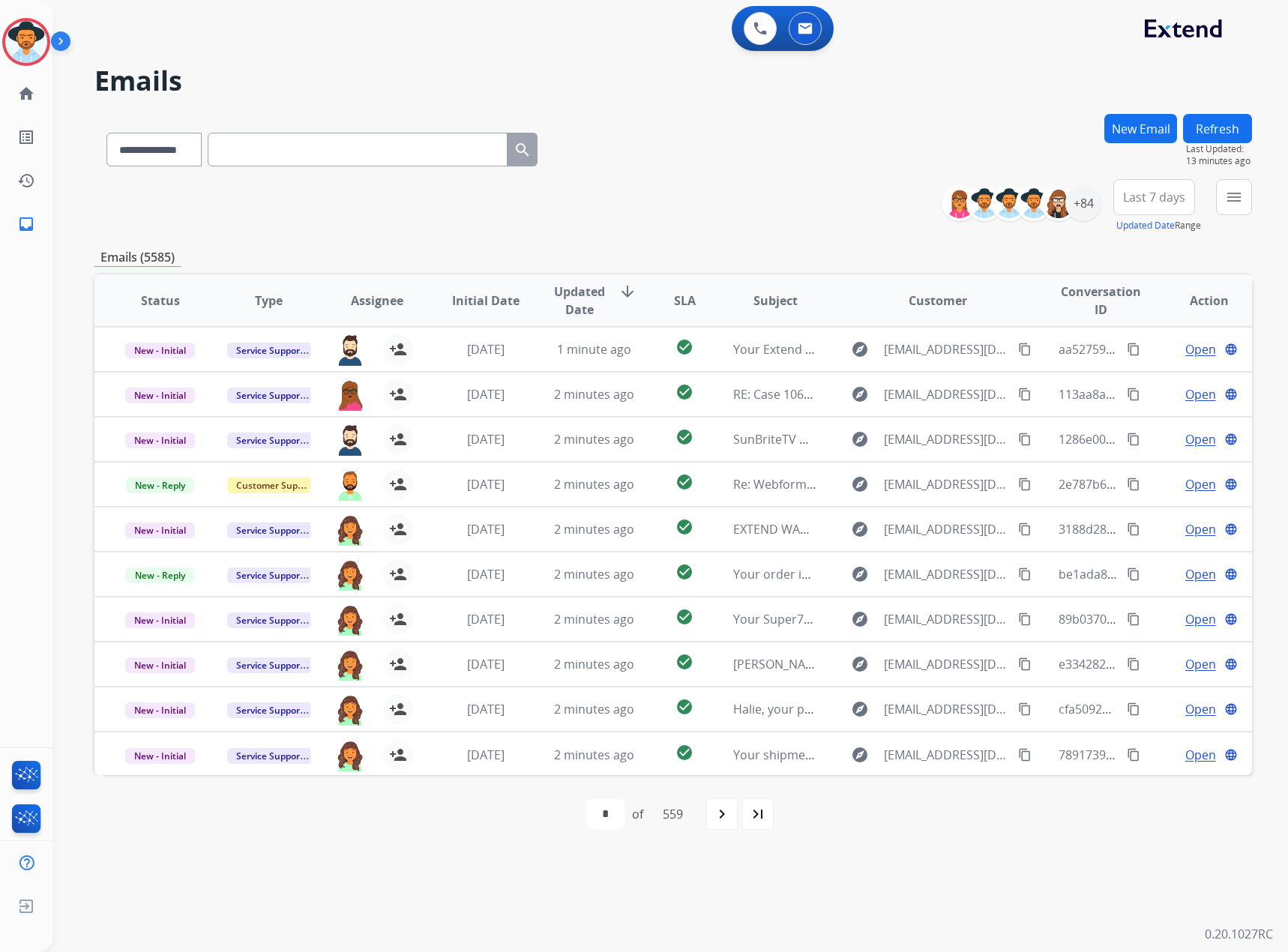
click at [855, 129] on button "Refresh" at bounding box center [1217, 128] width 69 height 29
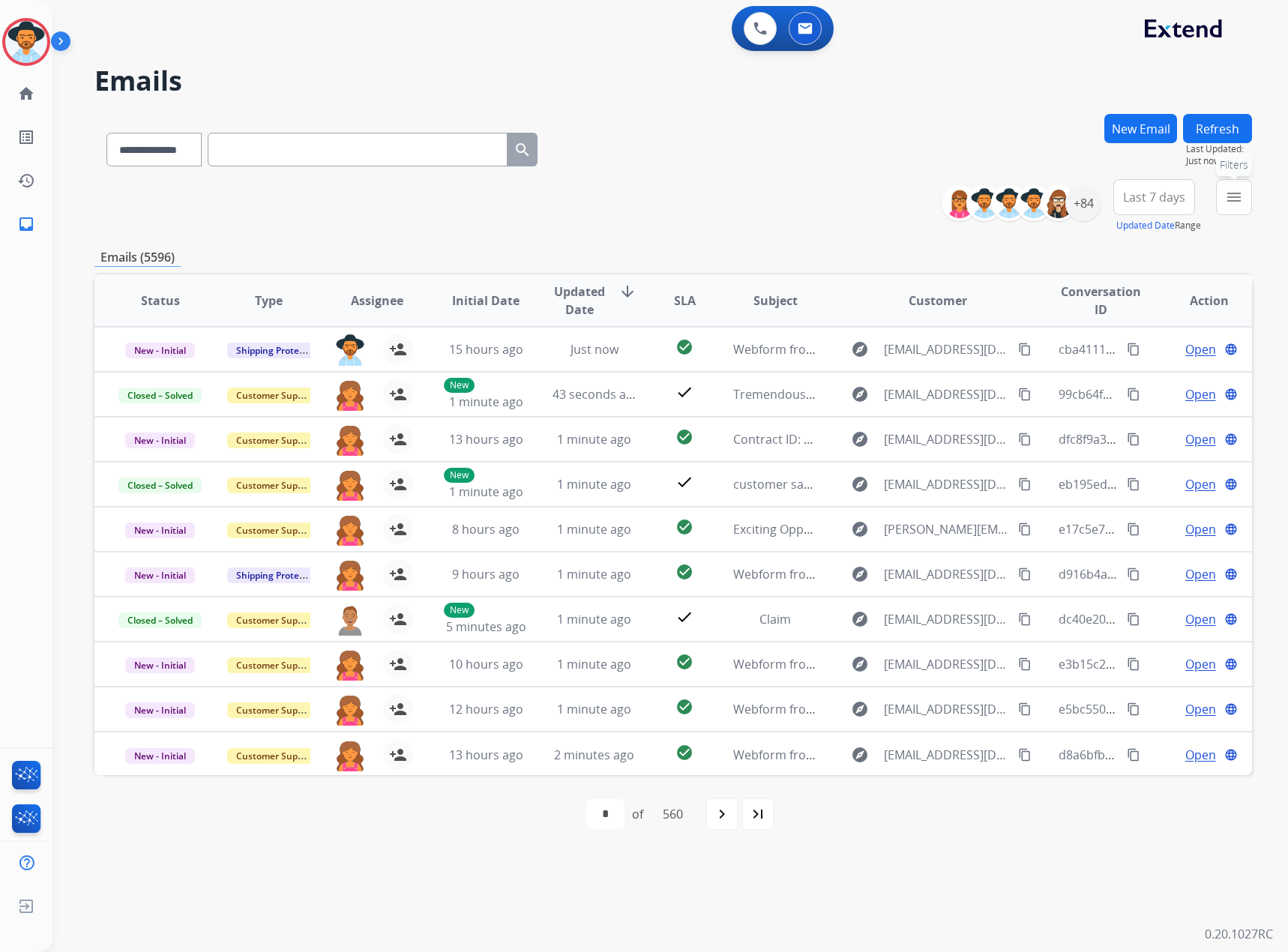
click at [855, 190] on button "menu Filters" at bounding box center [1234, 197] width 36 height 36
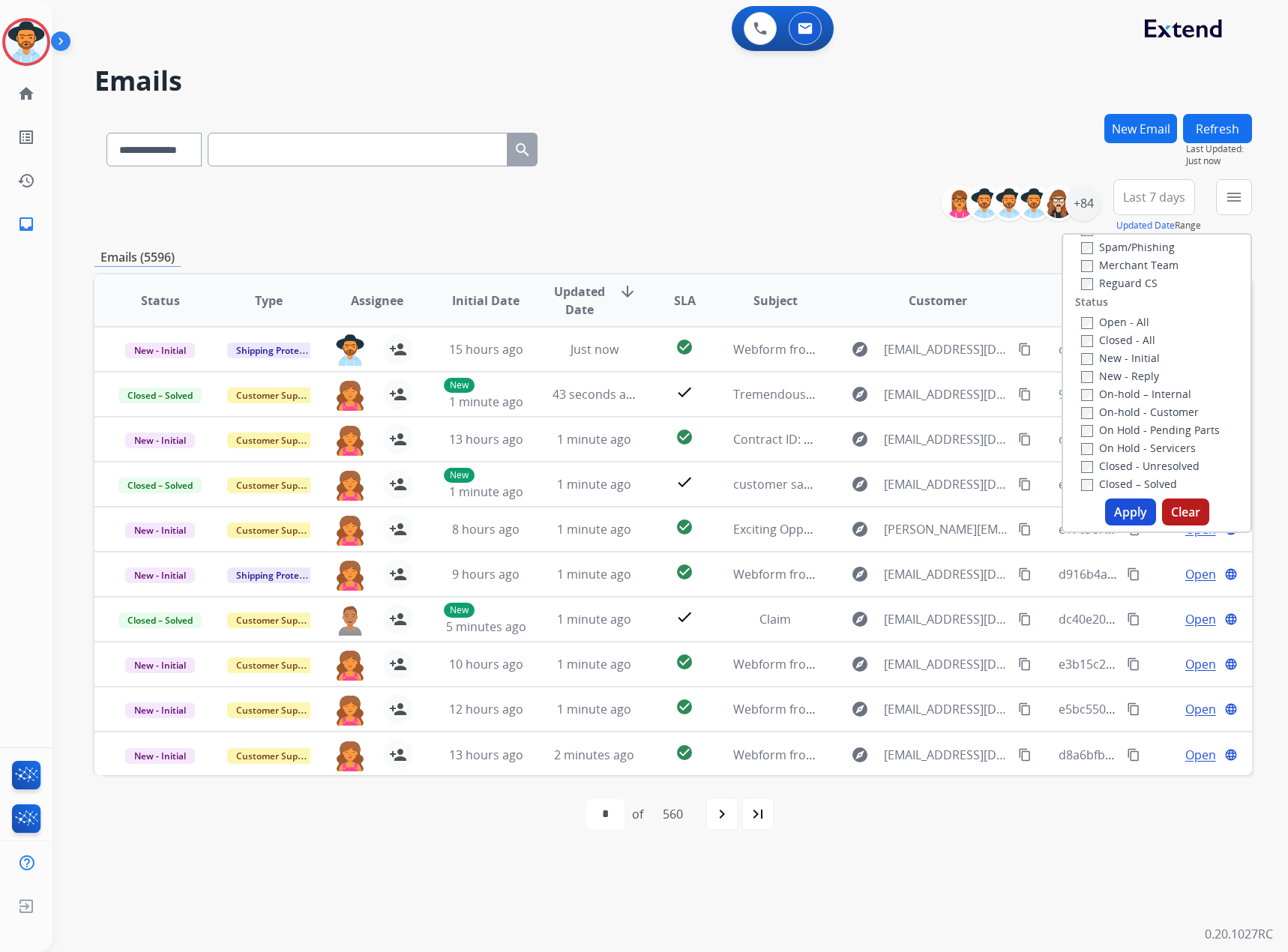
click at [855, 355] on label "New - Initial" at bounding box center [1120, 358] width 79 height 14
click at [855, 377] on label "New - Reply" at bounding box center [1120, 376] width 78 height 14
click at [855, 321] on label "Service Support" at bounding box center [1129, 325] width 97 height 14
click at [855, 509] on button "Apply" at bounding box center [1130, 512] width 51 height 27
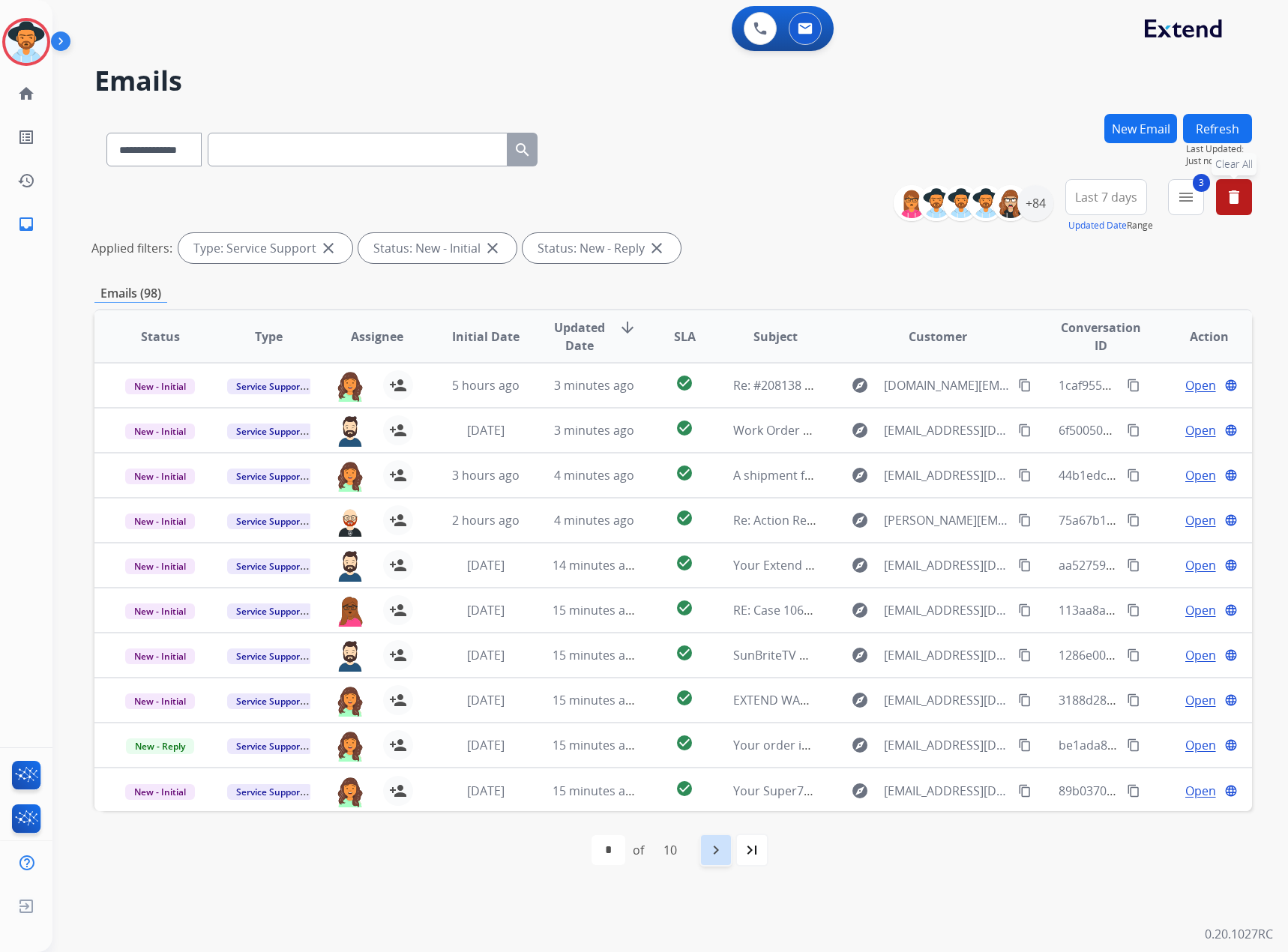
click at [723, 559] on div "navigate_next" at bounding box center [716, 851] width 33 height 33
click at [747, 559] on mat-icon "navigate_next" at bounding box center [749, 851] width 18 height 18
click at [748, 559] on mat-icon "navigate_next" at bounding box center [749, 851] width 18 height 18
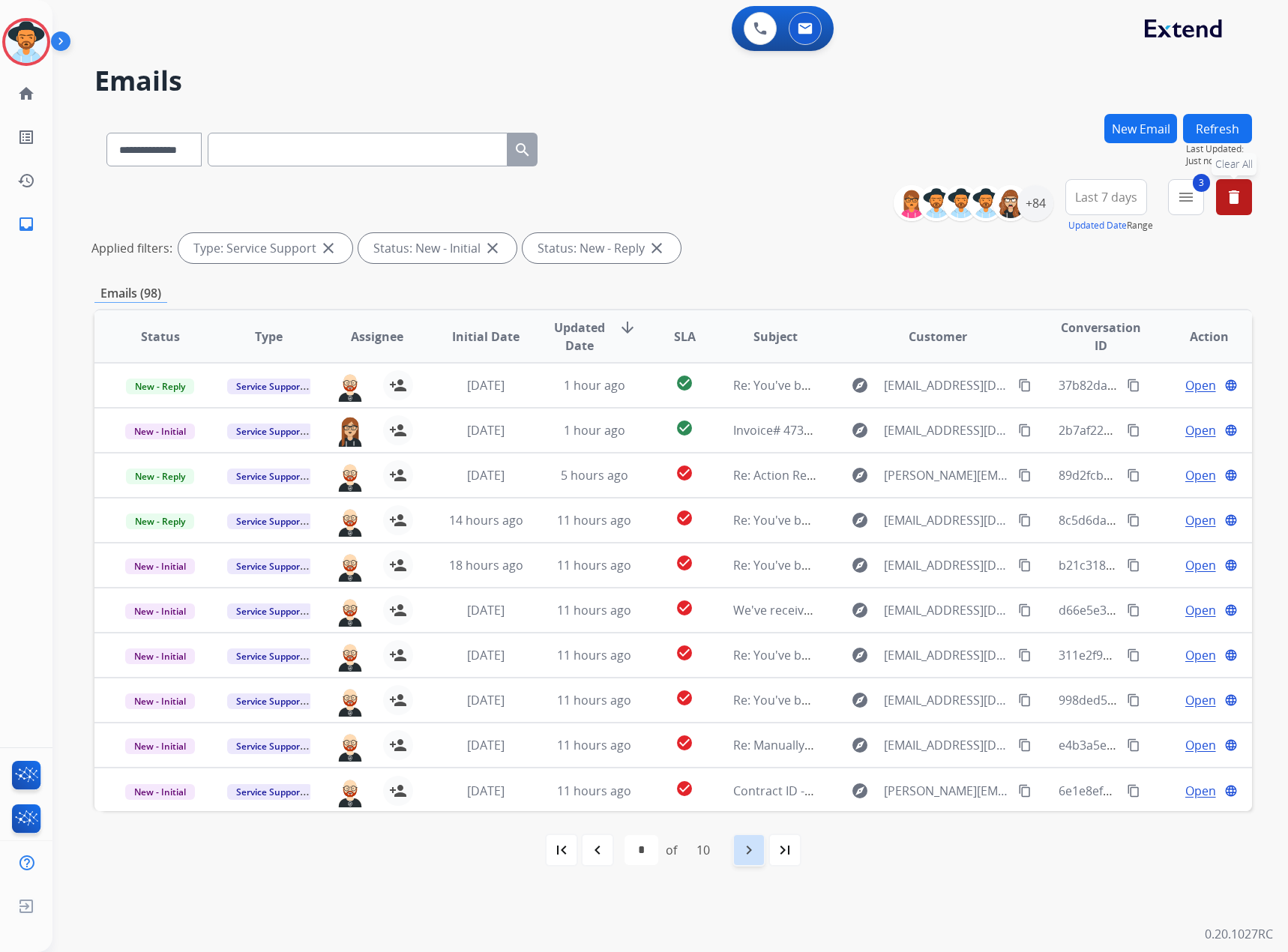
click at [748, 559] on mat-icon "navigate_next" at bounding box center [749, 851] width 18 height 18
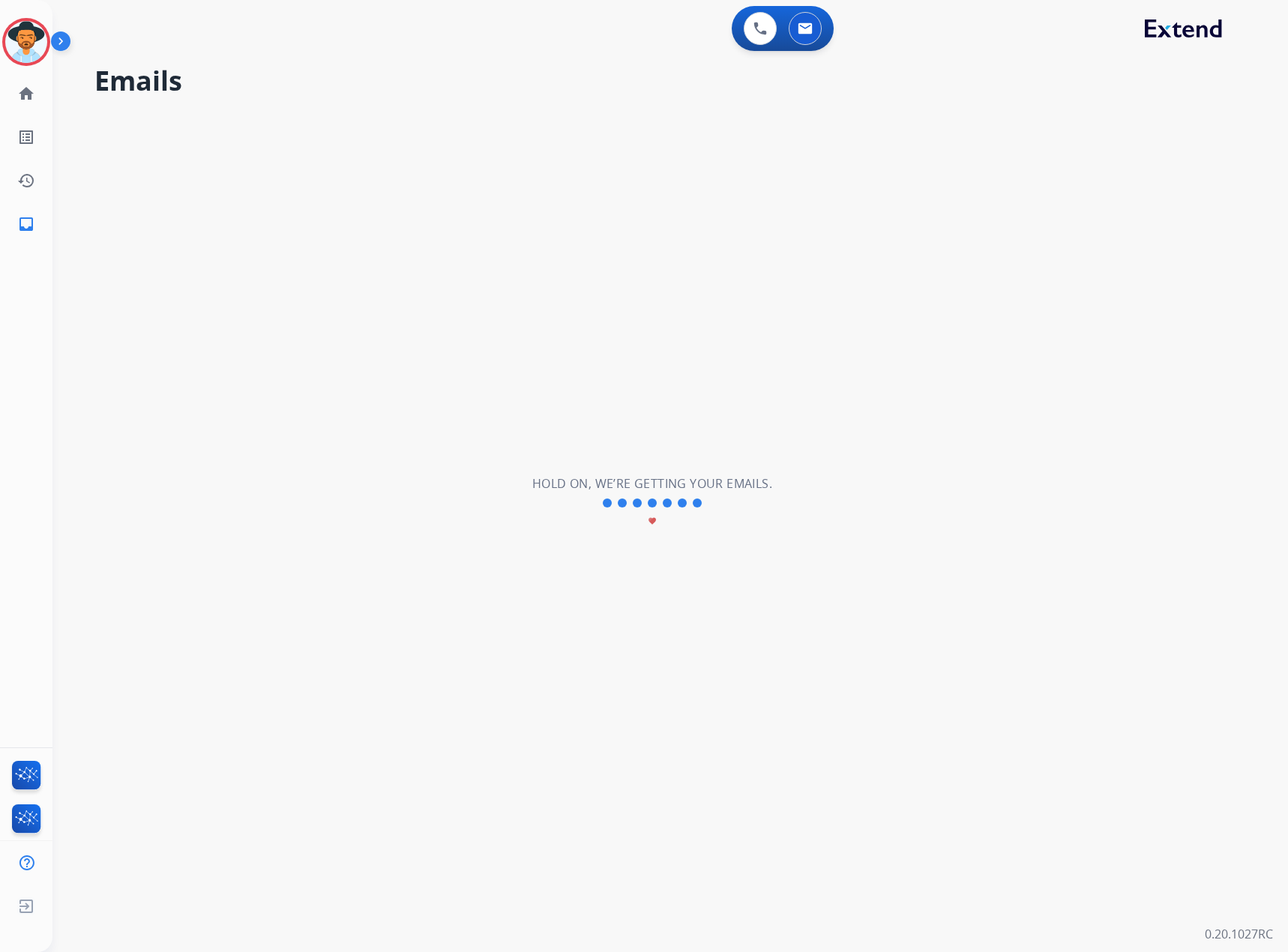
select select "*"
